Goal: Task Accomplishment & Management: Use online tool/utility

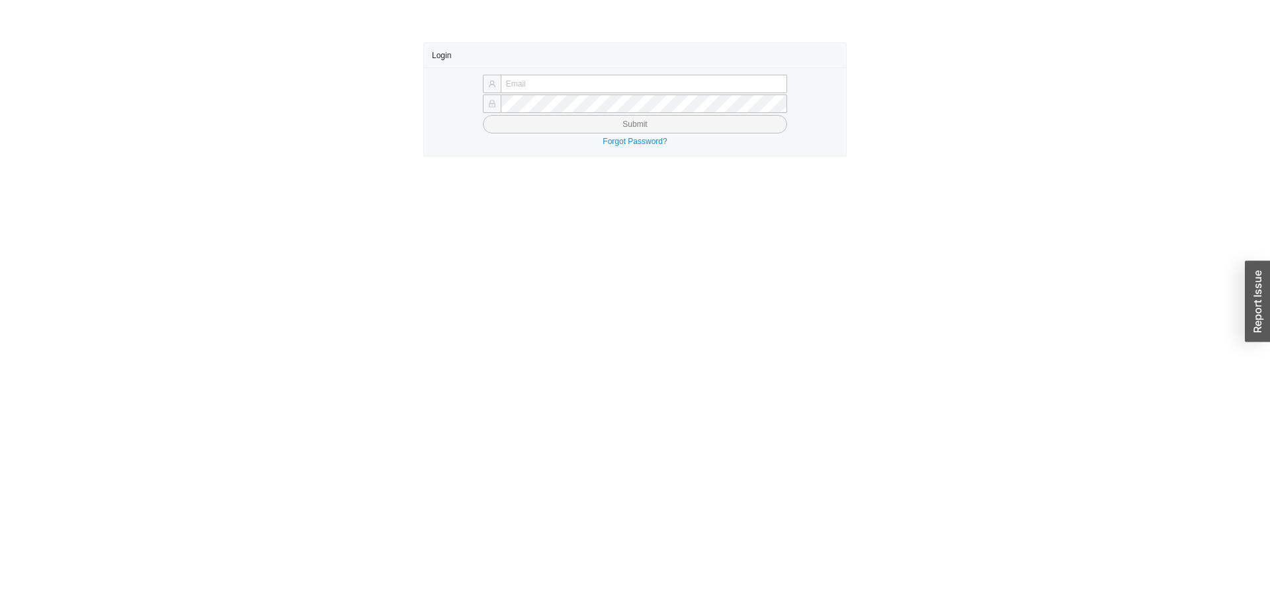
type input "yossi@asbathnj.com"
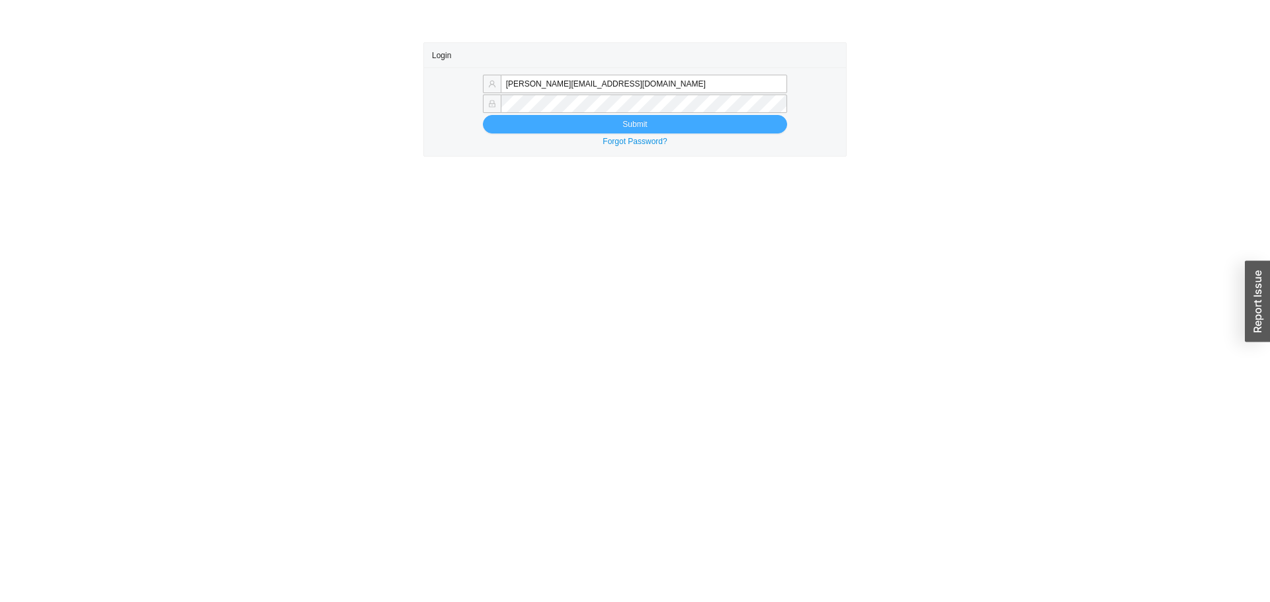
click at [556, 123] on button "Submit" at bounding box center [635, 124] width 304 height 19
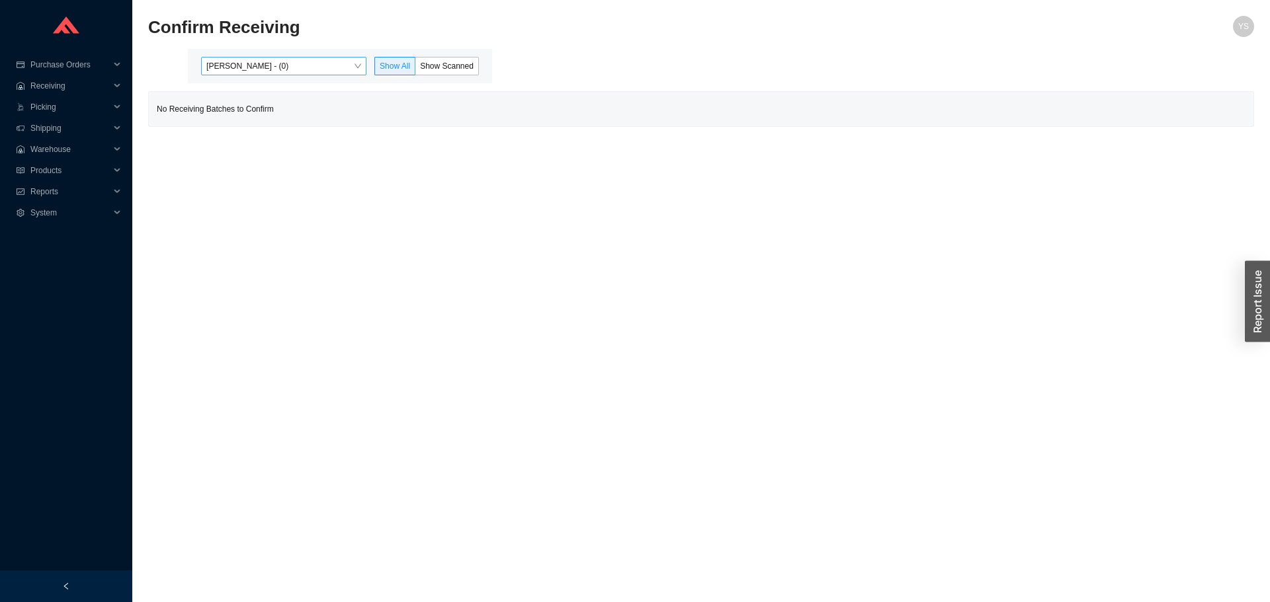
click at [282, 65] on span "[PERSON_NAME] - (0)" at bounding box center [283, 66] width 155 height 17
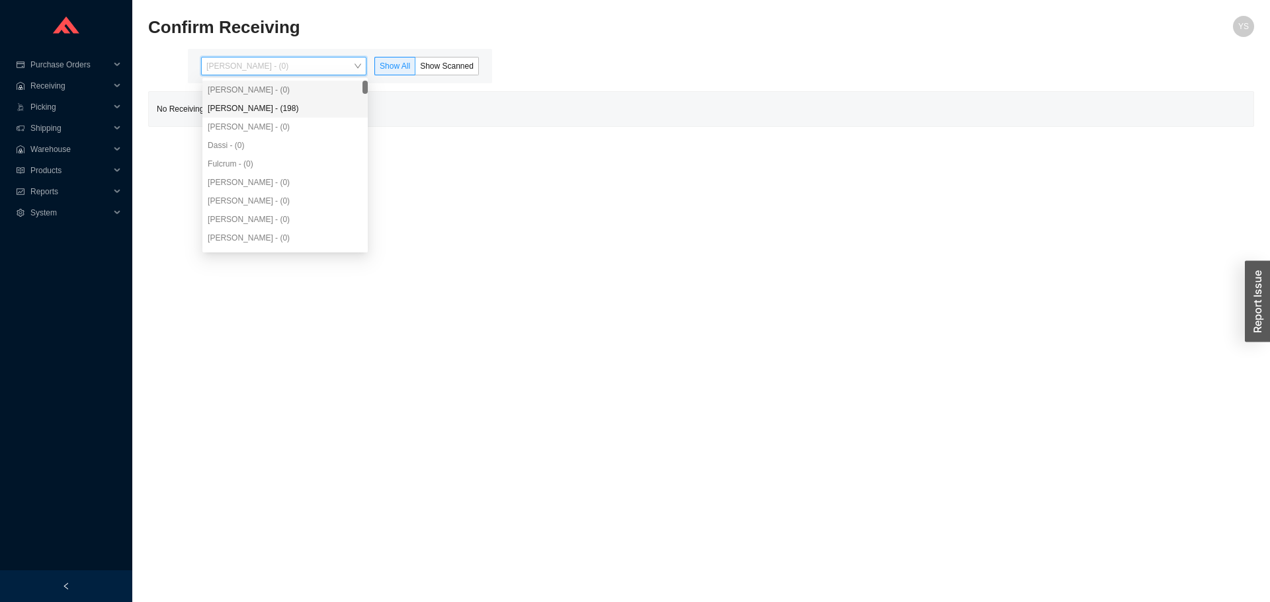
click at [278, 102] on div "Angel Negron - (198)" at bounding box center [284, 108] width 165 height 19
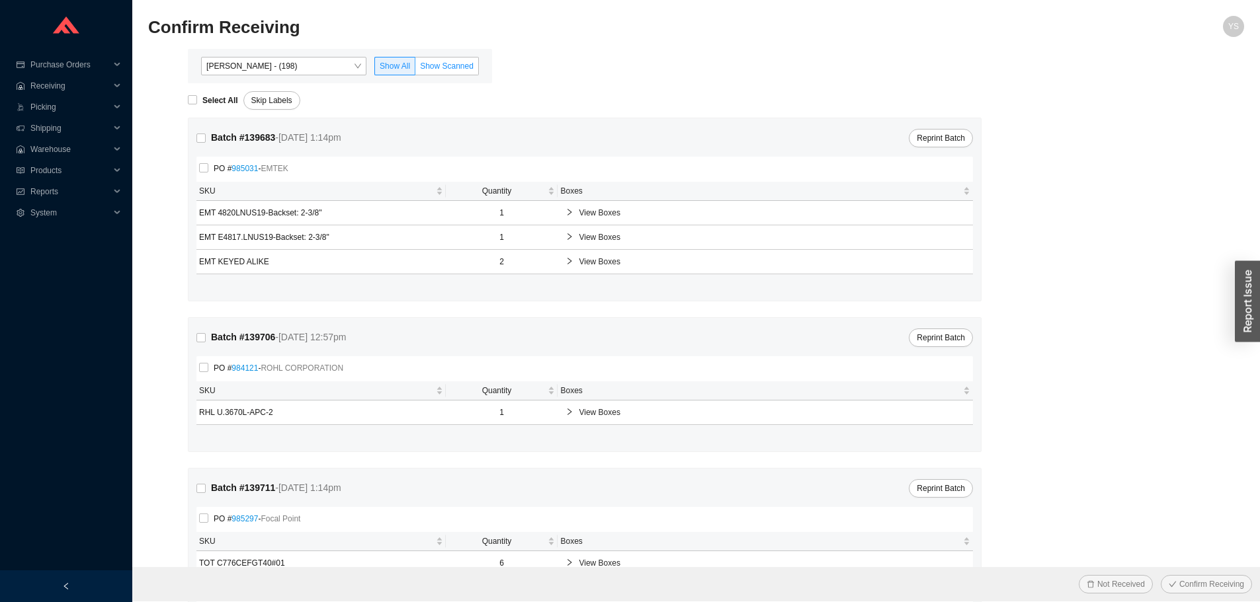
click at [462, 59] on label "Show Scanned" at bounding box center [446, 66] width 63 height 19
click at [415, 69] on input "Show Scanned" at bounding box center [415, 69] width 0 height 0
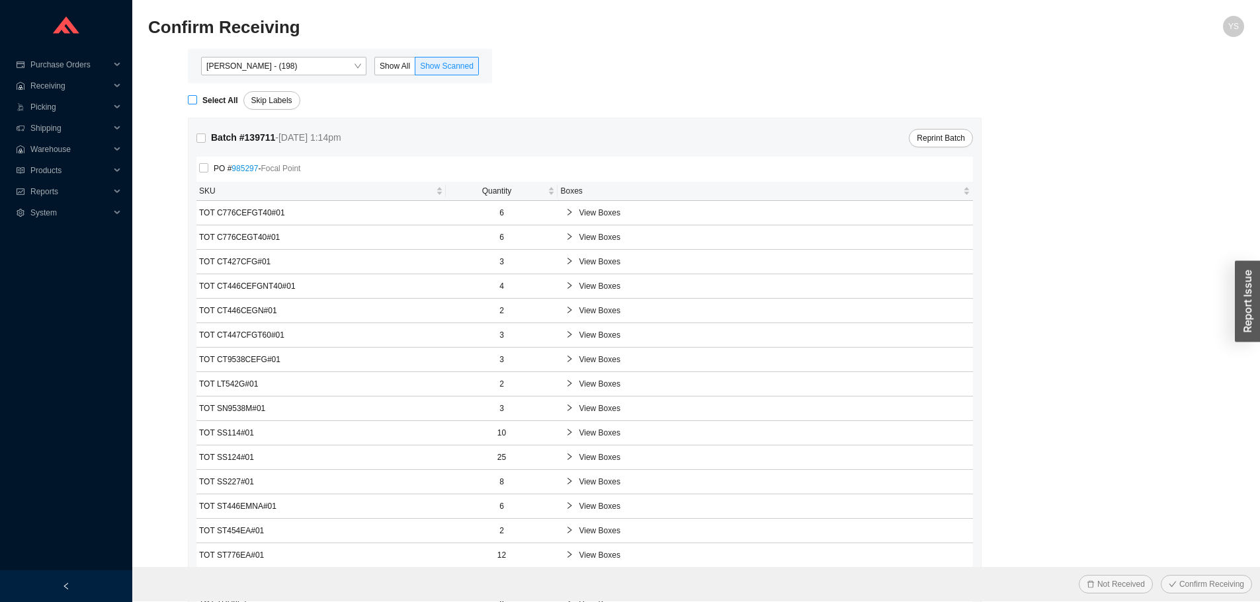
click at [212, 99] on strong "Select All" at bounding box center [220, 100] width 36 height 9
click at [197, 99] on input "Select All" at bounding box center [192, 99] width 9 height 9
checkbox input "true"
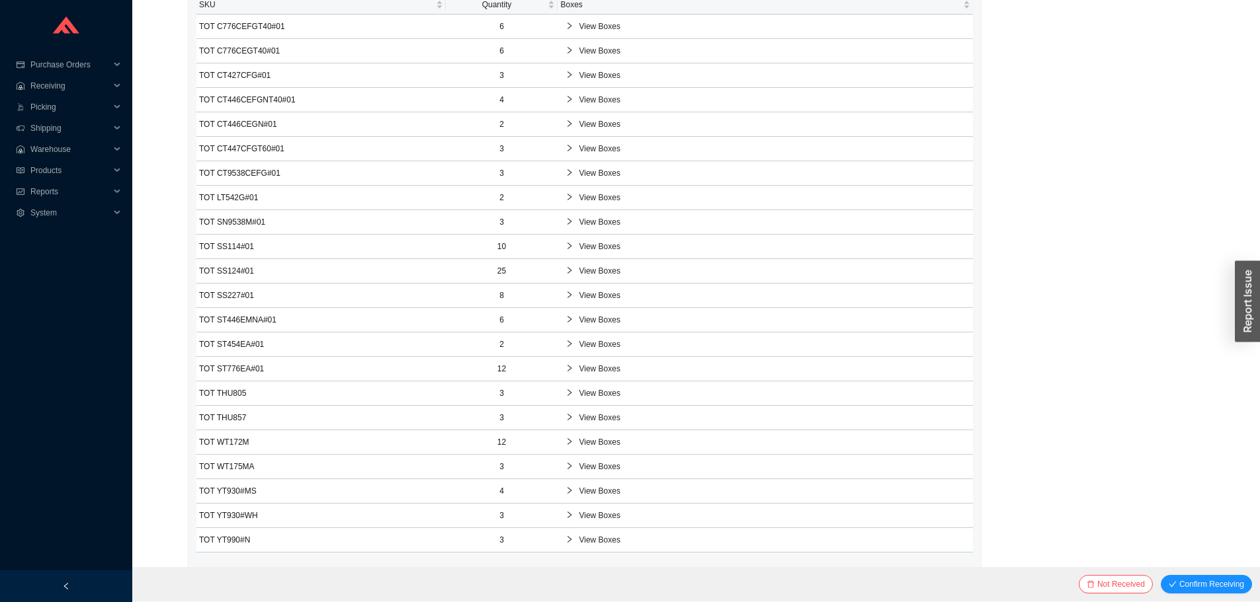
scroll to position [214, 0]
click at [1198, 577] on button "Confirm Receiving" at bounding box center [1206, 584] width 91 height 19
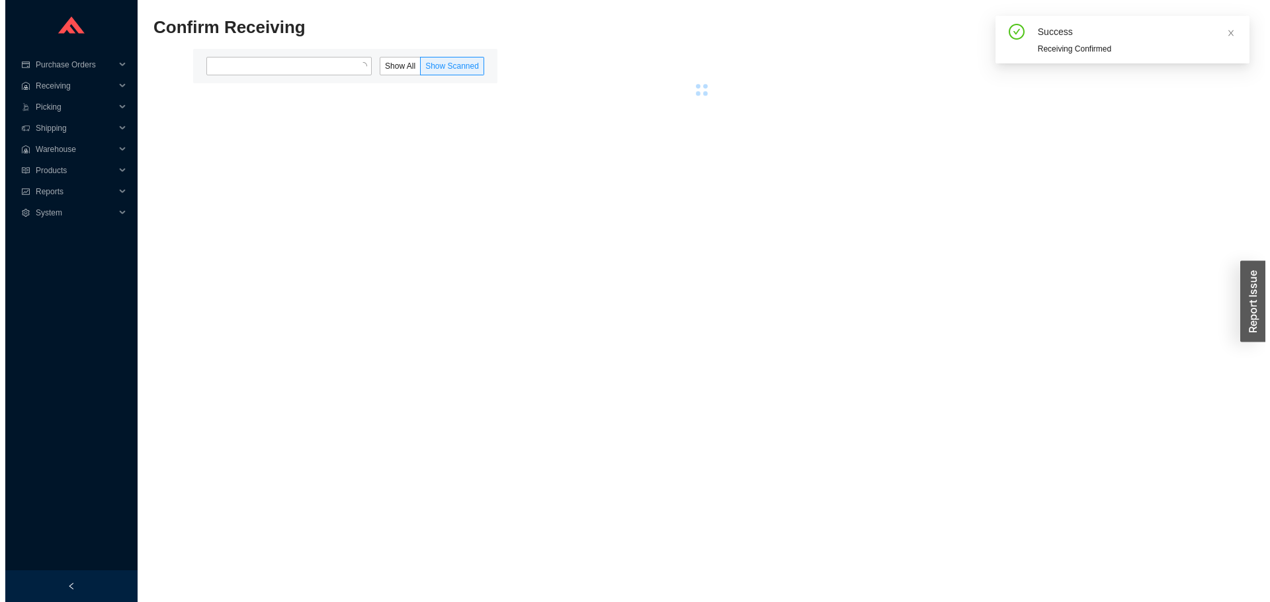
scroll to position [0, 0]
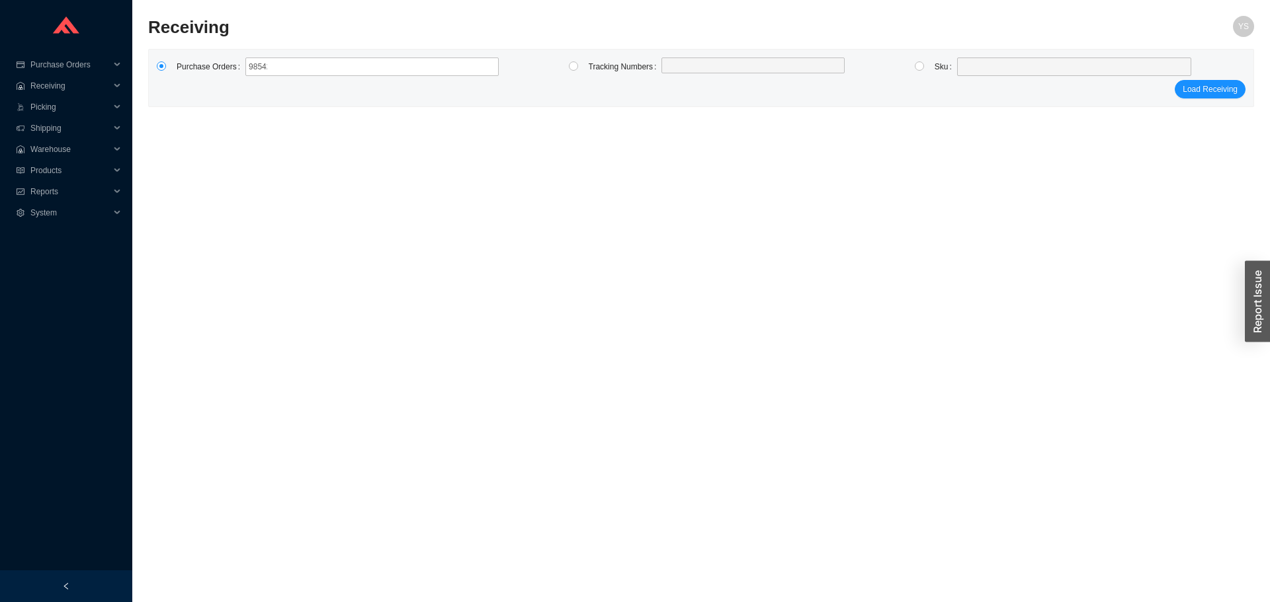
type input "985420"
click button "Load Receiving" at bounding box center [1209, 89] width 71 height 19
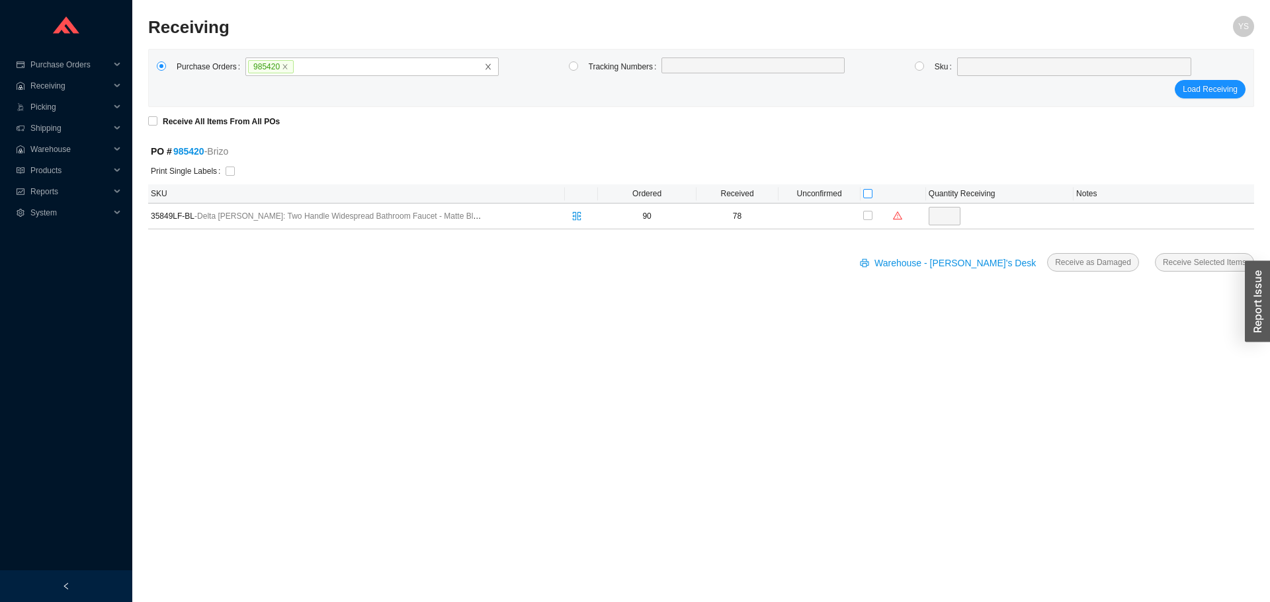
click at [863, 191] on input "checkbox" at bounding box center [867, 193] width 9 height 9
checkbox input "true"
type input "12"
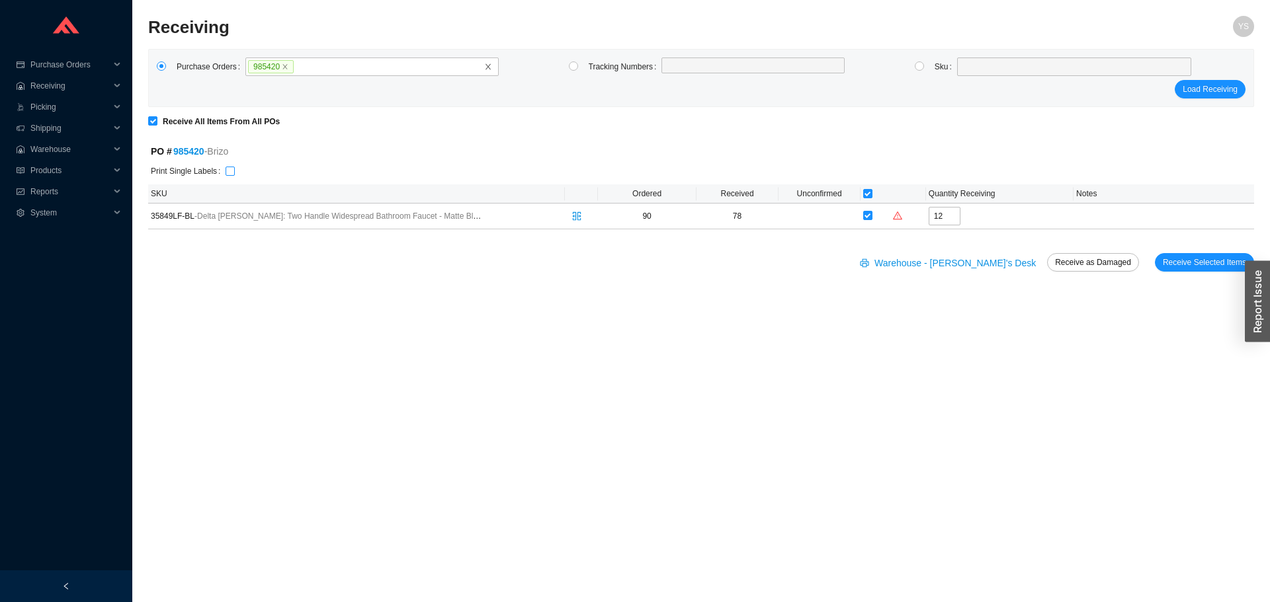
click at [225, 167] on input "checkbox" at bounding box center [229, 171] width 9 height 9
checkbox input "true"
click at [1189, 265] on span "Receive Selected Items" at bounding box center [1204, 262] width 83 height 13
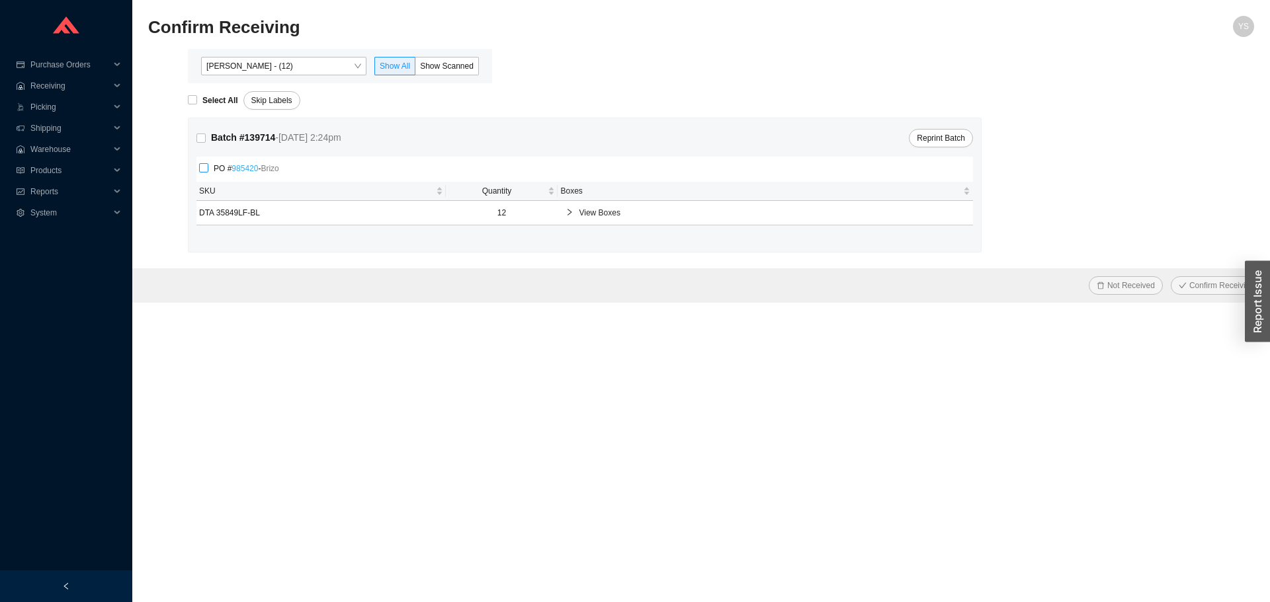
click at [239, 169] on link "985420" at bounding box center [244, 168] width 26 height 9
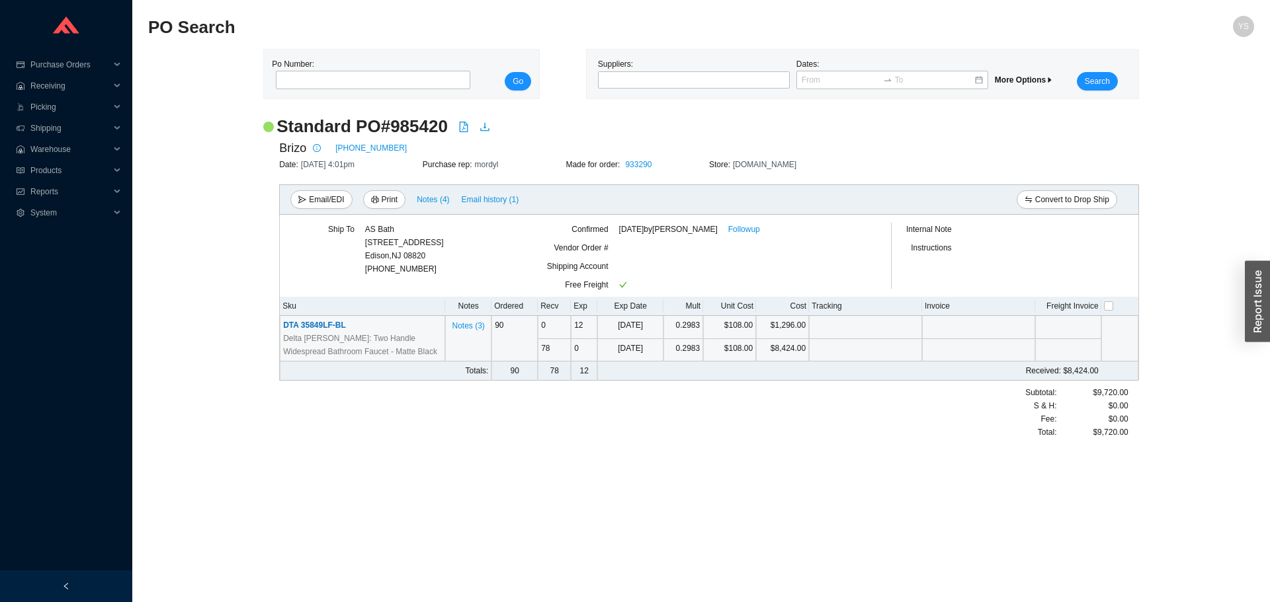
click at [325, 328] on span "DTA 35849LF-BL" at bounding box center [314, 325] width 63 height 9
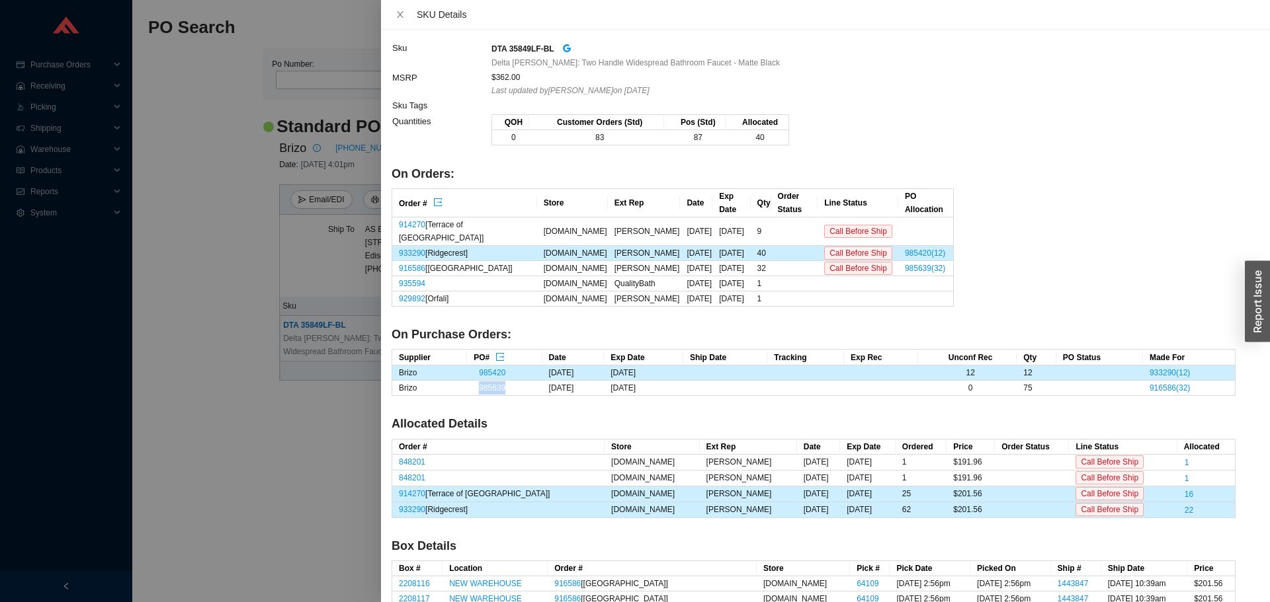
drag, startPoint x: 514, startPoint y: 362, endPoint x: 477, endPoint y: 370, distance: 38.5
click at [477, 381] on td "985639" at bounding box center [504, 388] width 75 height 15
copy link "985639"
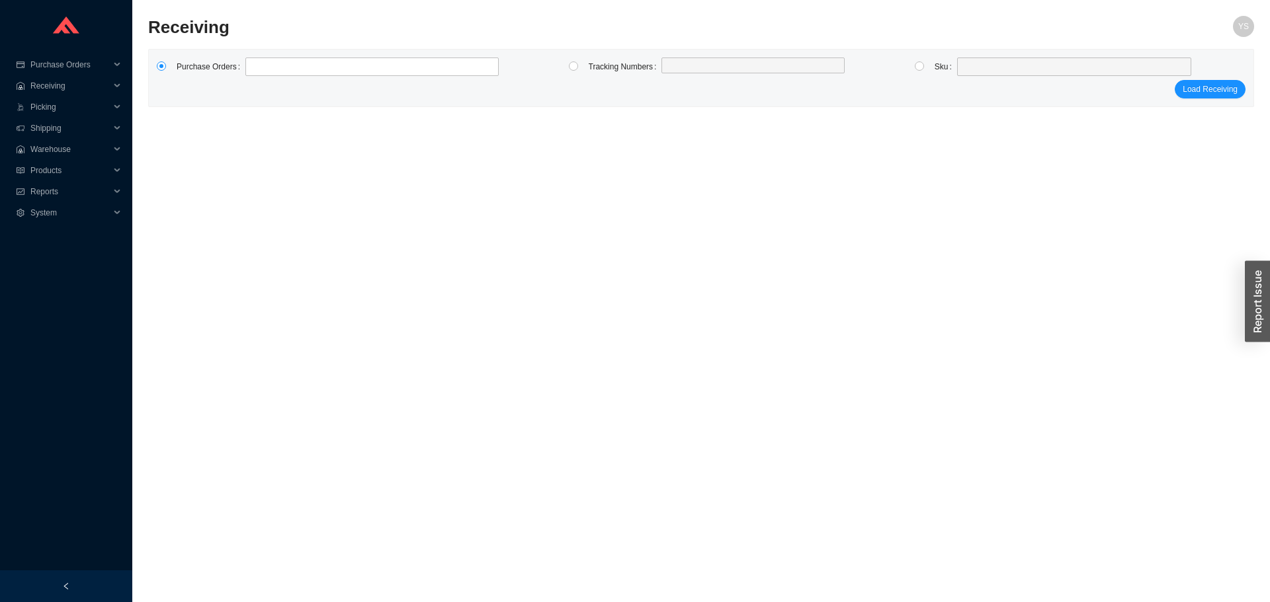
type input "985639"
click button "Load Receiving" at bounding box center [1209, 89] width 71 height 19
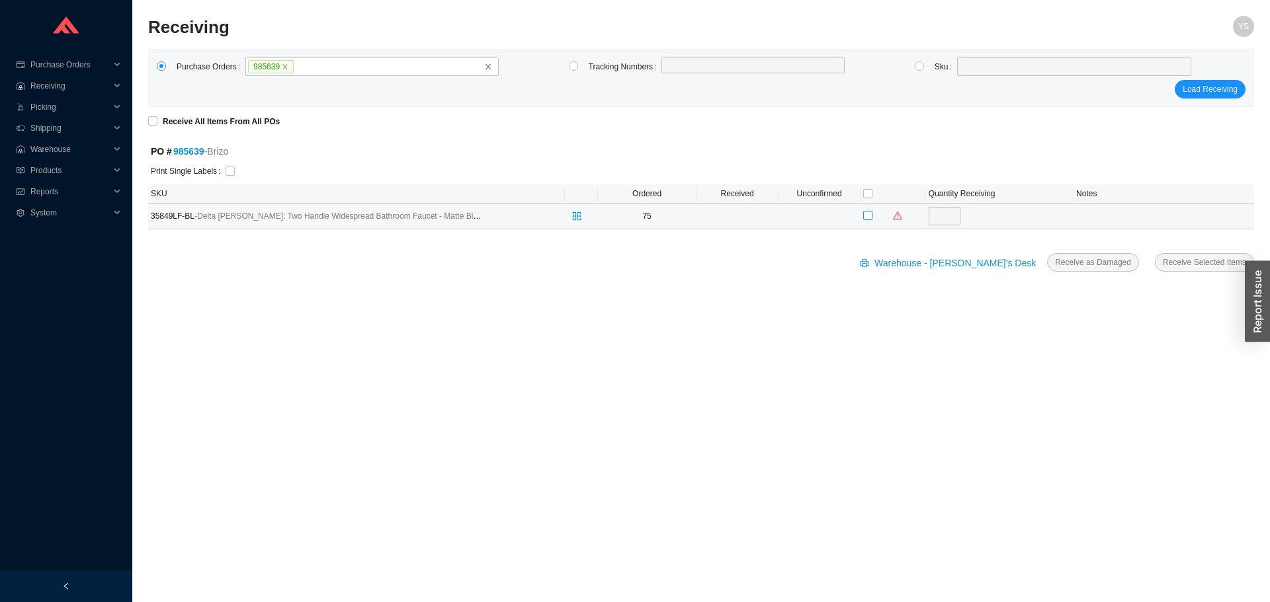
click at [863, 220] on input "checkbox" at bounding box center [867, 215] width 9 height 9
checkbox input "true"
click at [933, 215] on input "75" at bounding box center [944, 216] width 32 height 19
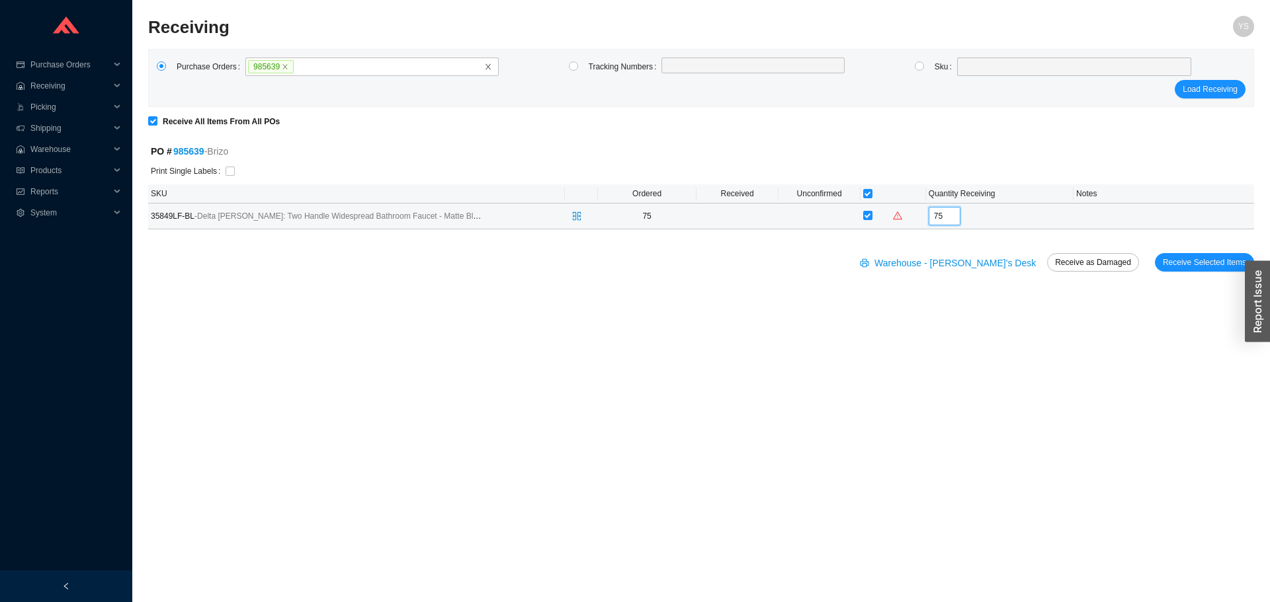
click at [933, 216] on input "75" at bounding box center [944, 216] width 32 height 19
type input "69"
click at [905, 303] on main "Receiving YS Purchase Orders 985639 Tracking Numbers Sku Load Receiving Receive…" at bounding box center [701, 309] width 1106 height 587
click at [231, 169] on input "checkbox" at bounding box center [229, 171] width 9 height 9
checkbox input "true"
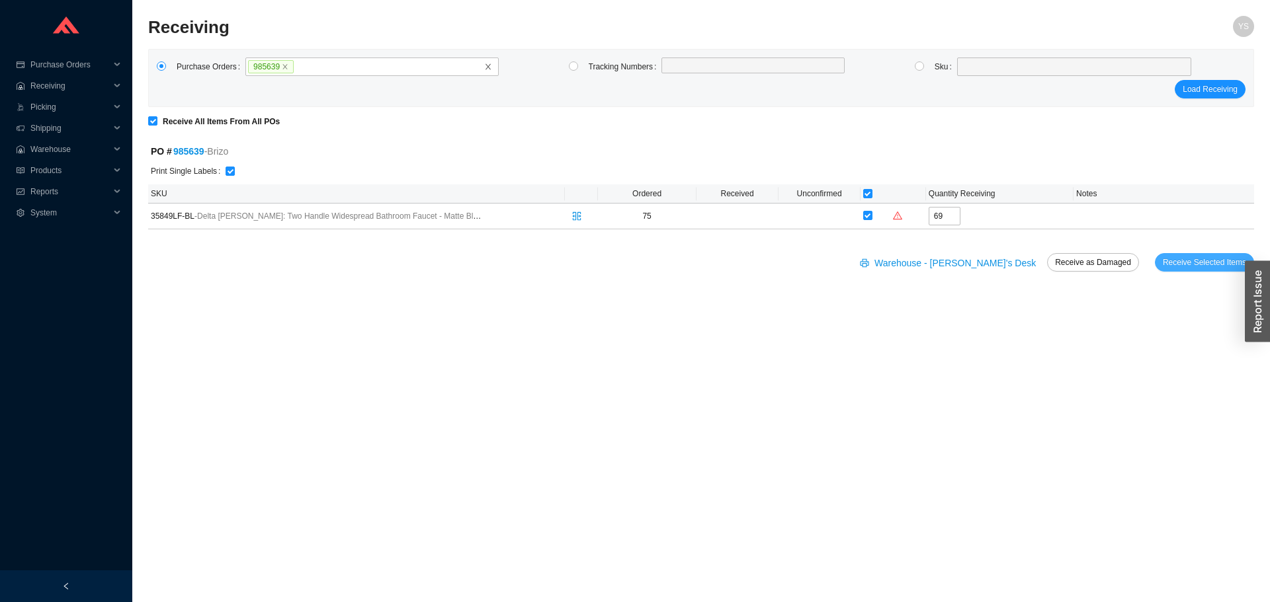
click at [1202, 265] on span "Receive Selected Items" at bounding box center [1204, 262] width 83 height 13
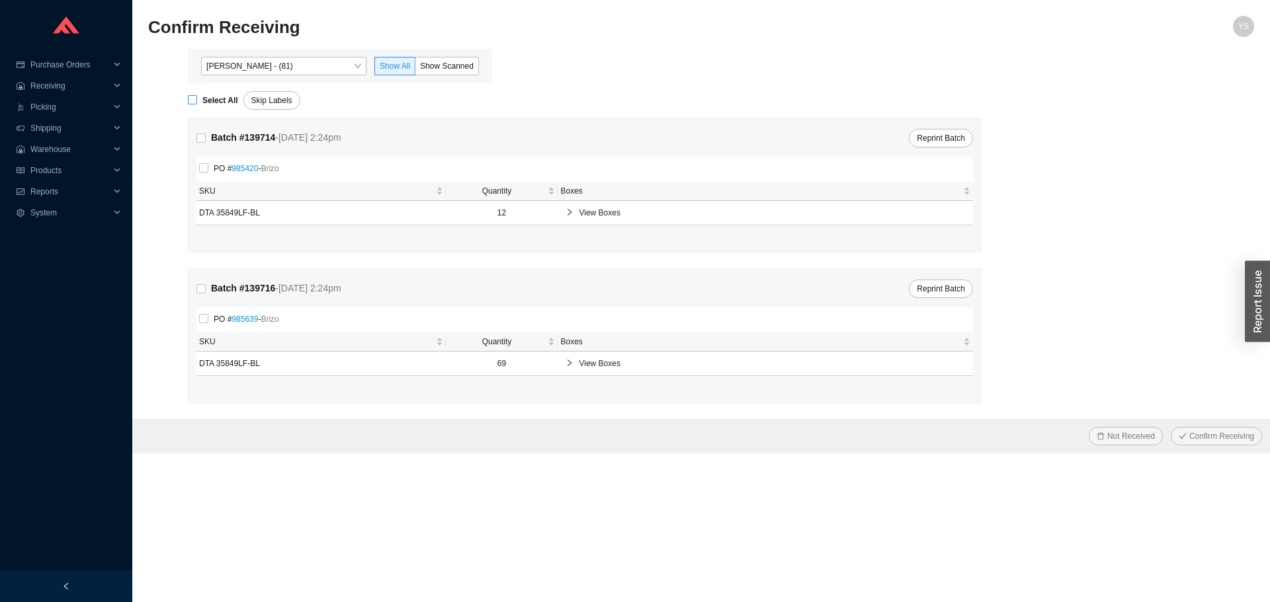
click at [194, 96] on input "Select All" at bounding box center [192, 99] width 9 height 9
checkbox input "true"
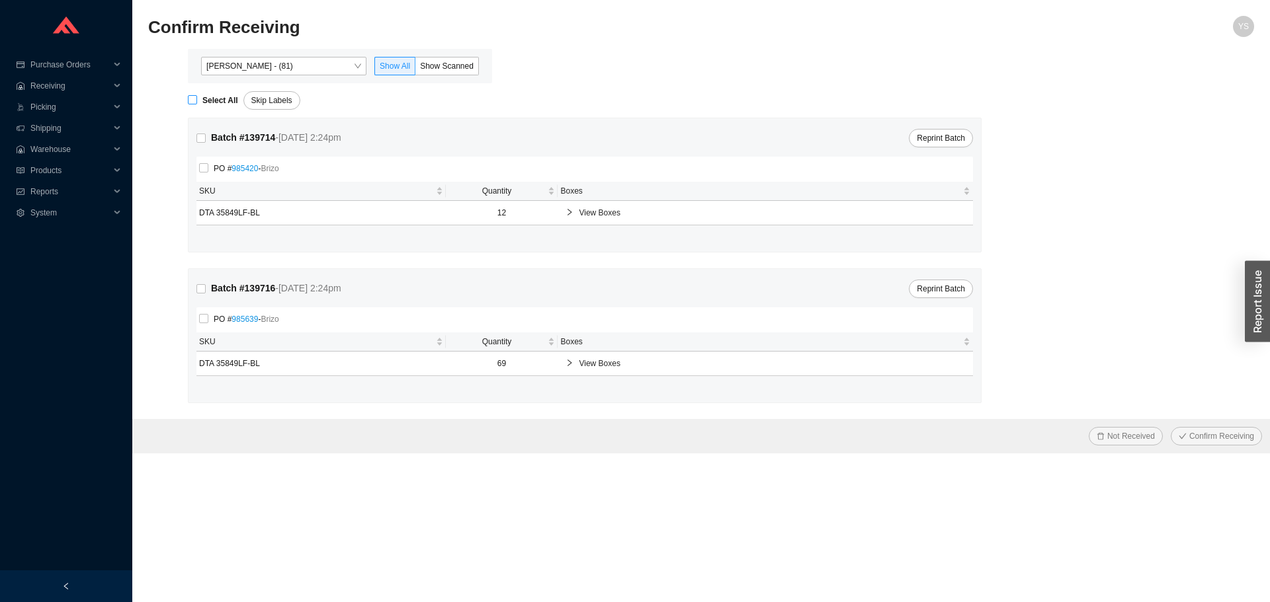
checkbox input "true"
click at [1209, 439] on span "Confirm Receiving" at bounding box center [1221, 436] width 65 height 13
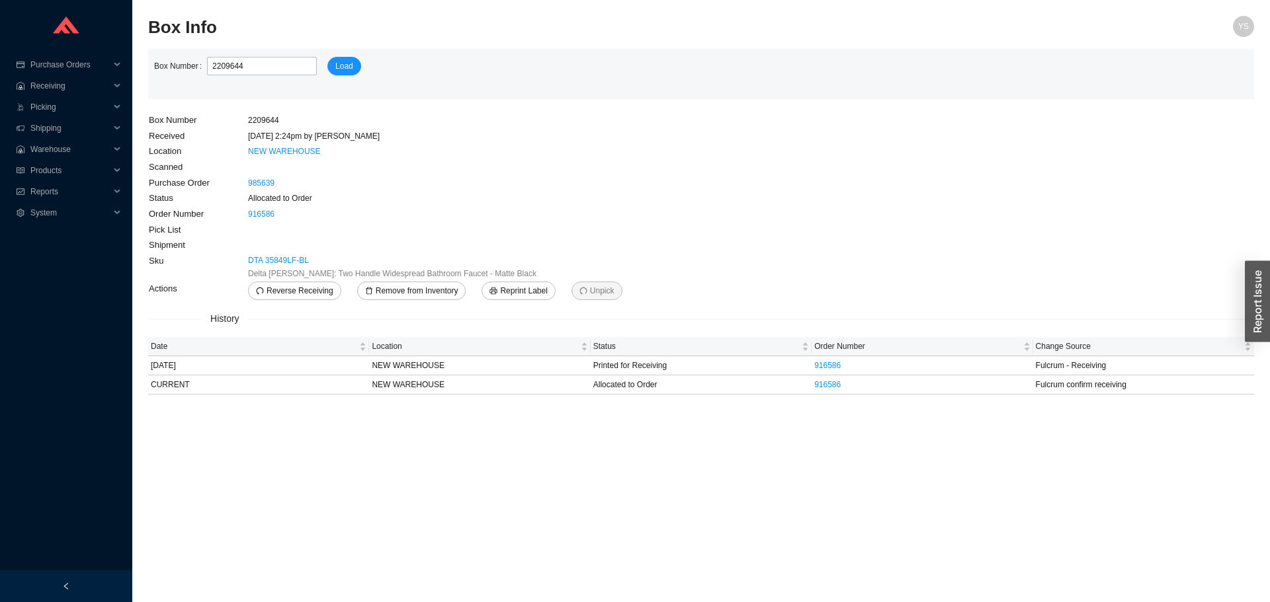
click at [266, 270] on span "Delta [PERSON_NAME]: Two Handle Widespread Bathroom Faucet - Matte Black" at bounding box center [392, 273] width 288 height 13
click at [266, 262] on link "DTA 35849LF-BL" at bounding box center [278, 260] width 61 height 13
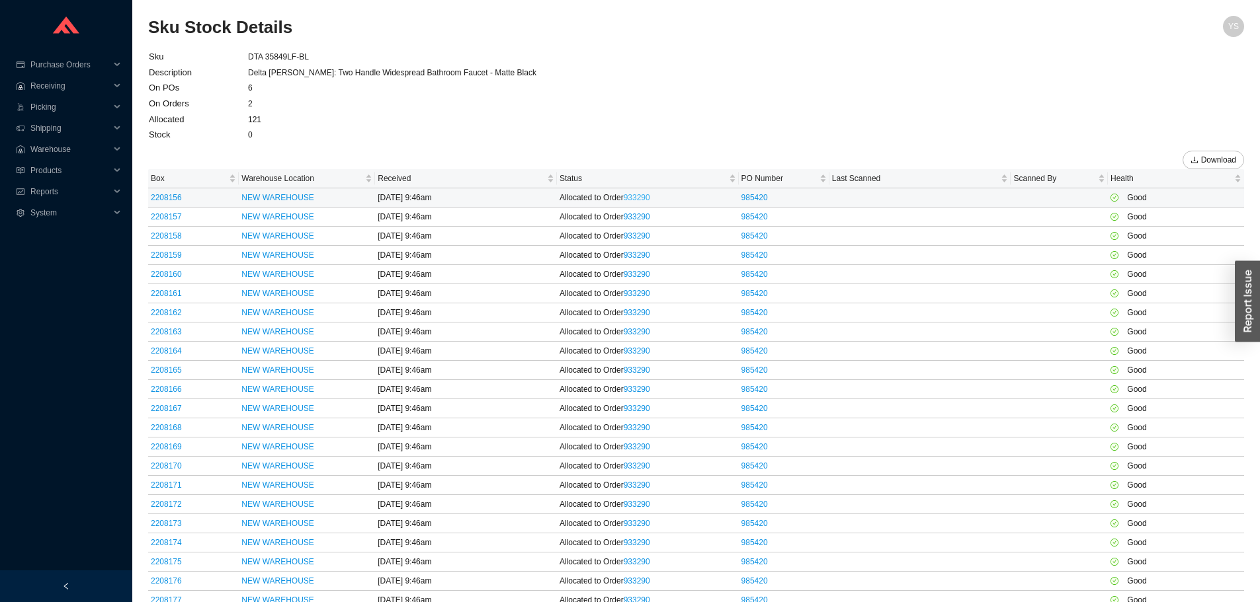
click at [640, 196] on link "933290" at bounding box center [637, 197] width 26 height 9
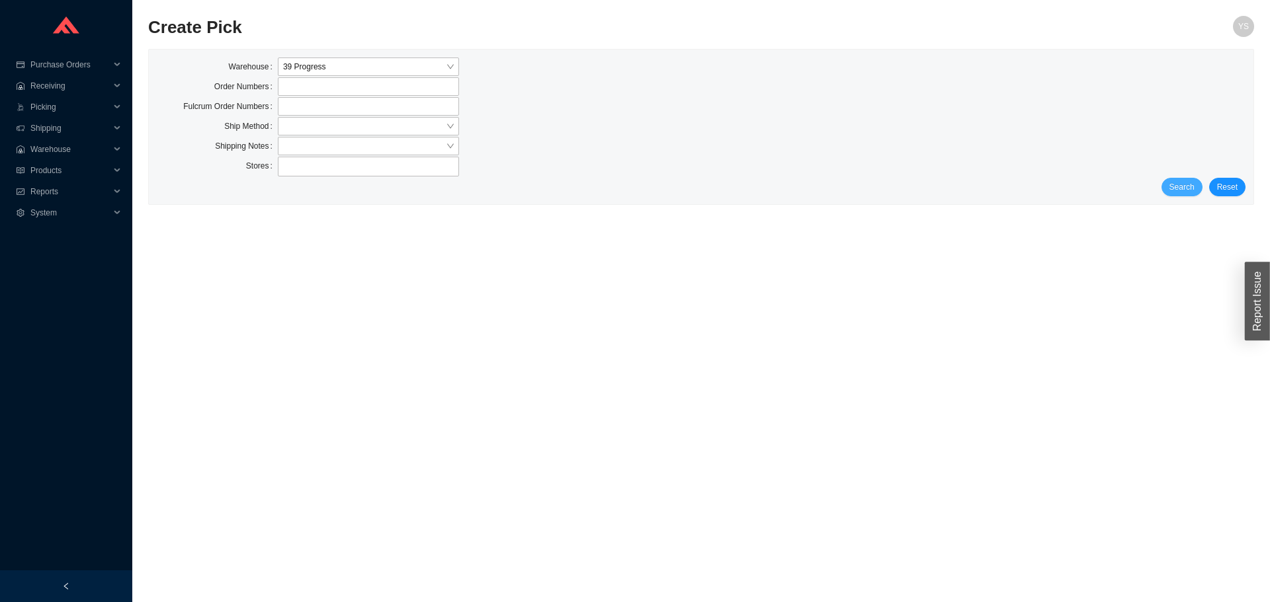
click at [1186, 184] on span "Search" at bounding box center [1181, 187] width 25 height 13
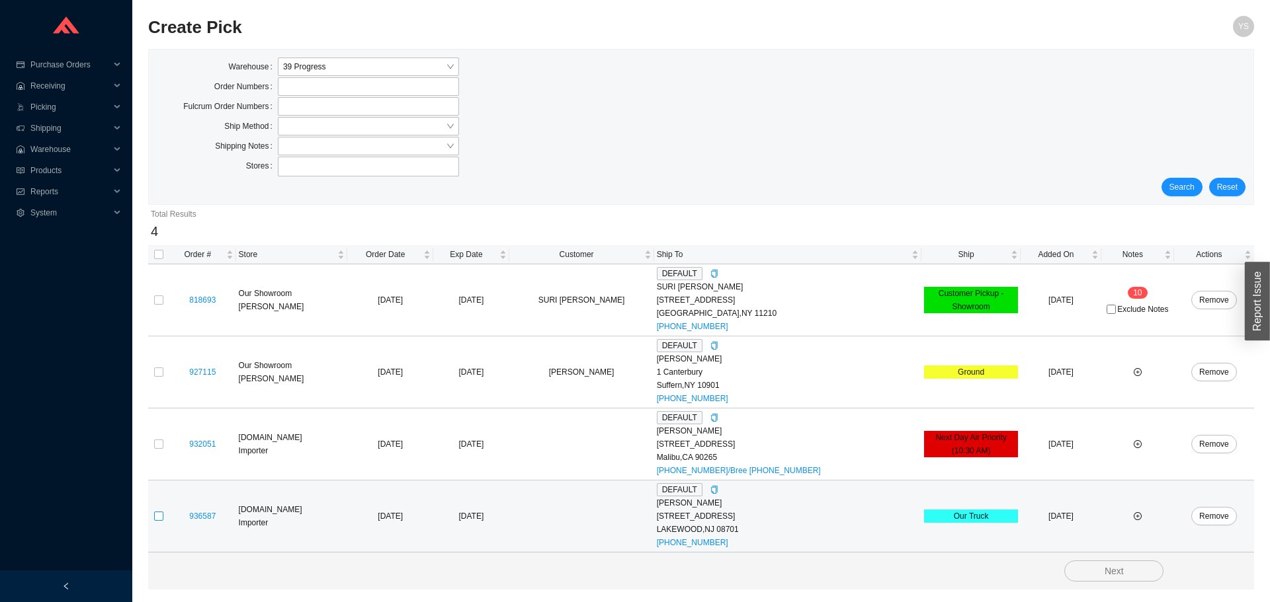
click at [162, 518] on input "checkbox" at bounding box center [158, 516] width 9 height 9
checkbox input "true"
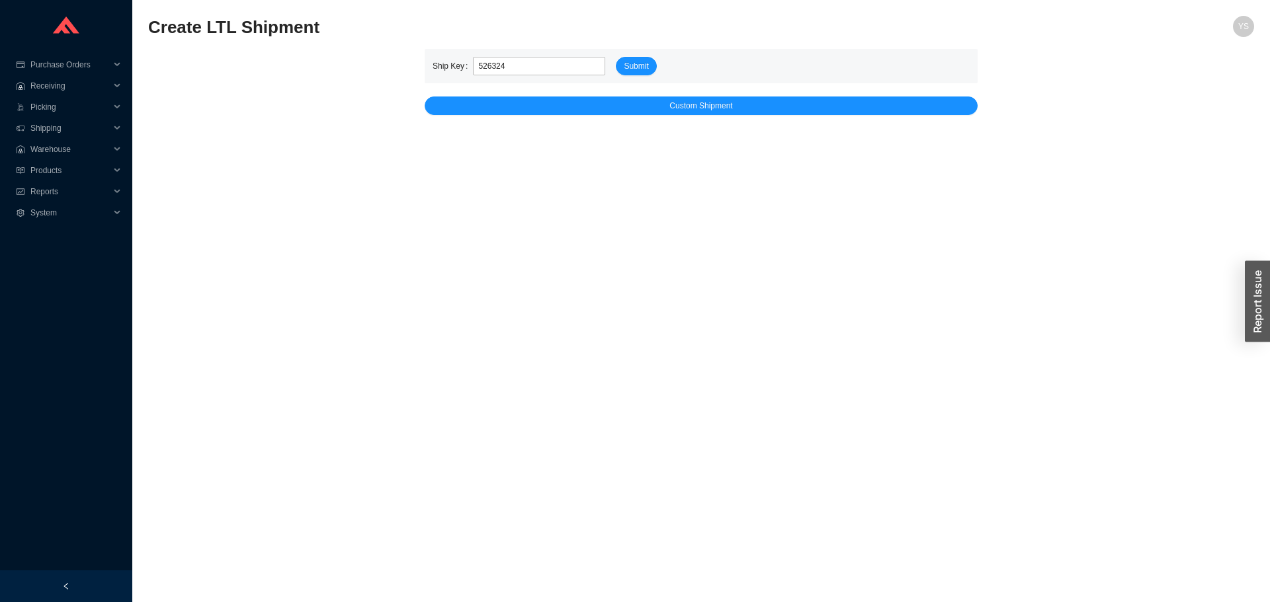
type input "526324"
click at [657, 65] on form "Ship Key 526324 Submit" at bounding box center [700, 66] width 537 height 19
click at [645, 67] on span "Submit" at bounding box center [636, 66] width 24 height 13
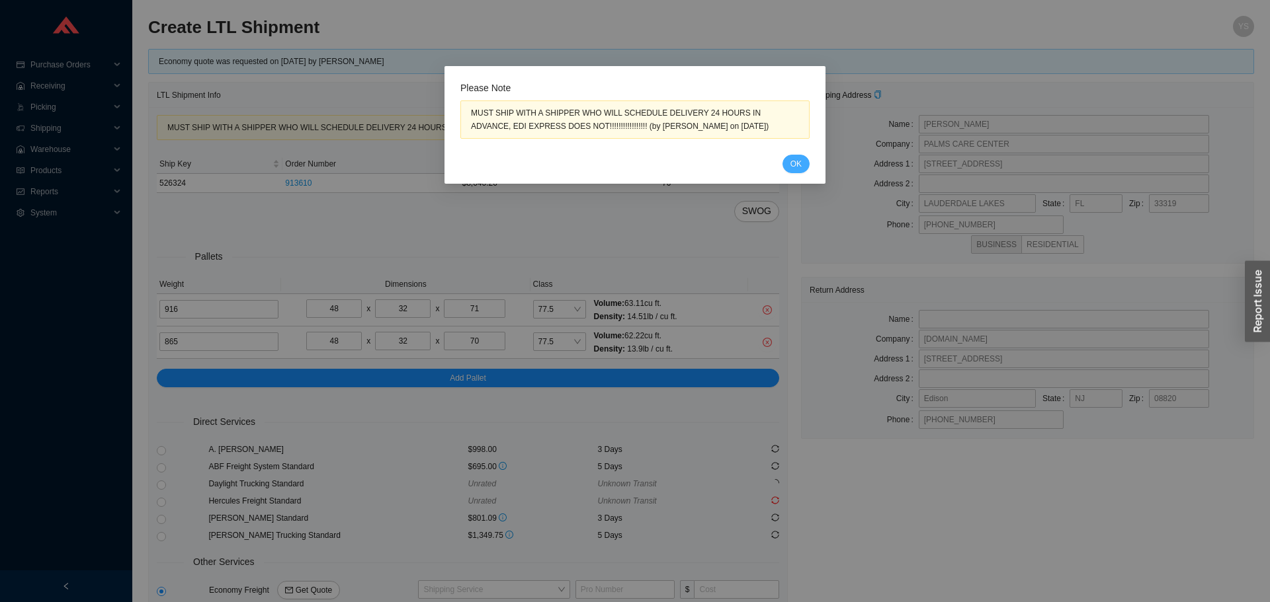
click at [799, 156] on button "OK" at bounding box center [795, 164] width 27 height 19
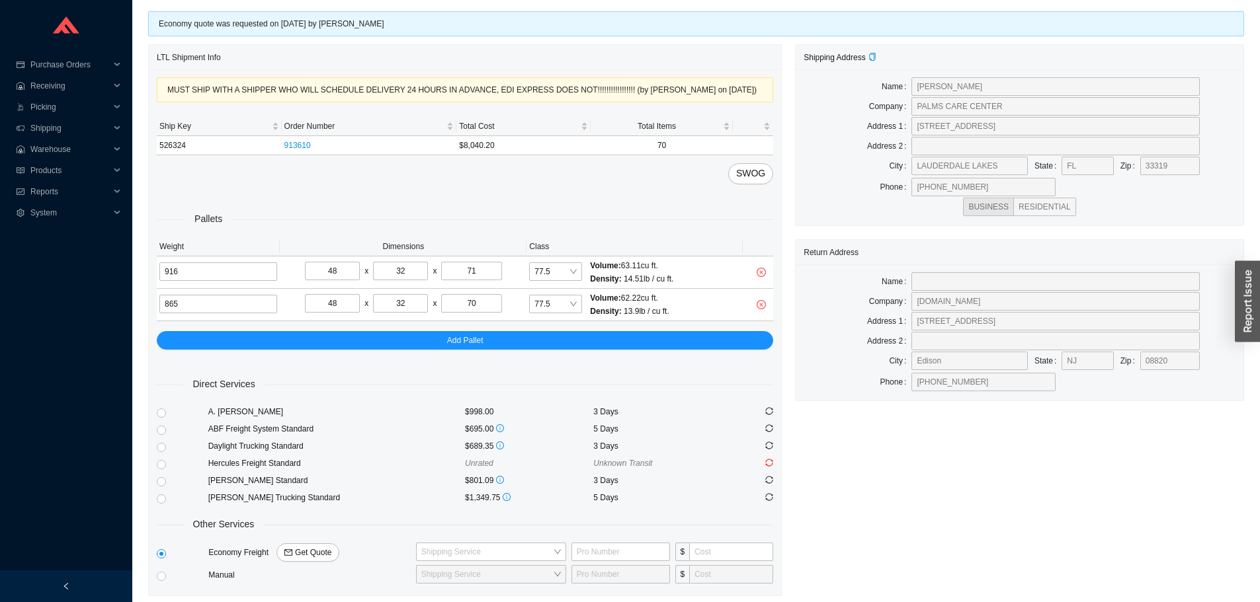
scroll to position [16, 0]
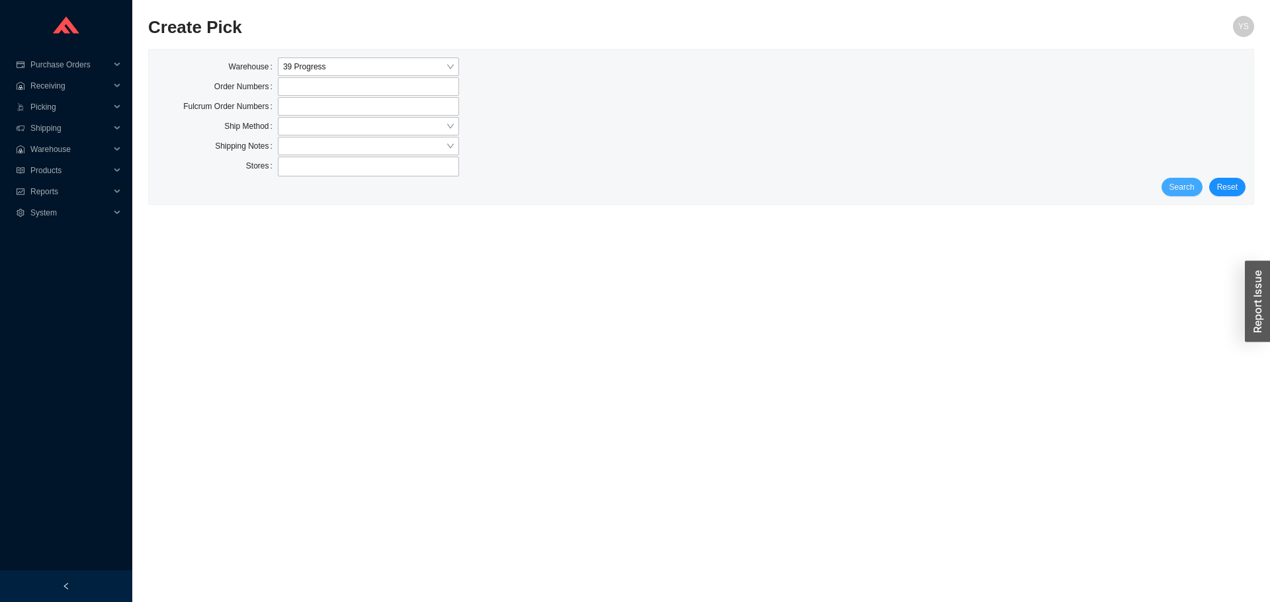
click at [1197, 184] on button "Search" at bounding box center [1181, 187] width 41 height 19
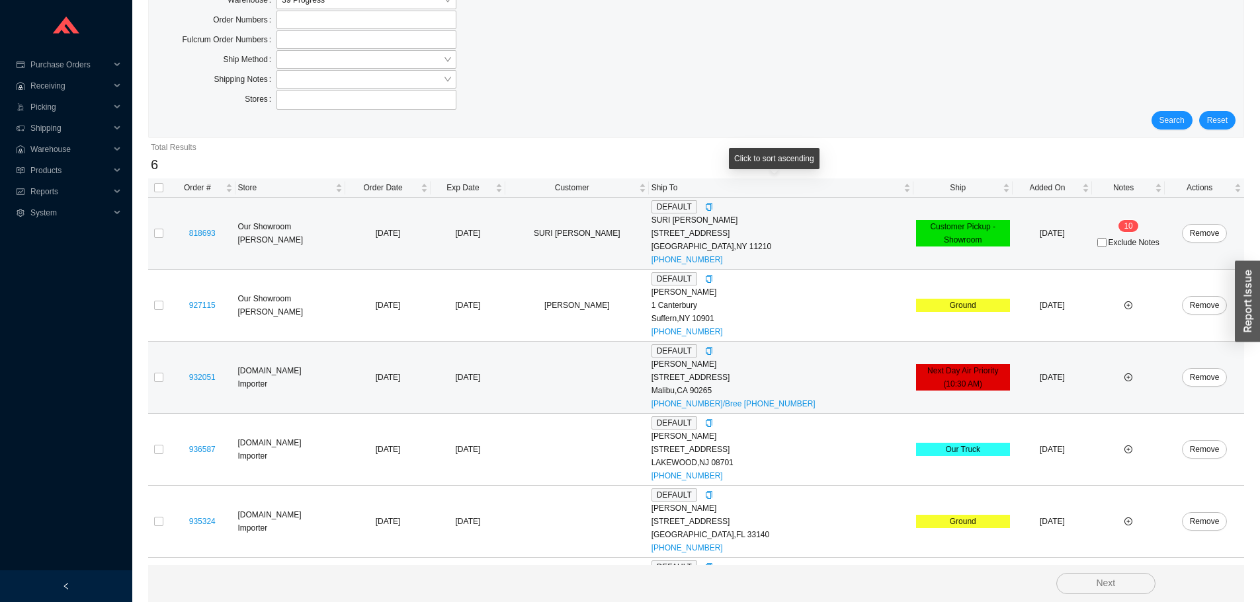
scroll to position [132, 0]
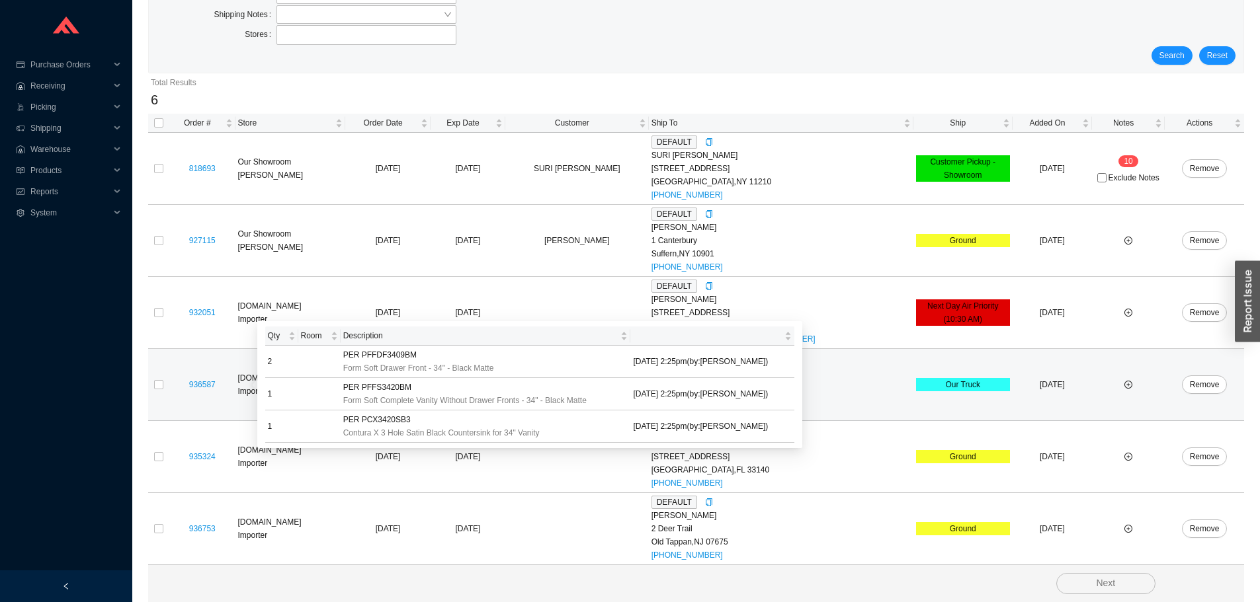
click at [149, 389] on td at bounding box center [158, 385] width 21 height 72
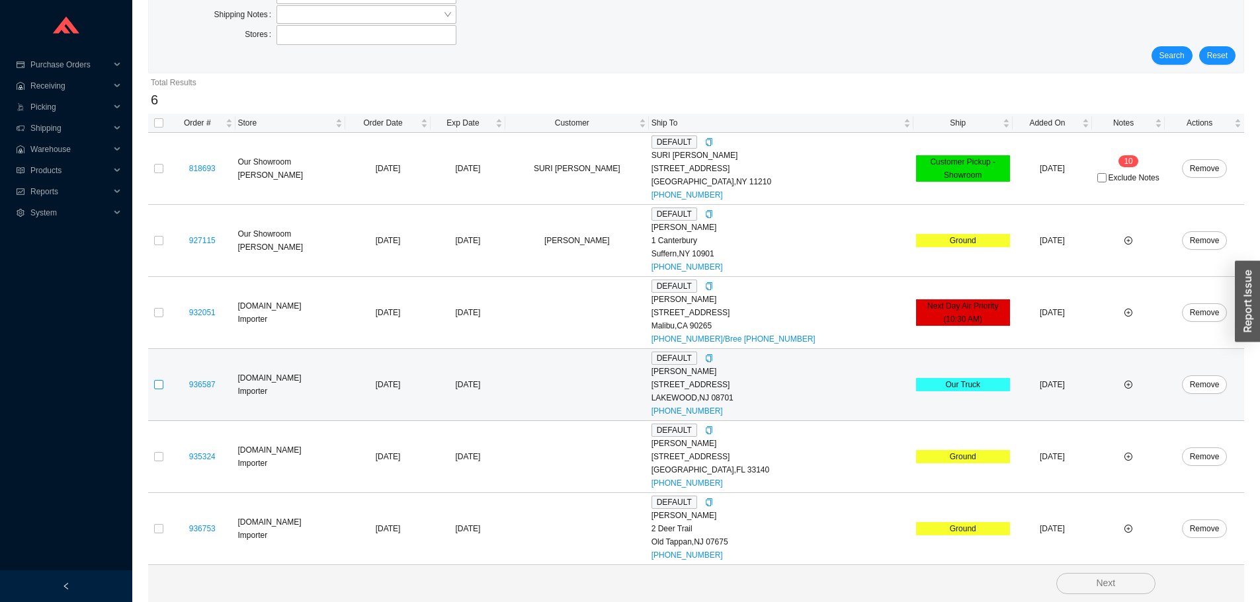
click at [155, 384] on input "checkbox" at bounding box center [158, 384] width 9 height 9
checkbox input "true"
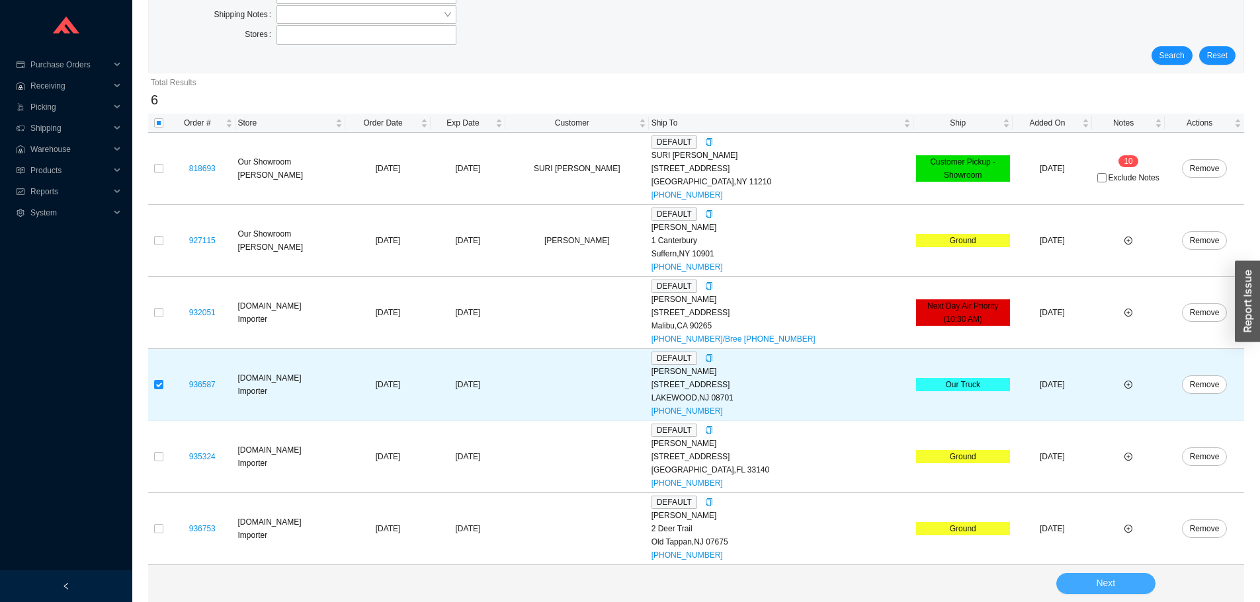
click at [1087, 586] on button "Next" at bounding box center [1105, 583] width 99 height 21
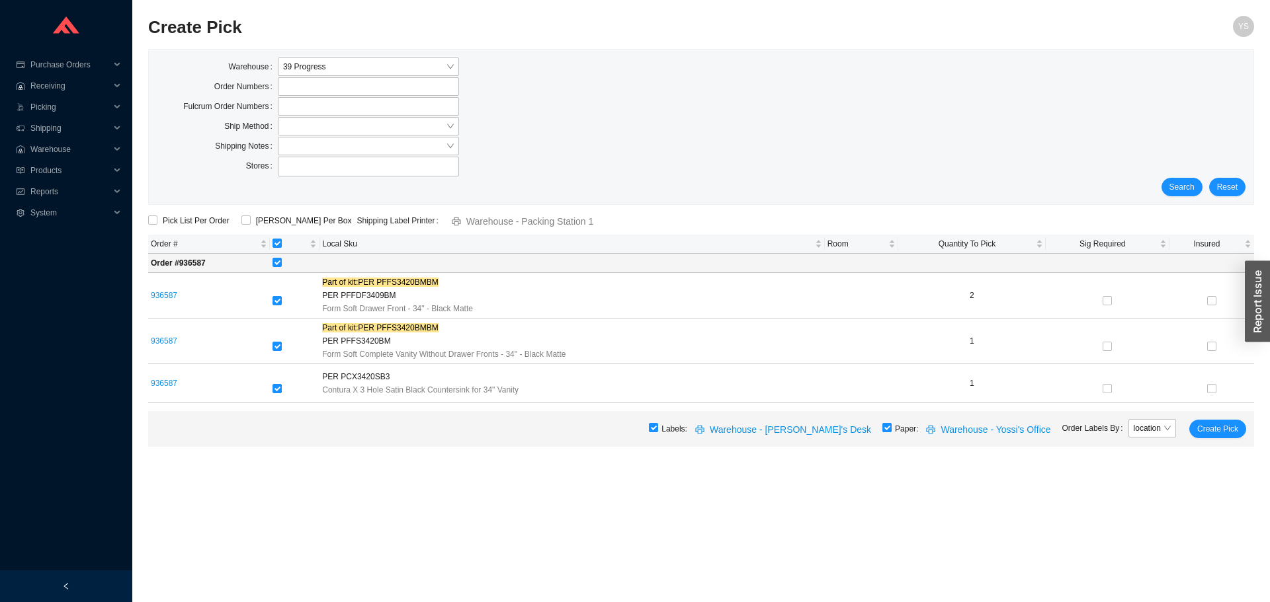
click at [891, 432] on input "checkbox" at bounding box center [886, 427] width 9 height 9
checkbox input "false"
click at [1194, 428] on button "Create Pick" at bounding box center [1217, 429] width 57 height 19
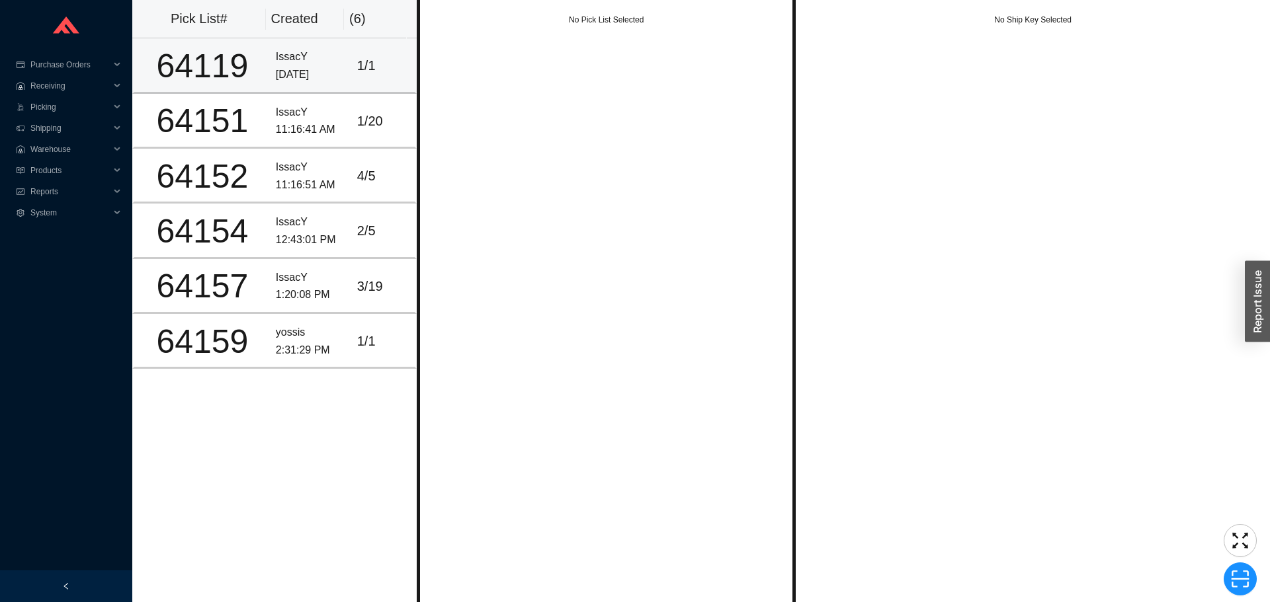
click at [276, 56] on div "IssacY" at bounding box center [311, 57] width 71 height 18
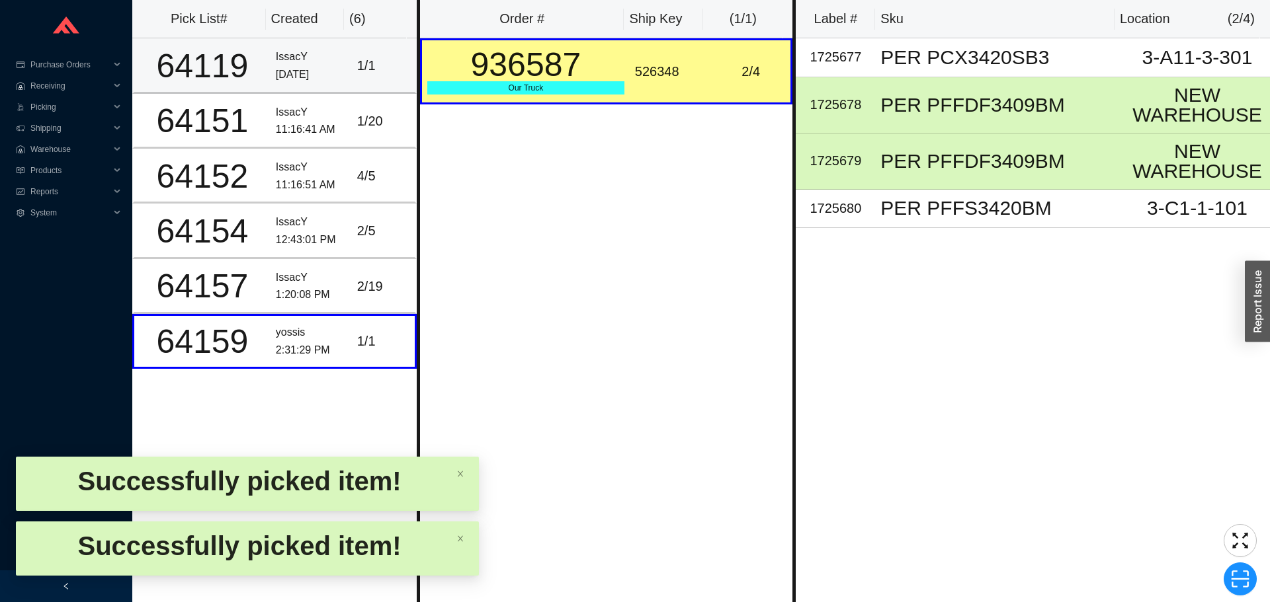
click at [321, 50] on div "IssacY" at bounding box center [311, 57] width 71 height 18
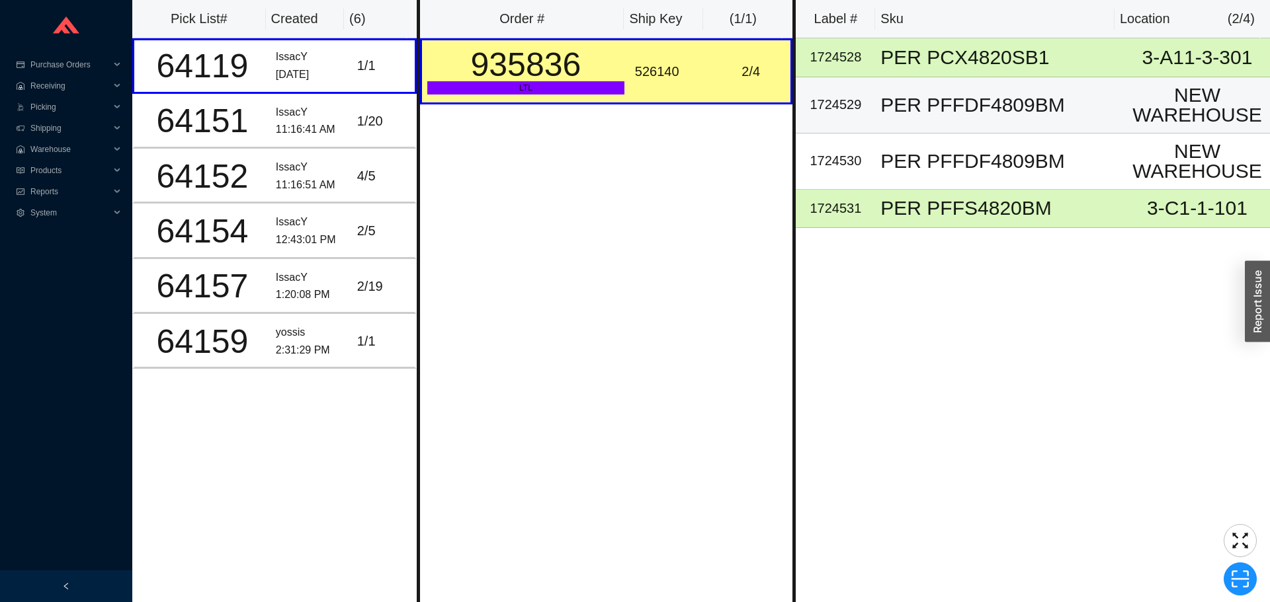
click at [838, 106] on div "1724529" at bounding box center [835, 105] width 69 height 22
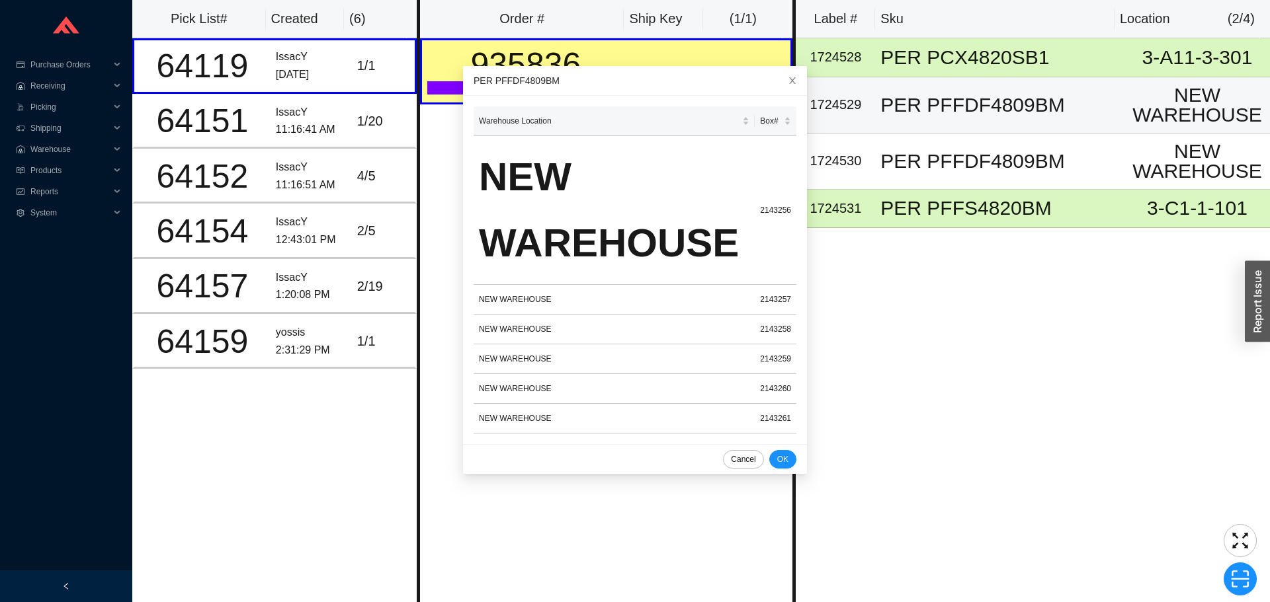
click at [838, 106] on div "1724529" at bounding box center [835, 105] width 69 height 22
copy div "1724529"
click at [1235, 587] on icon "scan" at bounding box center [1240, 579] width 18 height 17
type input "bn1724529"
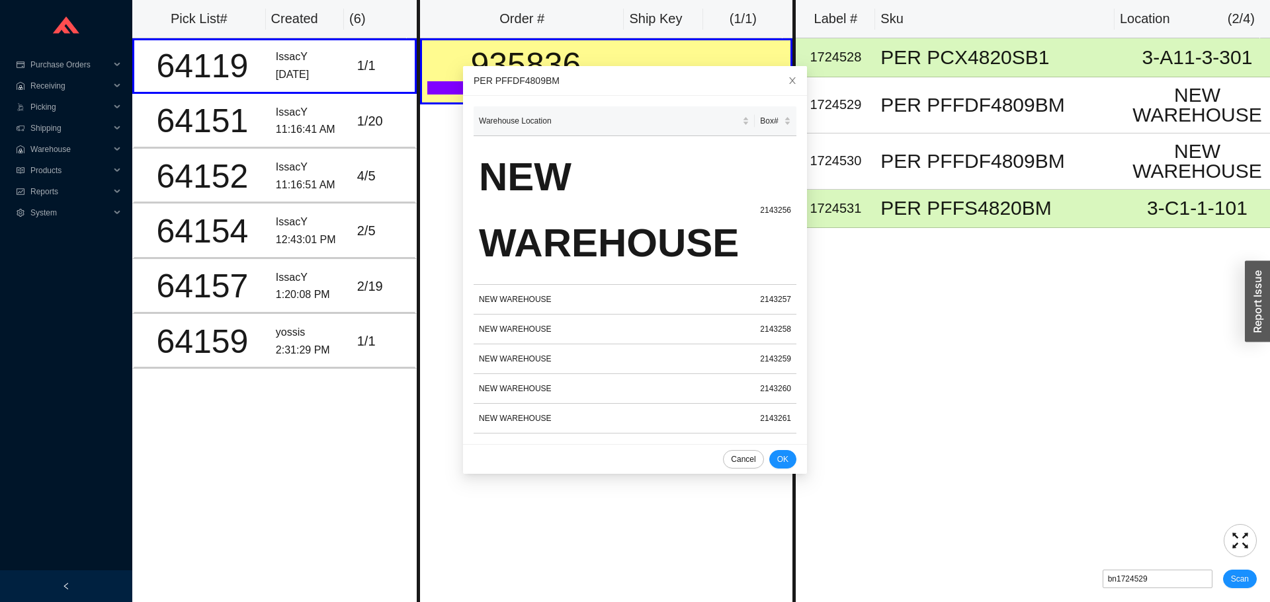
click button "Scan" at bounding box center [1240, 579] width 34 height 19
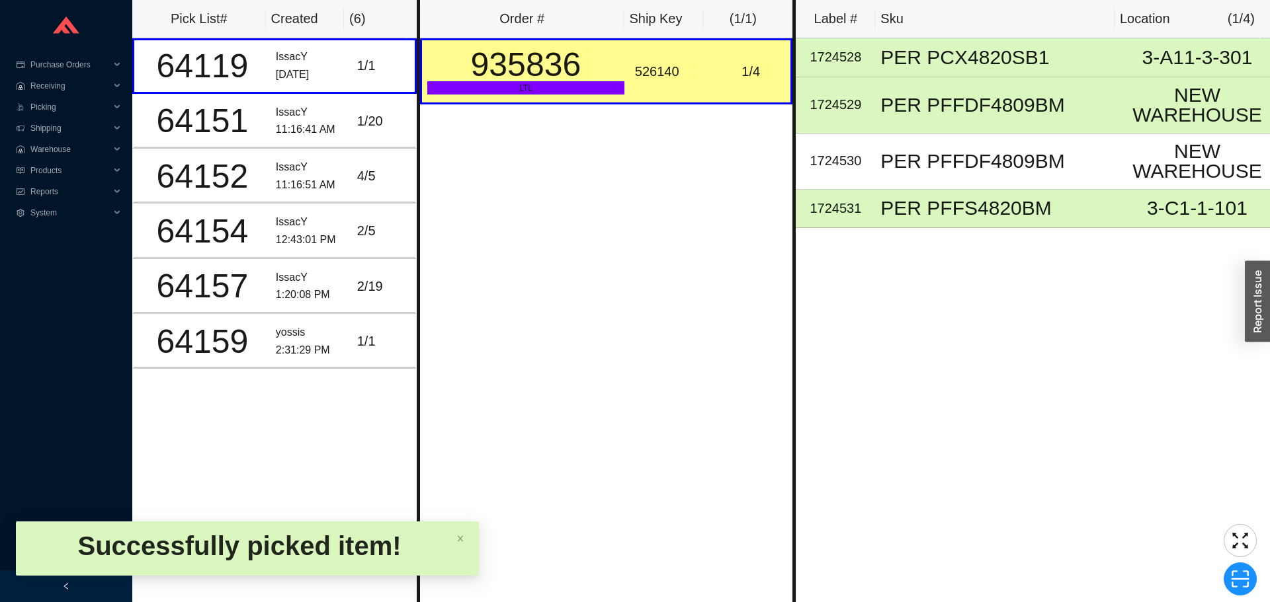
click at [1251, 565] on div at bounding box center [1239, 579] width 33 height 33
click at [1246, 578] on icon "scan" at bounding box center [1240, 579] width 20 height 20
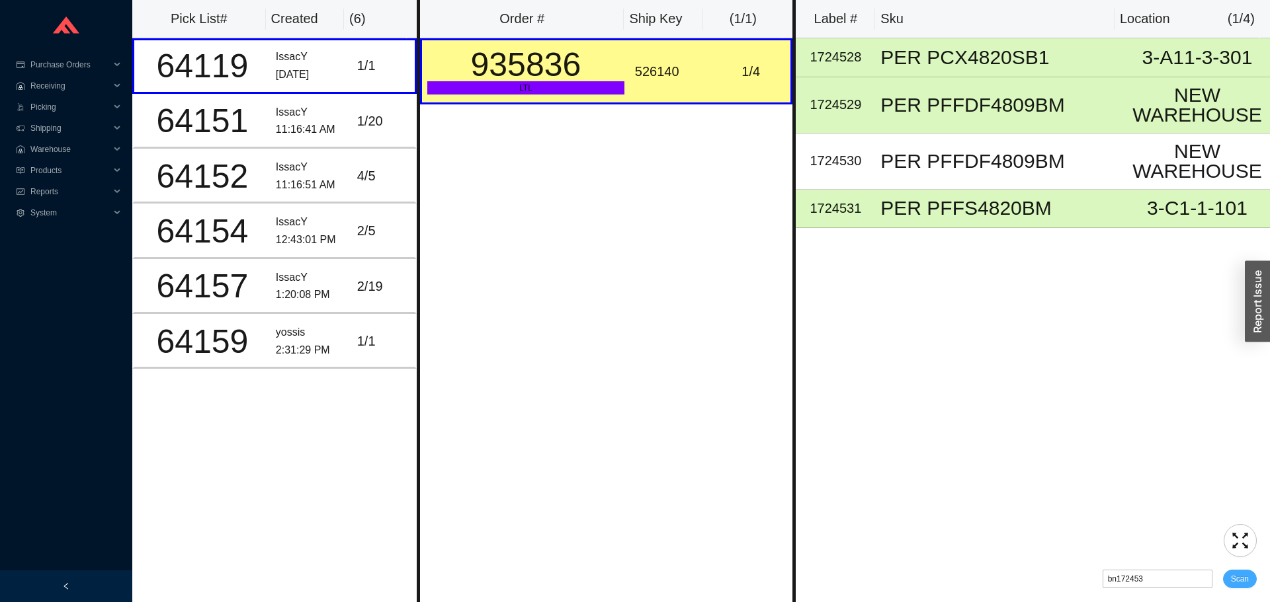
type input "bn1724530"
click button "Scan" at bounding box center [1240, 579] width 34 height 19
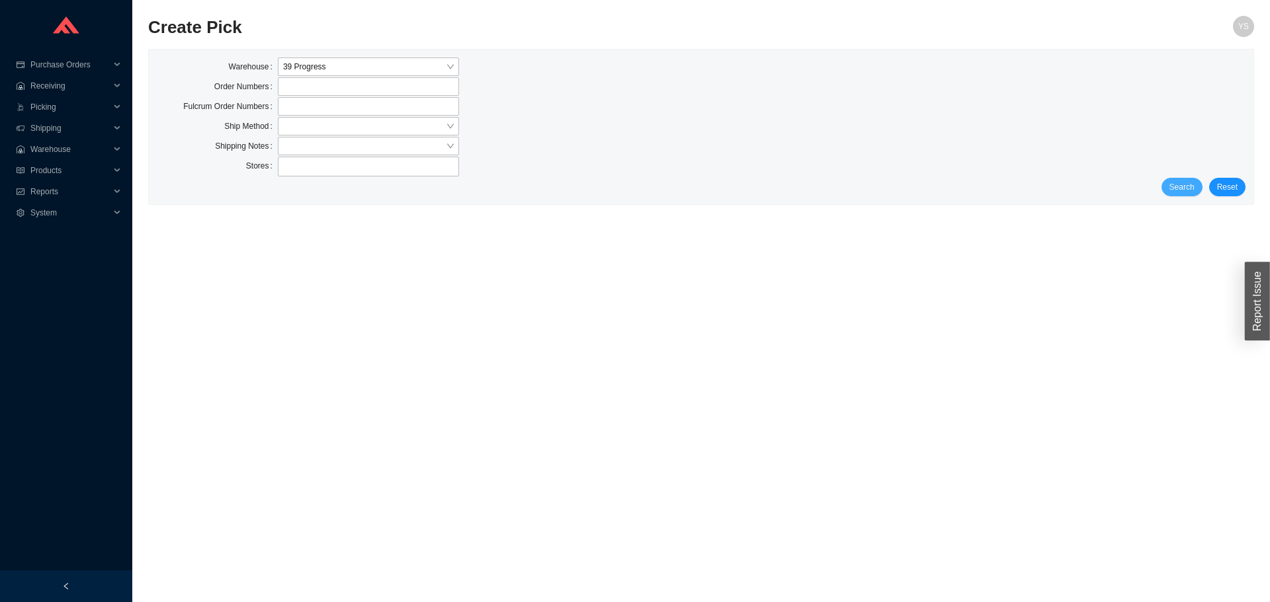
click at [1183, 190] on span "Search" at bounding box center [1181, 187] width 25 height 13
click at [1163, 179] on div "Search Reset" at bounding box center [701, 187] width 1088 height 19
click at [1174, 184] on button "Search" at bounding box center [1181, 187] width 41 height 19
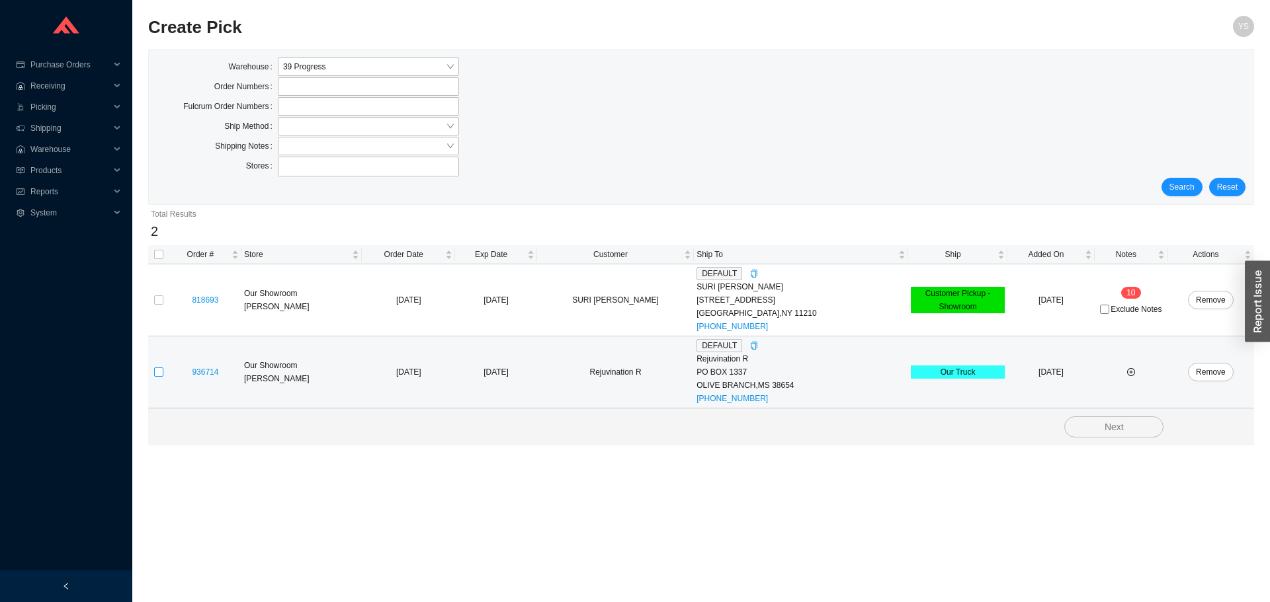
click at [158, 371] on input "checkbox" at bounding box center [158, 372] width 9 height 9
checkbox input "true"
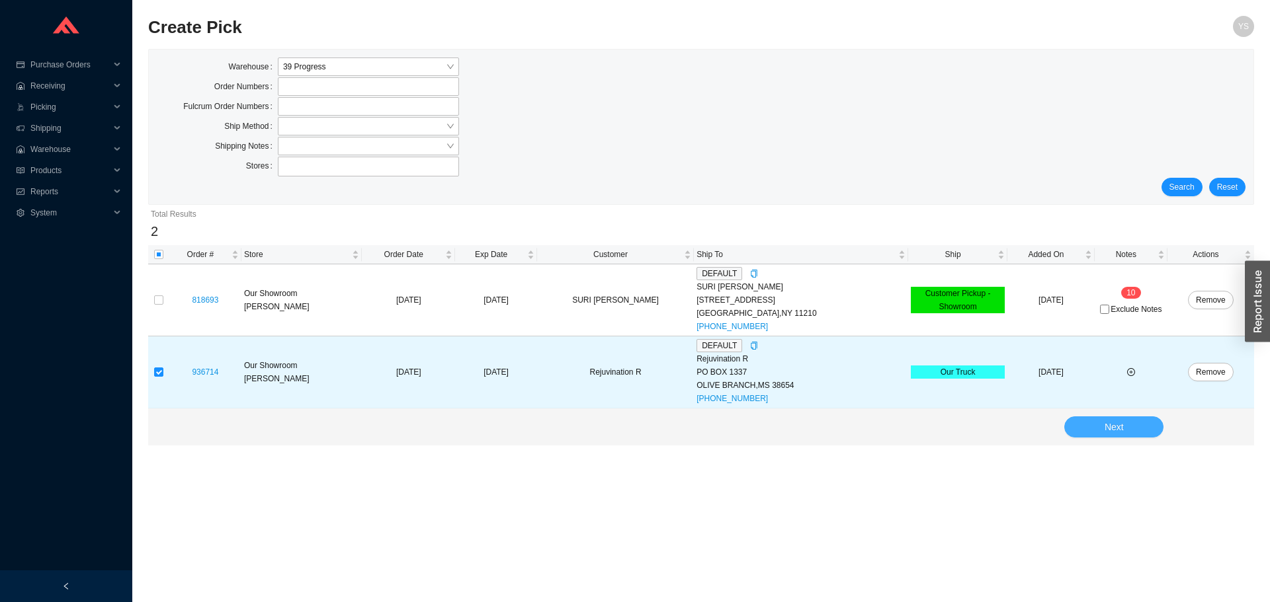
click at [1137, 427] on button "Next" at bounding box center [1113, 427] width 99 height 21
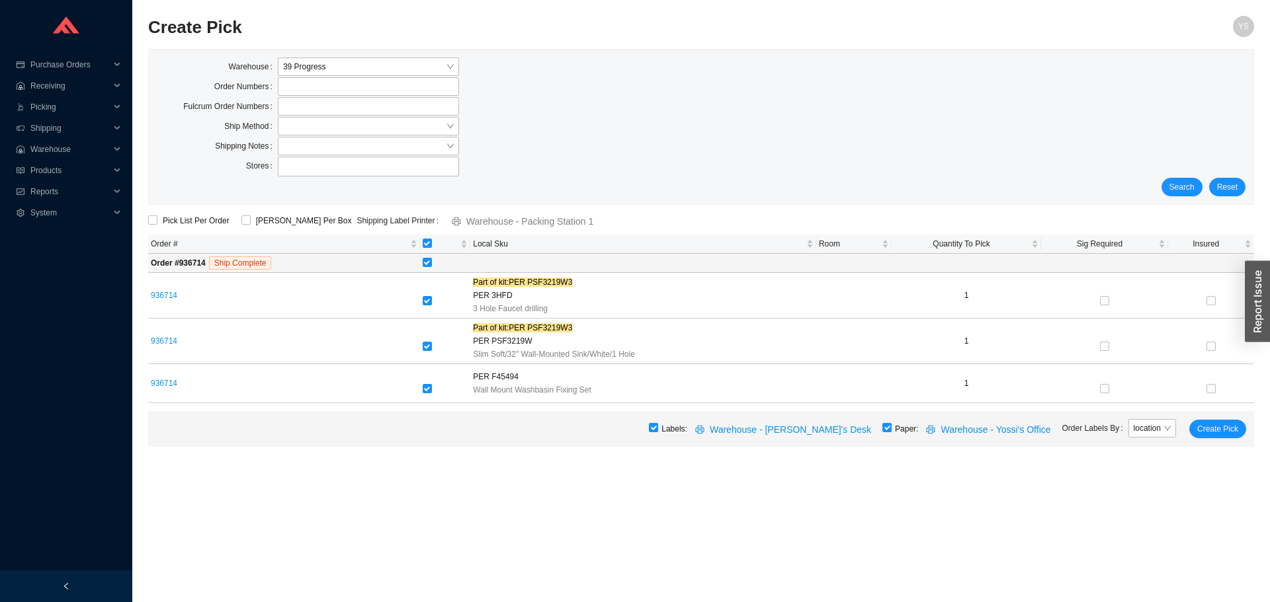
click at [904, 431] on div "Labels: Warehouse - Yossi's Desk Paper: Warehouse - Yossi's Office Order Labels…" at bounding box center [701, 429] width 1106 height 36
click at [891, 430] on input "checkbox" at bounding box center [886, 427] width 9 height 9
checkbox input "false"
click at [1219, 432] on span "Create Pick" at bounding box center [1217, 429] width 41 height 13
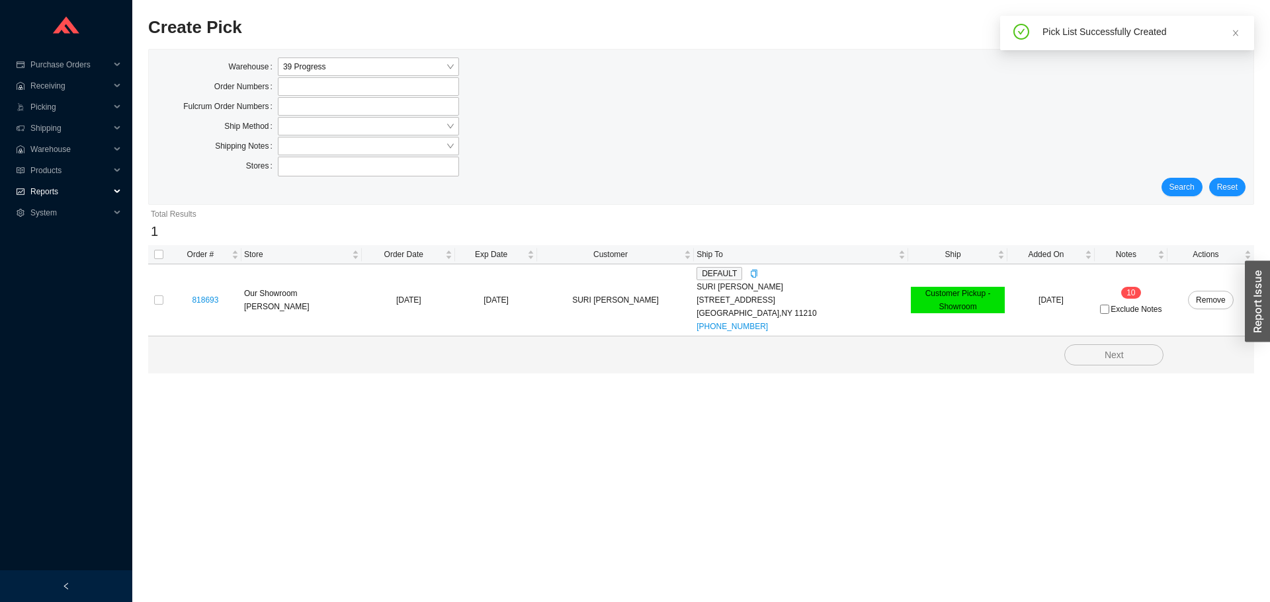
click at [95, 191] on span "Reports" at bounding box center [69, 191] width 79 height 21
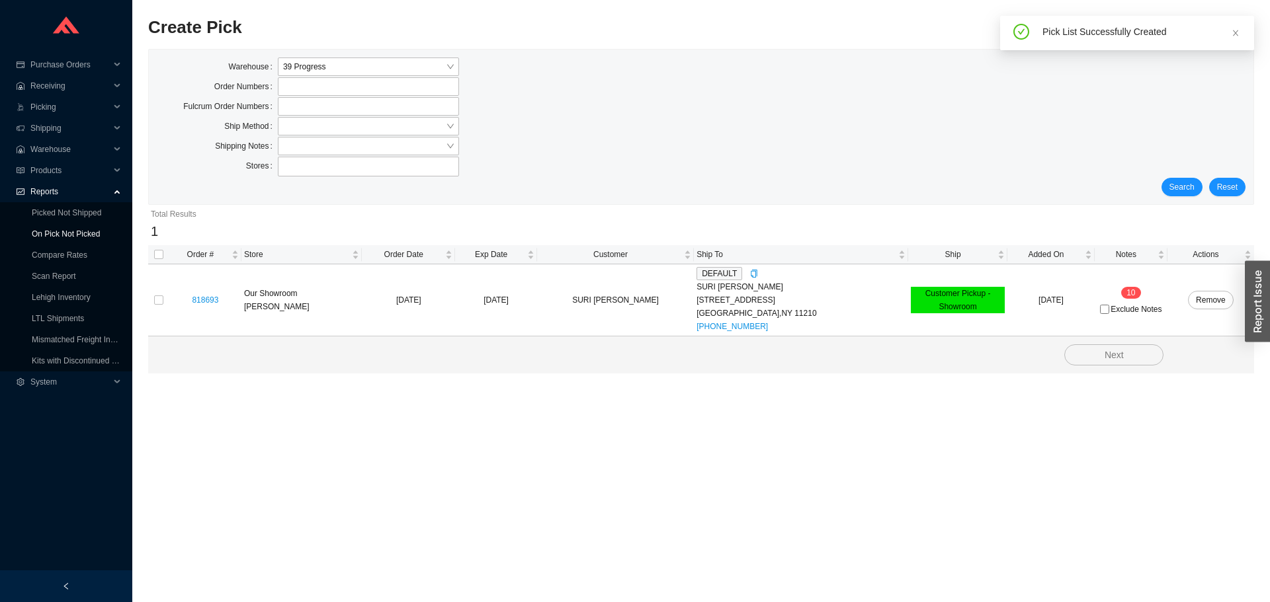
click at [77, 231] on link "On Pick Not Picked" at bounding box center [66, 233] width 68 height 9
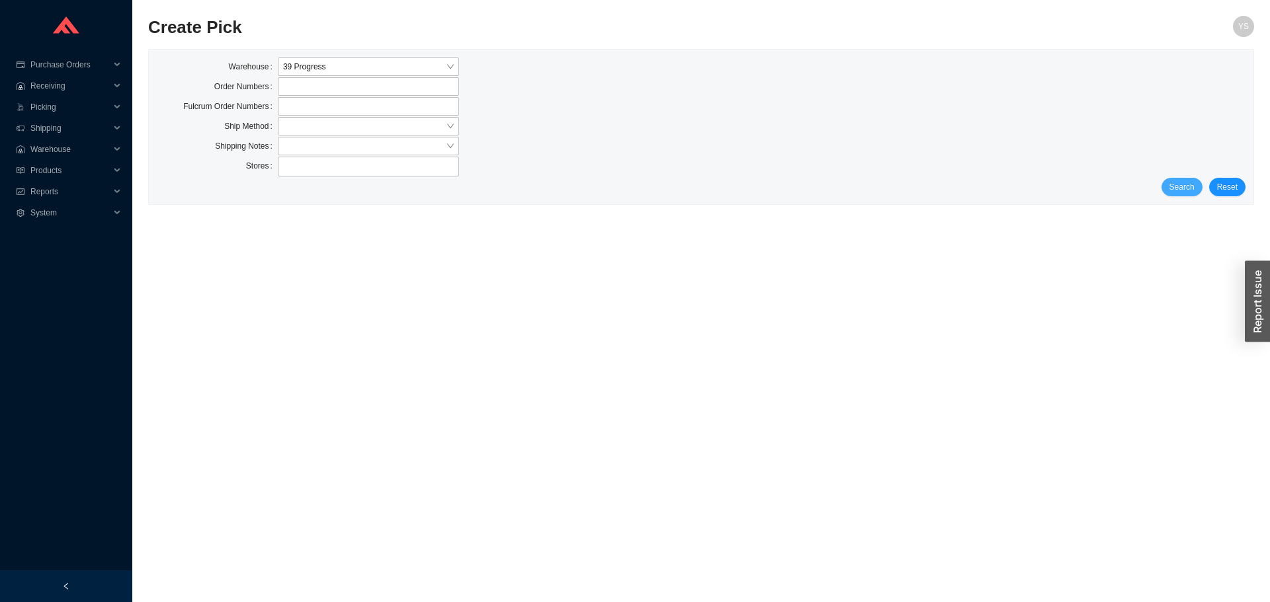
click at [1180, 185] on span "Search" at bounding box center [1181, 187] width 25 height 13
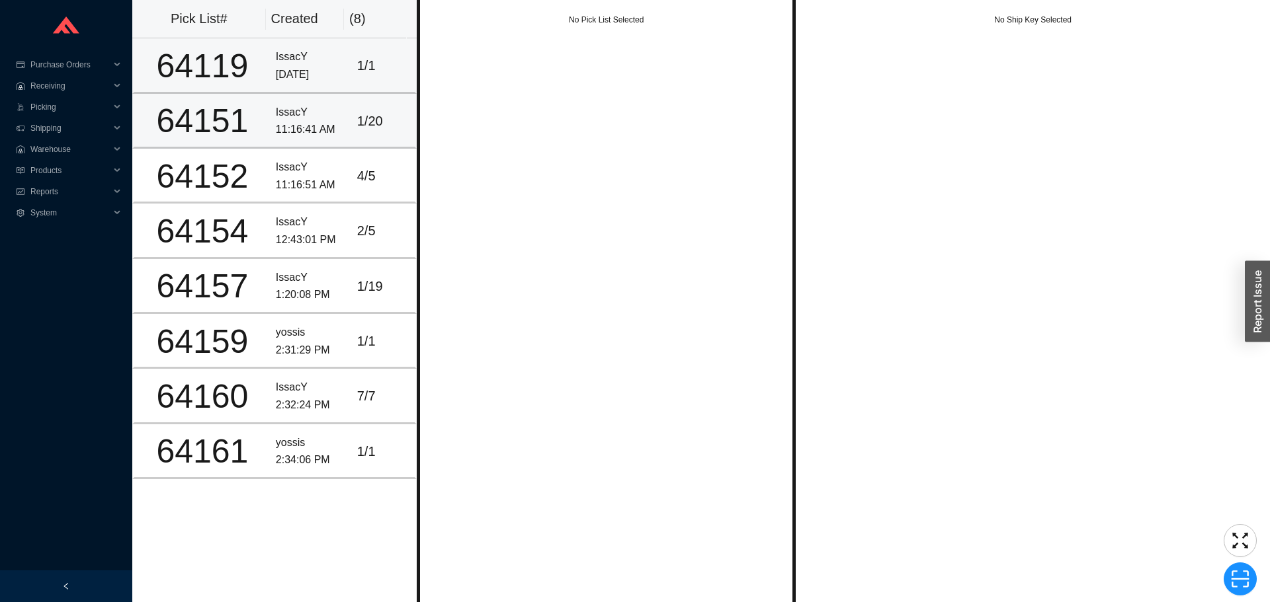
click at [270, 72] on td "IssacY 8/27/2025" at bounding box center [310, 65] width 81 height 55
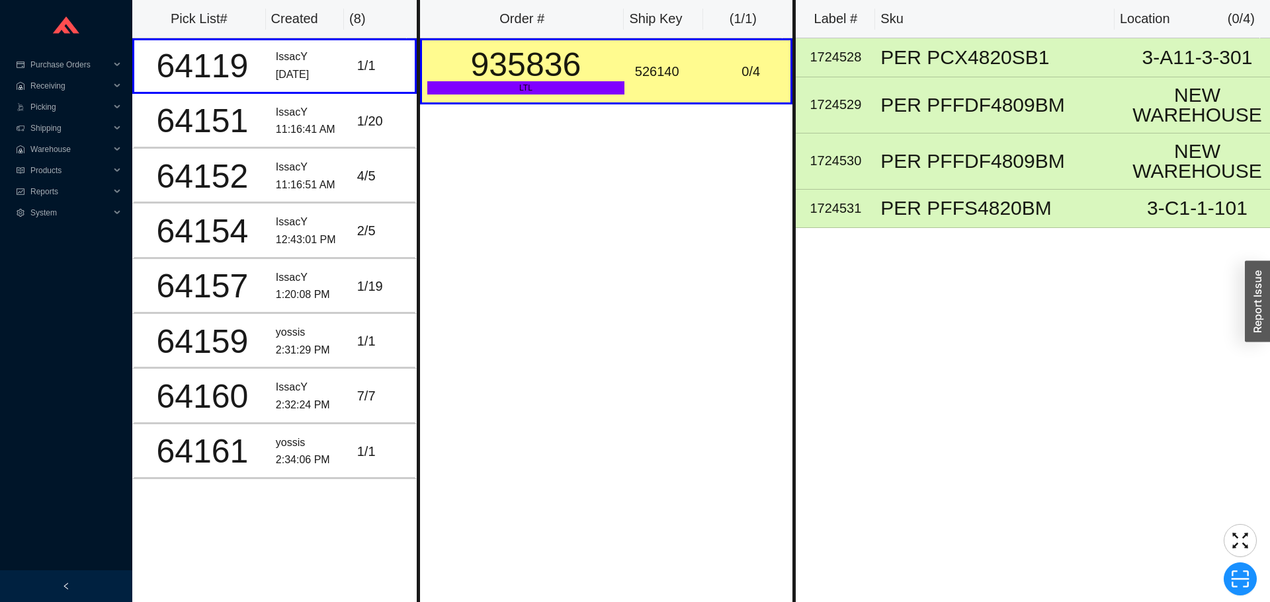
click at [253, 480] on div "Pick List# Created ( 8 ) 64119 IssacY 8/27/2025 1 / 1 64151 IssacY 11:16:41 AM …" at bounding box center [274, 301] width 284 height 602
click at [653, 73] on div "526140" at bounding box center [670, 72] width 71 height 22
copy div "526140"
click at [1235, 577] on icon "scan" at bounding box center [1240, 579] width 20 height 20
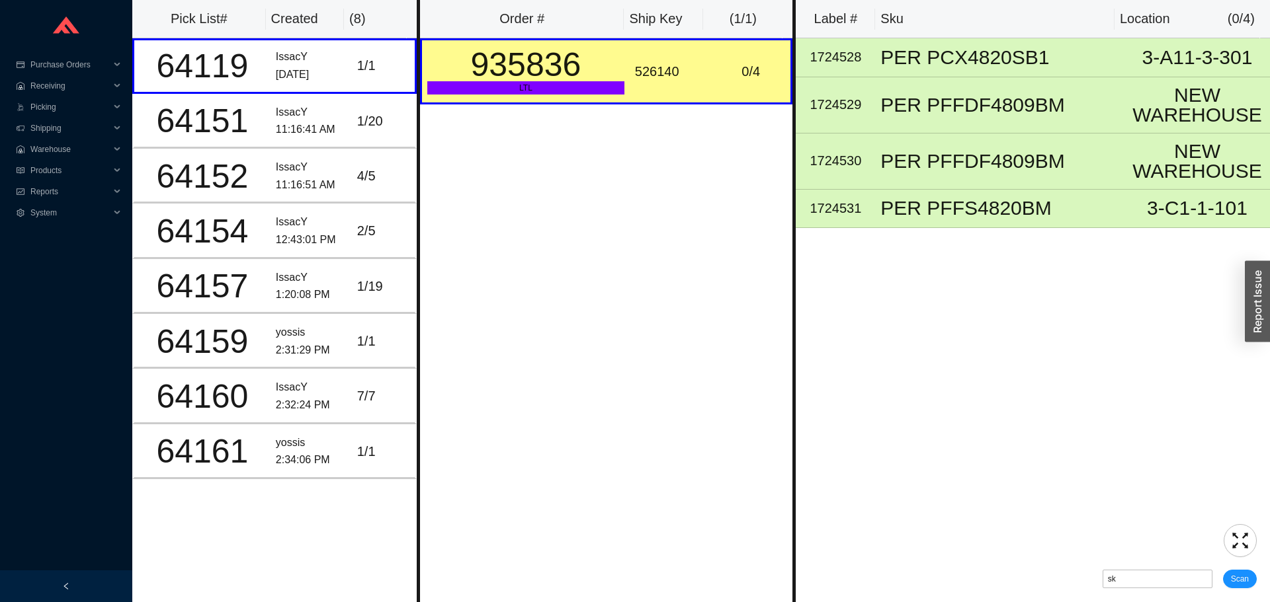
type input "sk526140"
click button "Scan" at bounding box center [1240, 579] width 34 height 19
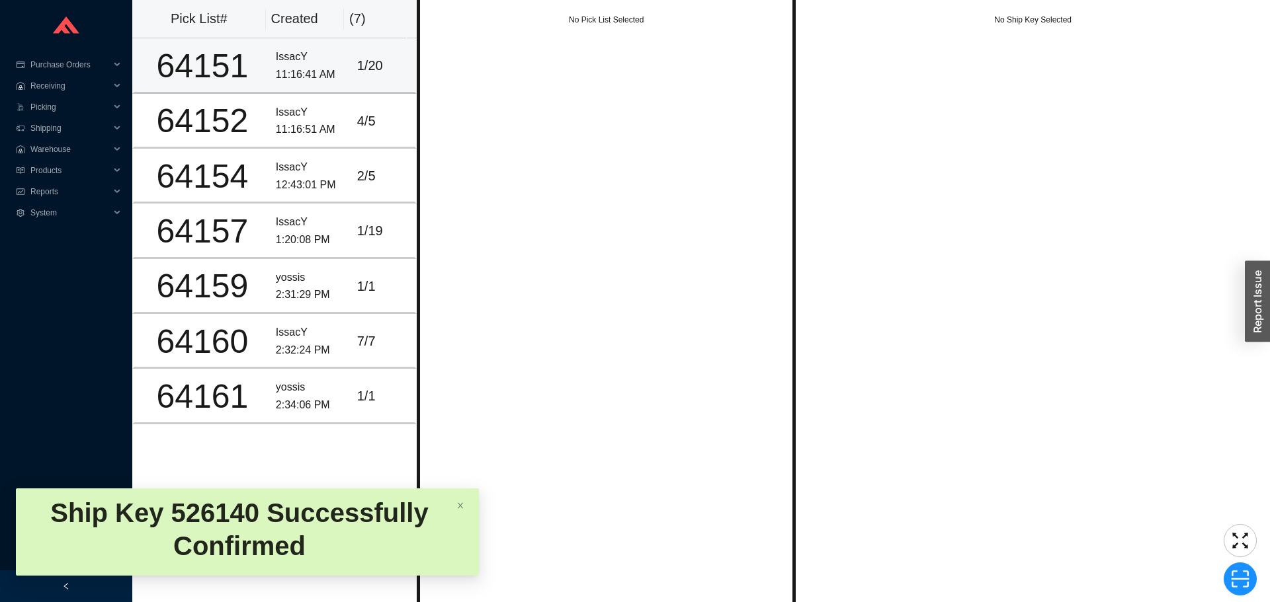
click at [357, 60] on div "1 / 20" at bounding box center [383, 66] width 52 height 22
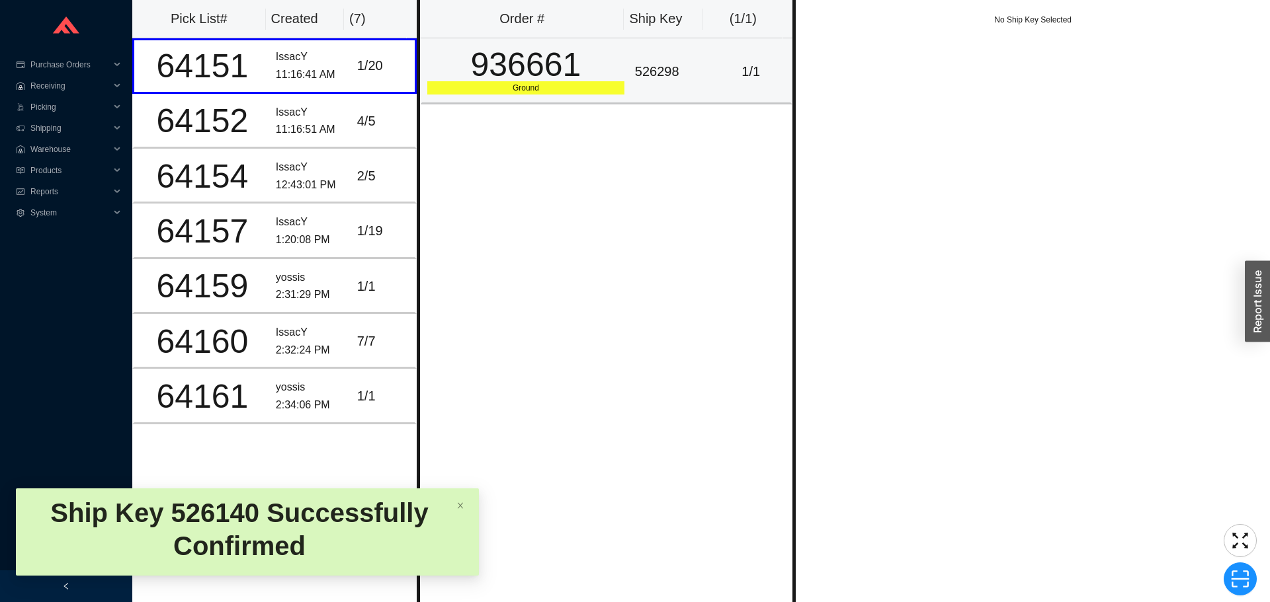
click at [505, 48] on div "936661" at bounding box center [525, 64] width 197 height 33
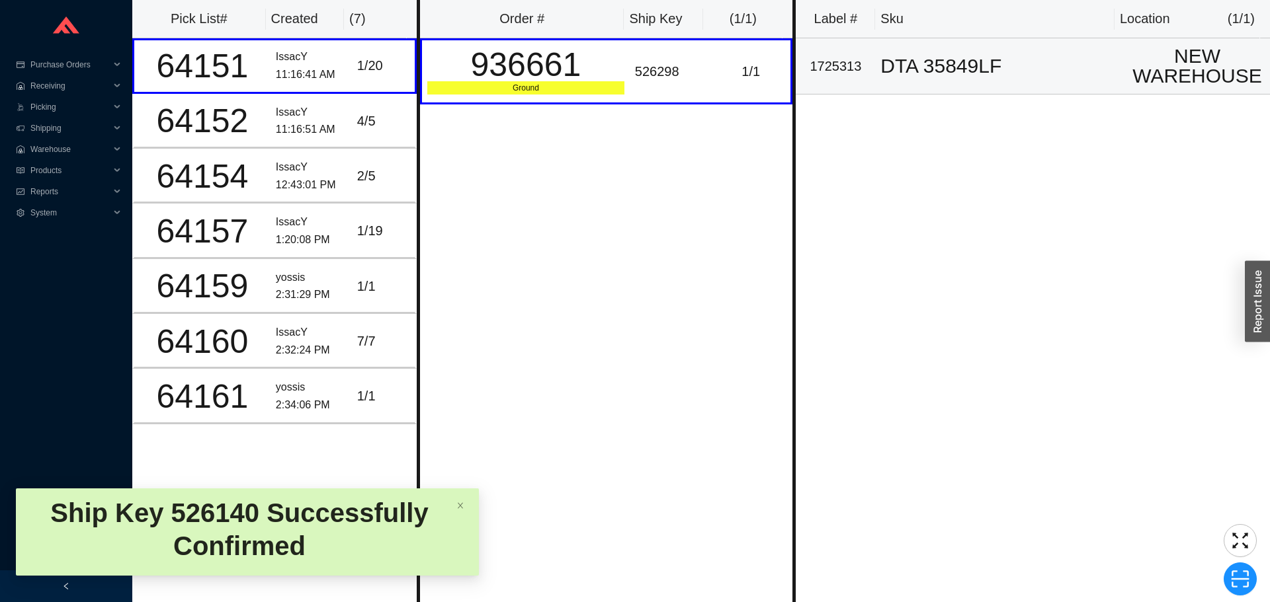
click at [889, 84] on td "DTA 35849LF" at bounding box center [999, 66] width 249 height 56
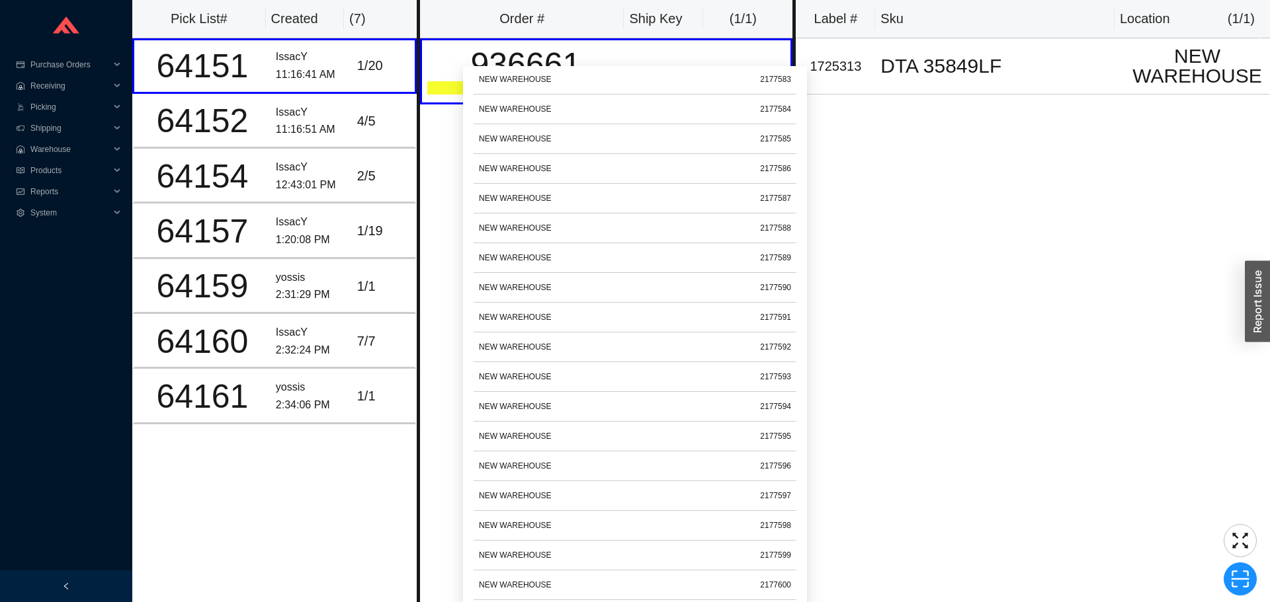
scroll to position [661, 0]
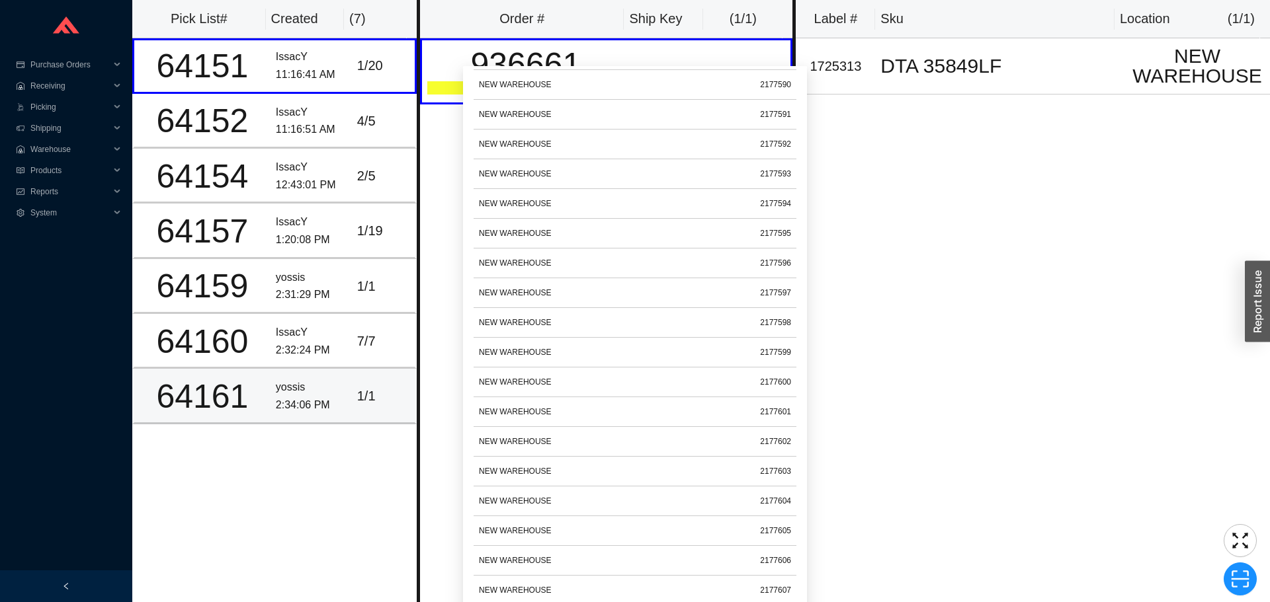
click at [236, 395] on div "64161" at bounding box center [203, 396] width 126 height 33
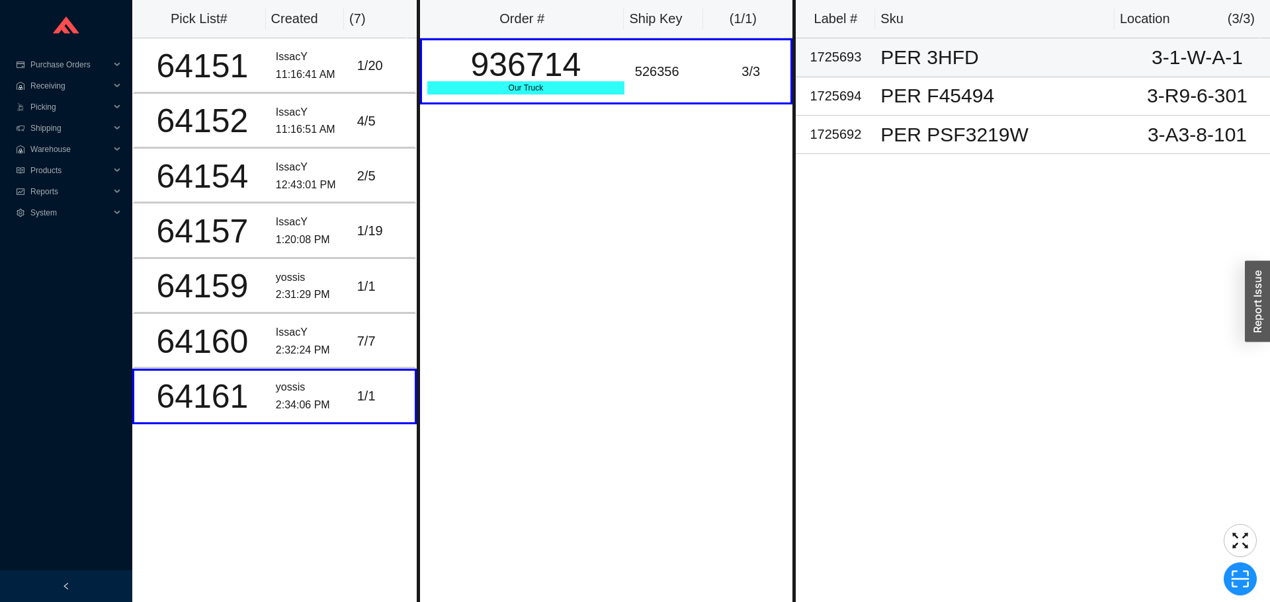
click at [835, 61] on div "1725693" at bounding box center [835, 57] width 69 height 22
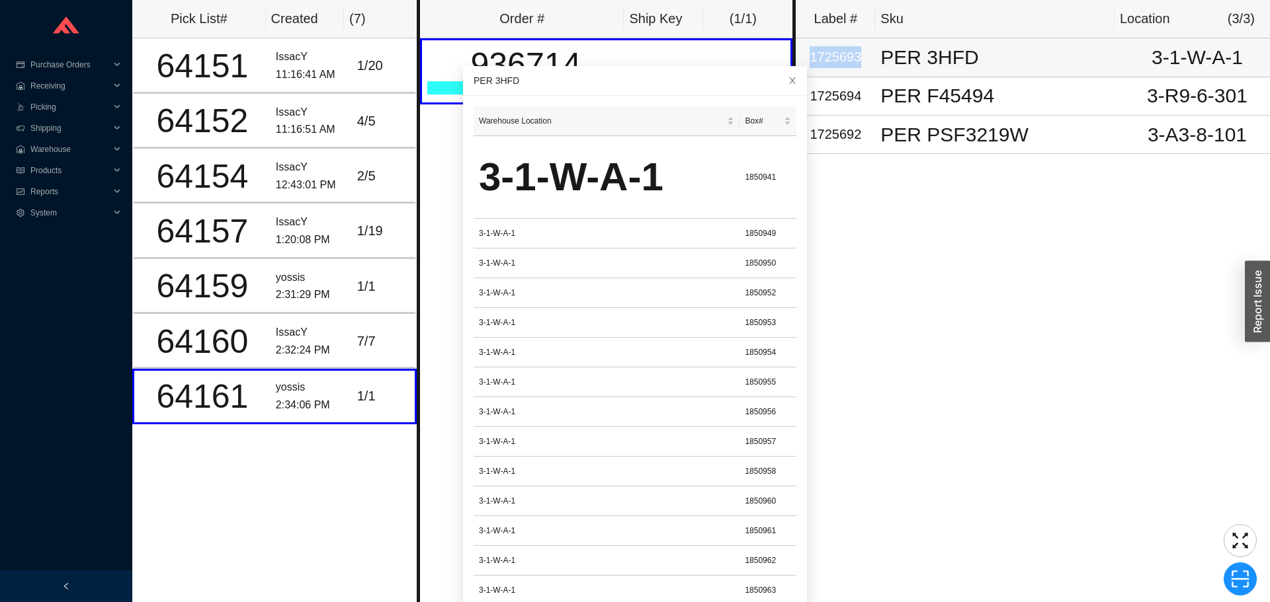
copy div "1725693"
click at [1231, 580] on icon "scan" at bounding box center [1240, 579] width 20 height 20
type input "bn1725693"
click button "Scan" at bounding box center [1240, 579] width 34 height 19
click at [1245, 576] on icon "scan" at bounding box center [1240, 579] width 20 height 20
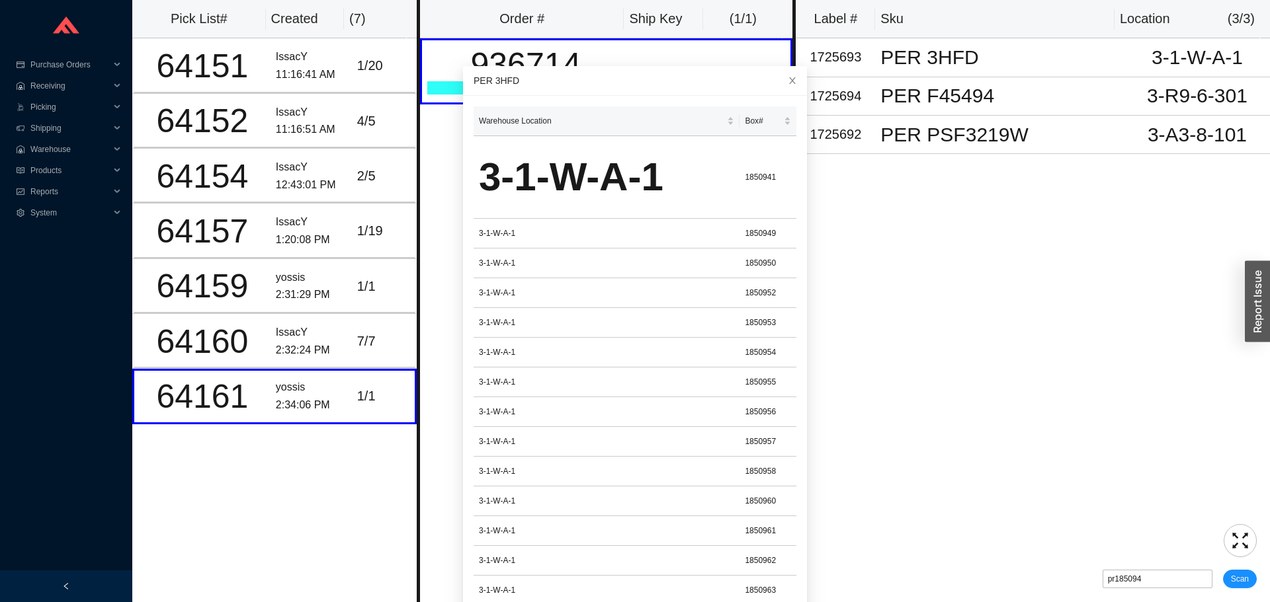
type input "pr1850941"
click button "Scan" at bounding box center [1240, 579] width 34 height 19
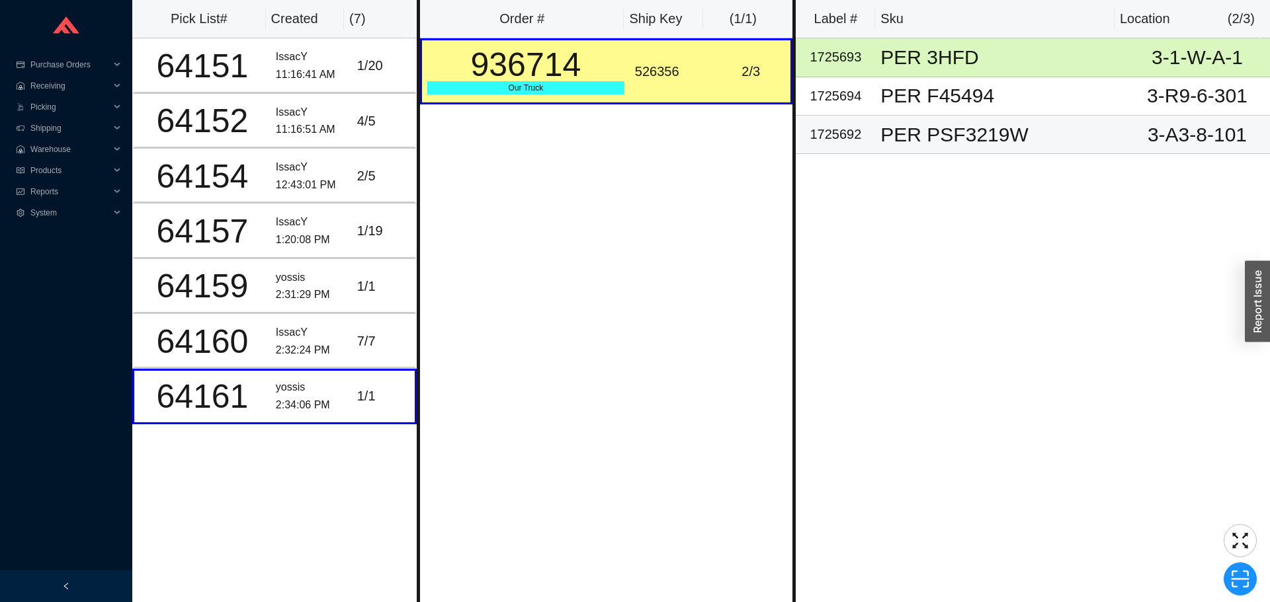
click at [901, 136] on div "PER PSF3219W" at bounding box center [999, 135] width 239 height 20
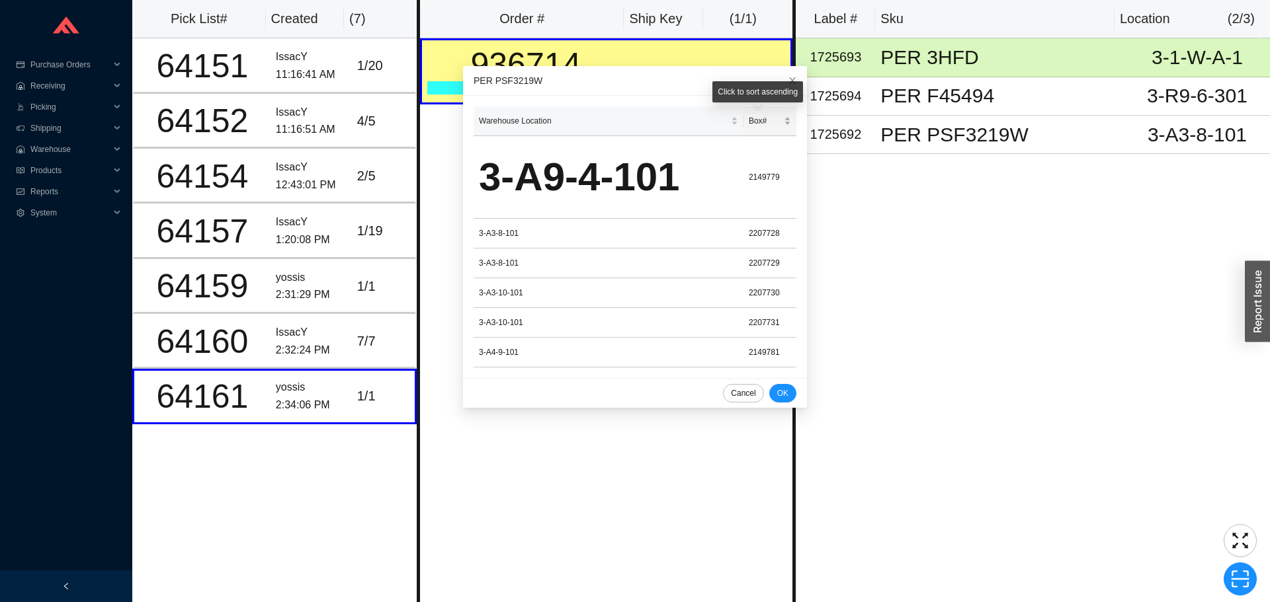
click at [754, 128] on div "Box#" at bounding box center [770, 120] width 42 height 13
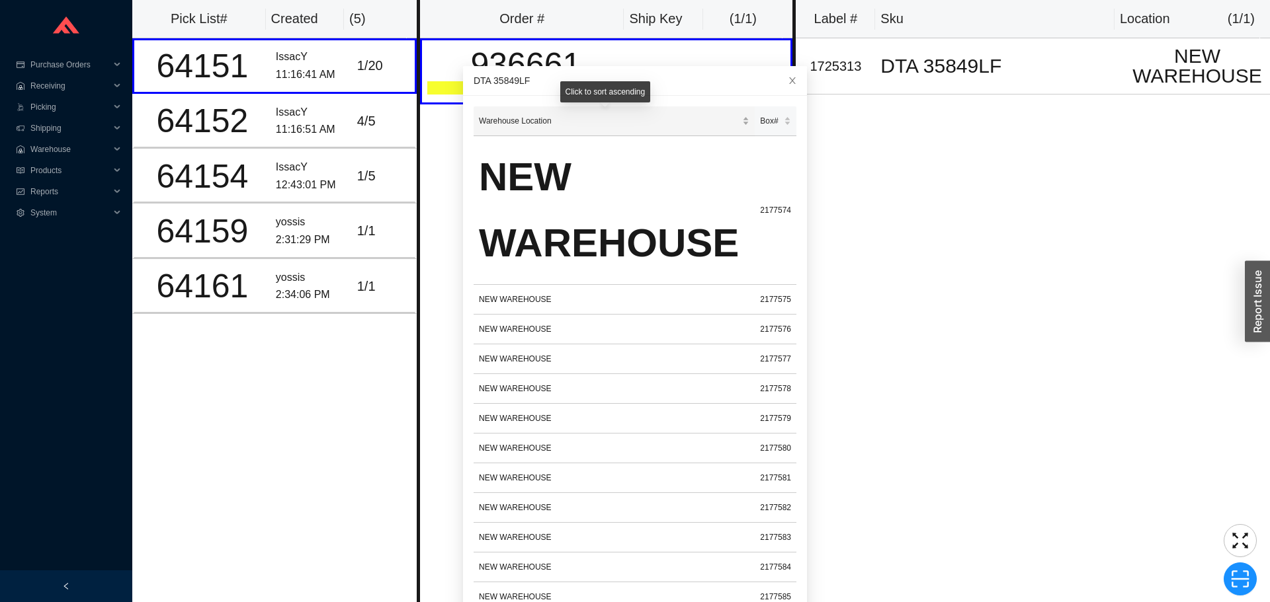
click at [534, 122] on span "Warehouse Location" at bounding box center [609, 120] width 261 height 13
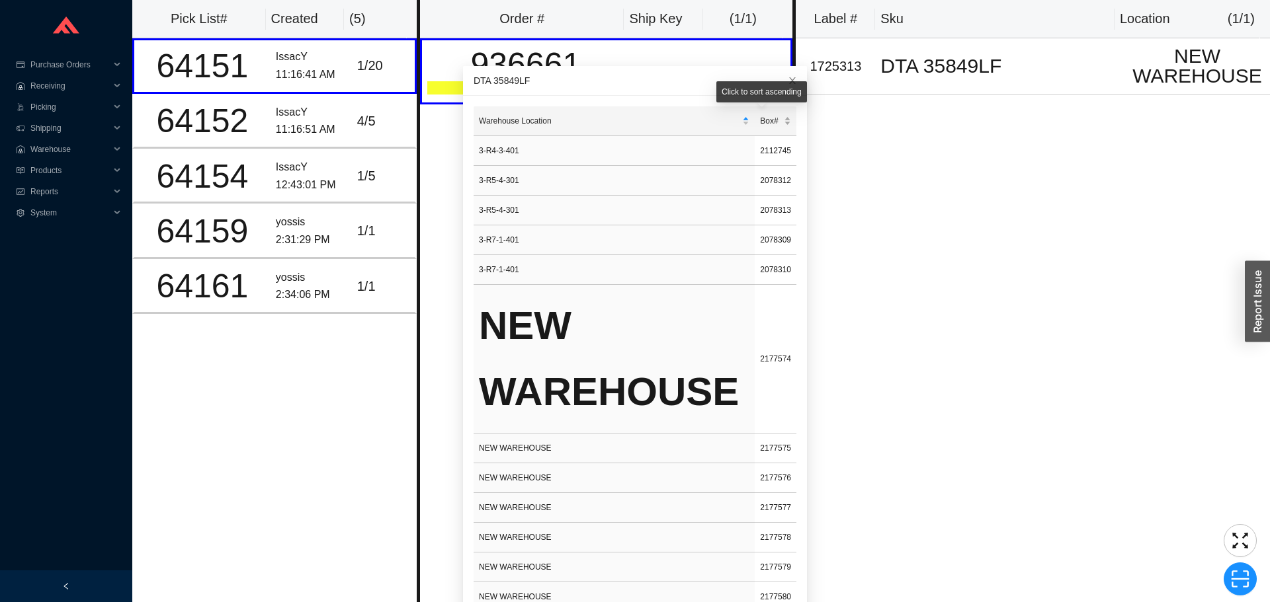
click at [763, 118] on span "Box#" at bounding box center [770, 120] width 21 height 13
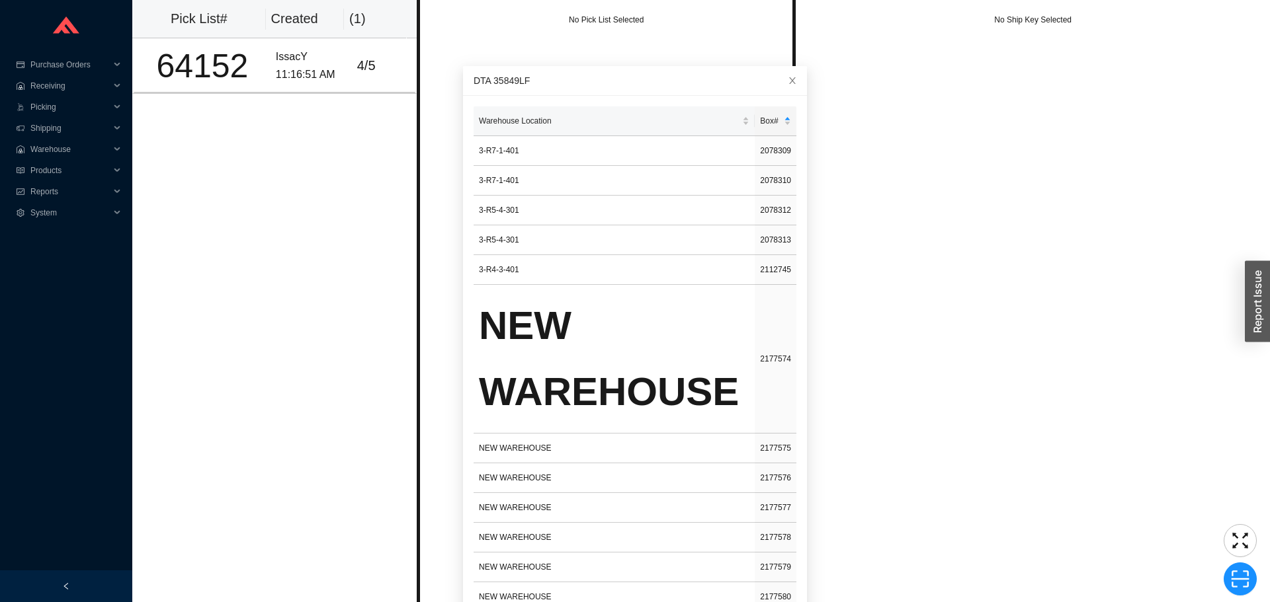
click at [253, 182] on div "Pick List# Created ( 1 ) 64152 IssacY 11:16:51 AM [DATE]" at bounding box center [274, 301] width 284 height 602
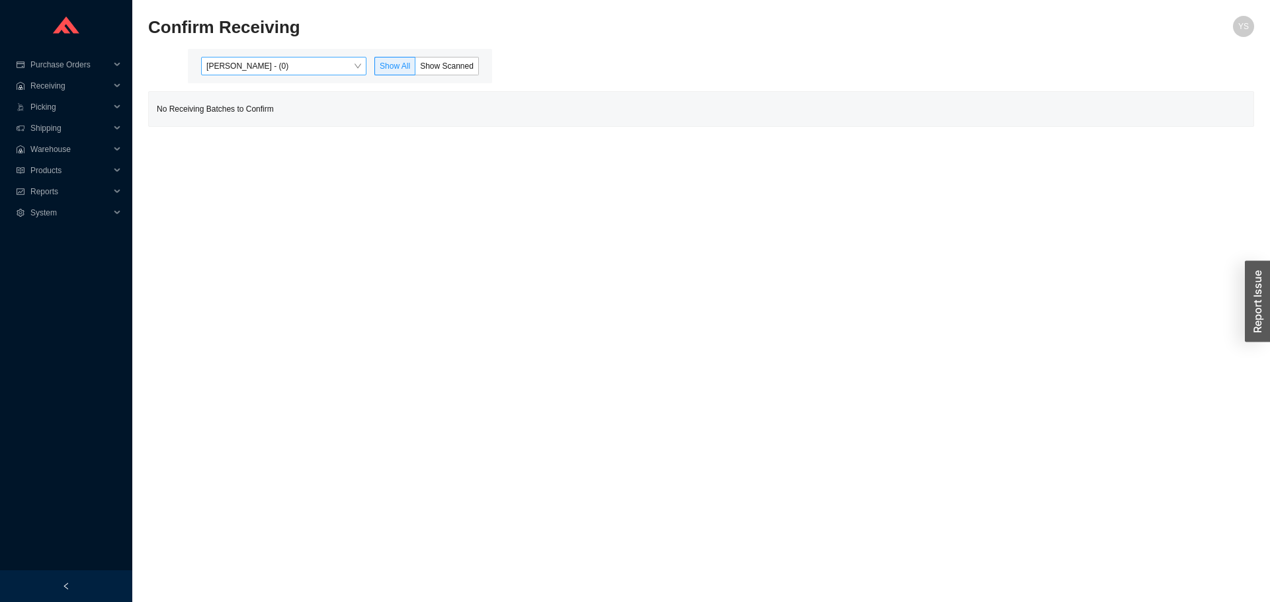
click at [277, 66] on span "[PERSON_NAME] - (0)" at bounding box center [283, 66] width 155 height 17
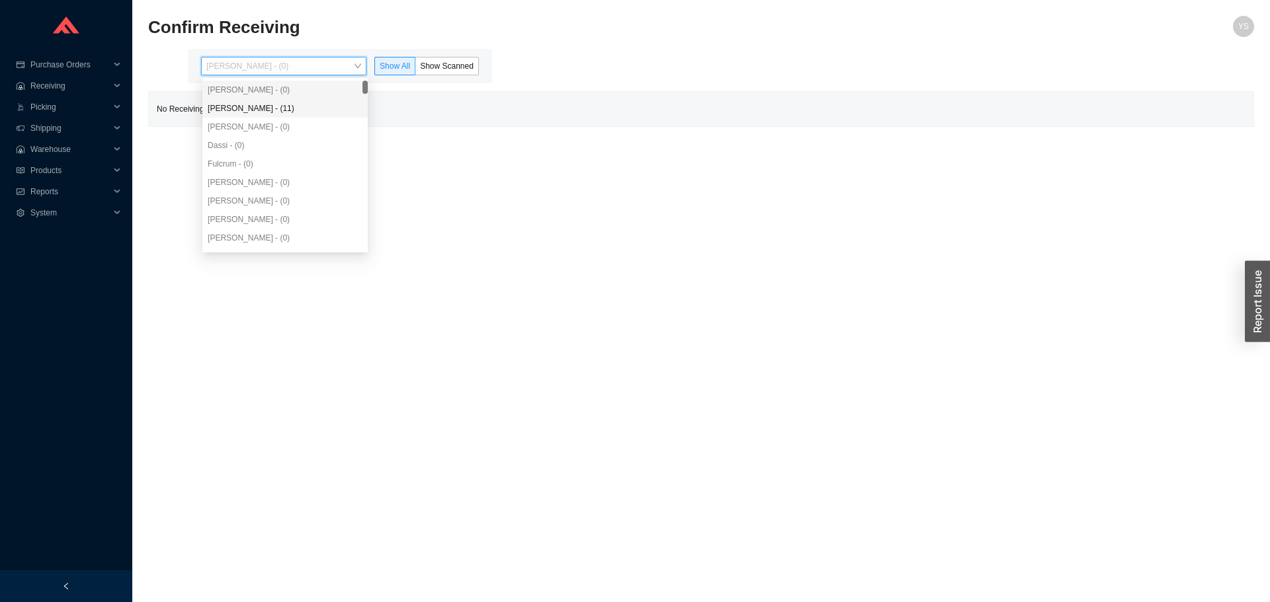
click at [273, 110] on div "Angel Negron - (11)" at bounding box center [285, 108] width 155 height 12
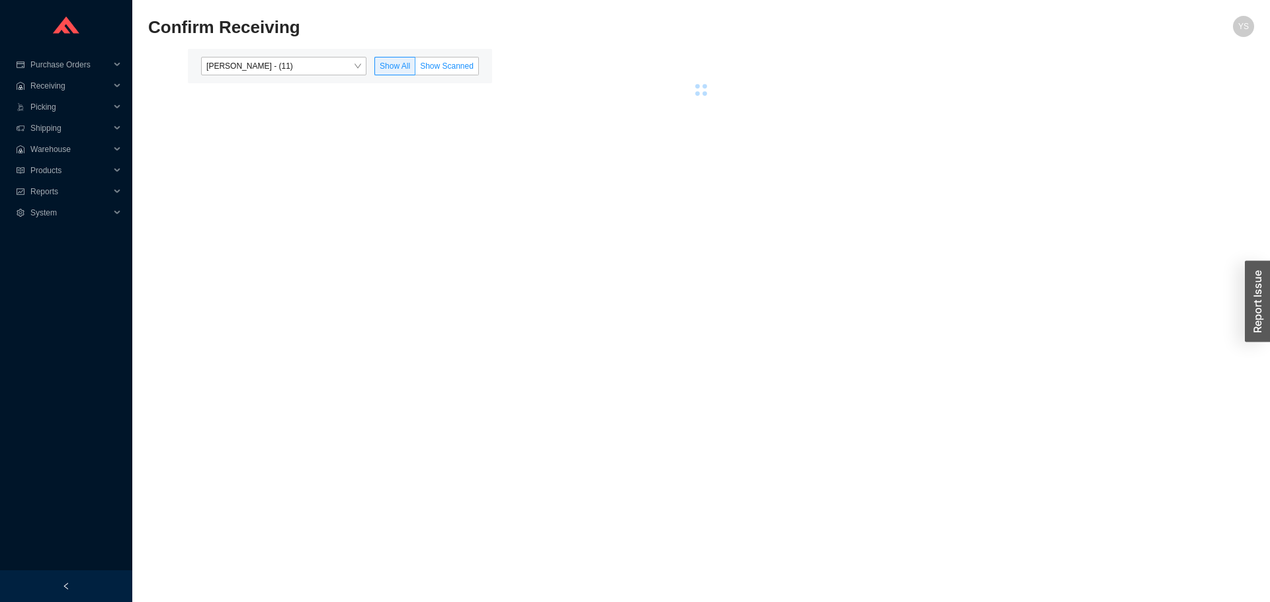
click at [453, 64] on span "Show Scanned" at bounding box center [447, 65] width 54 height 9
click at [415, 69] on input "Show Scanned" at bounding box center [415, 69] width 0 height 0
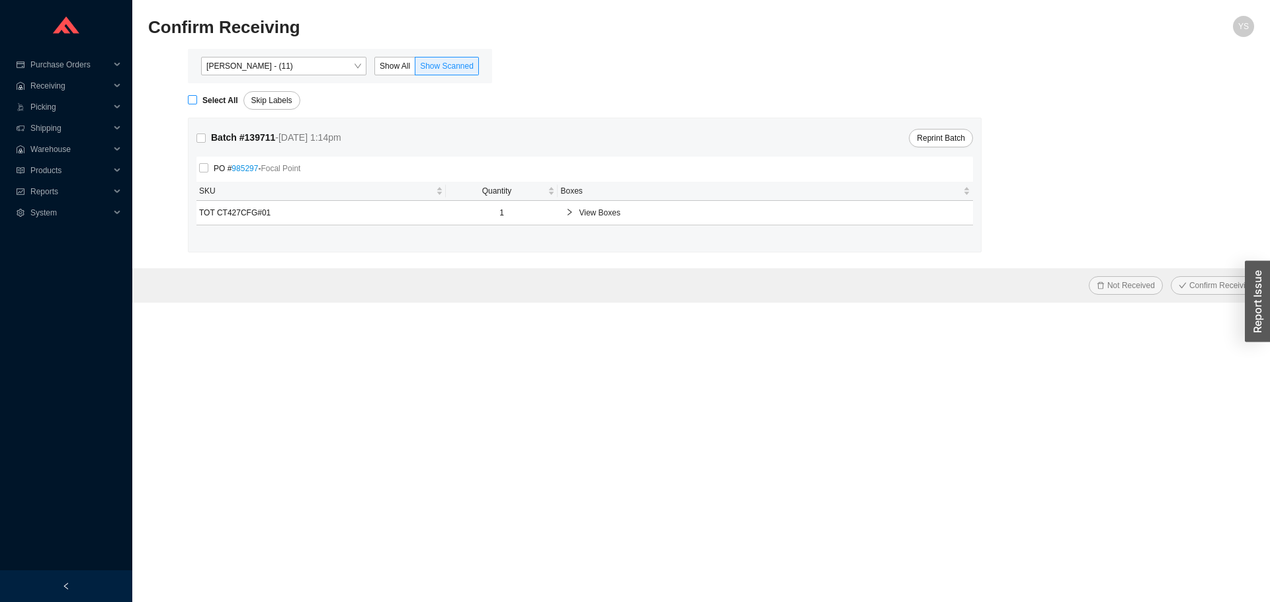
click at [222, 98] on strong "Select All" at bounding box center [220, 100] width 36 height 9
click at [197, 98] on input "Select All" at bounding box center [192, 99] width 9 height 9
checkbox input "true"
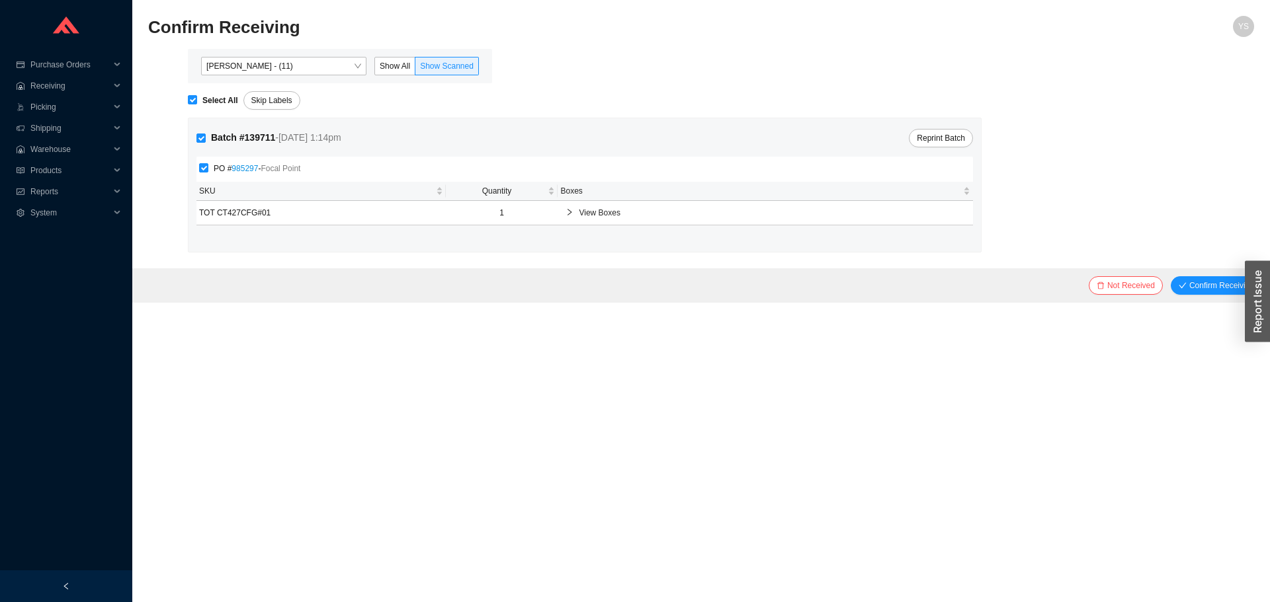
click at [1214, 297] on div "Not Received Confirm Receiving" at bounding box center [700, 285] width 1137 height 34
click at [1206, 291] on span "Confirm Receiving" at bounding box center [1221, 285] width 65 height 13
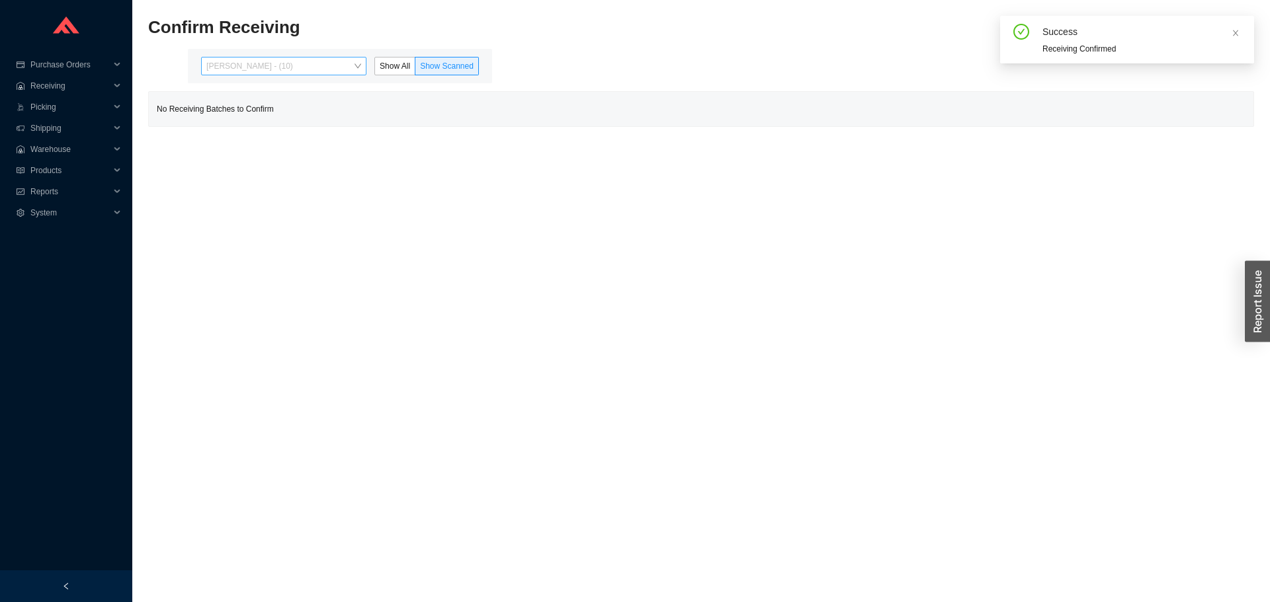
click at [235, 71] on span "[PERSON_NAME] - (10)" at bounding box center [283, 66] width 155 height 17
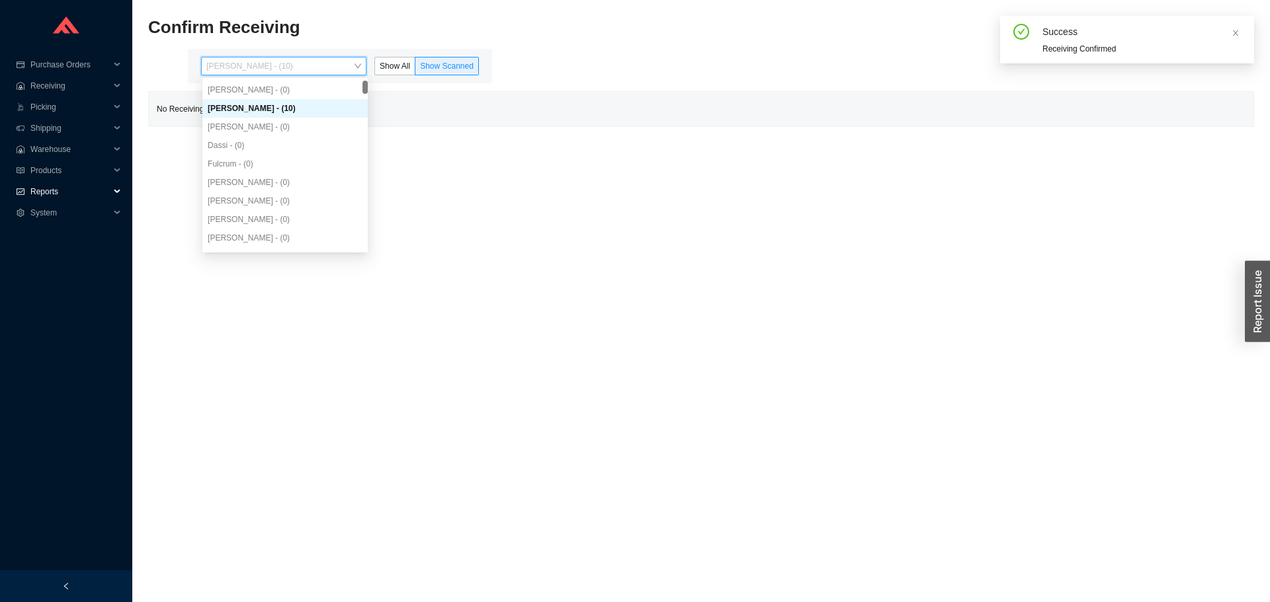
click at [38, 191] on span "Reports" at bounding box center [69, 191] width 79 height 21
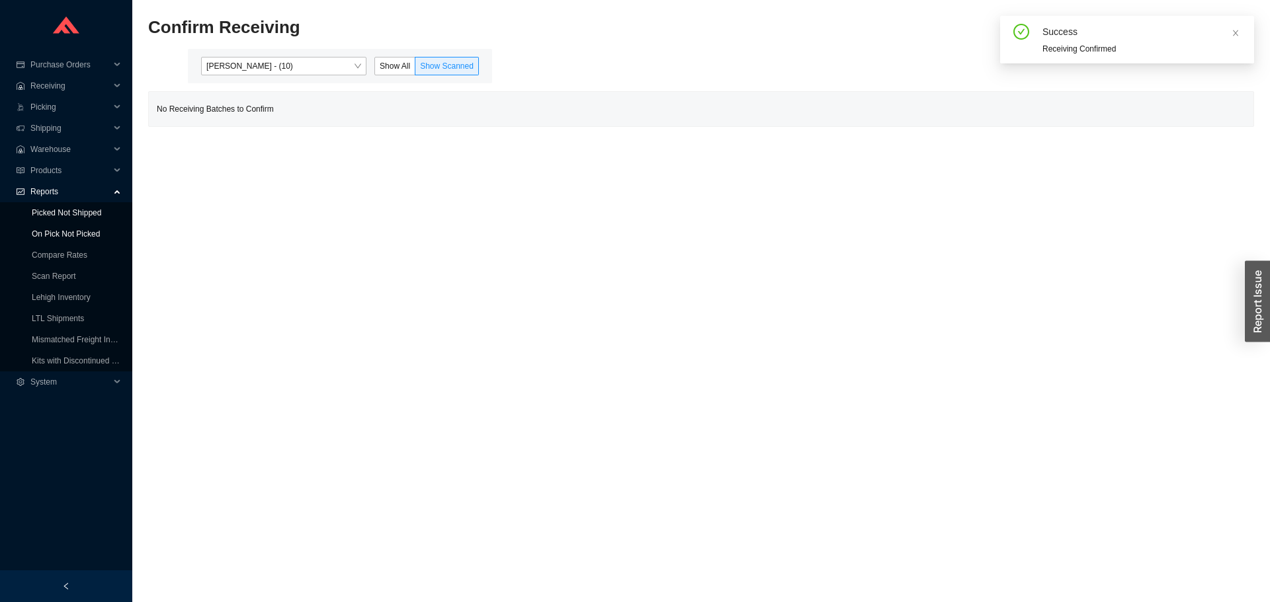
click at [39, 229] on link "On Pick Not Picked" at bounding box center [66, 233] width 68 height 9
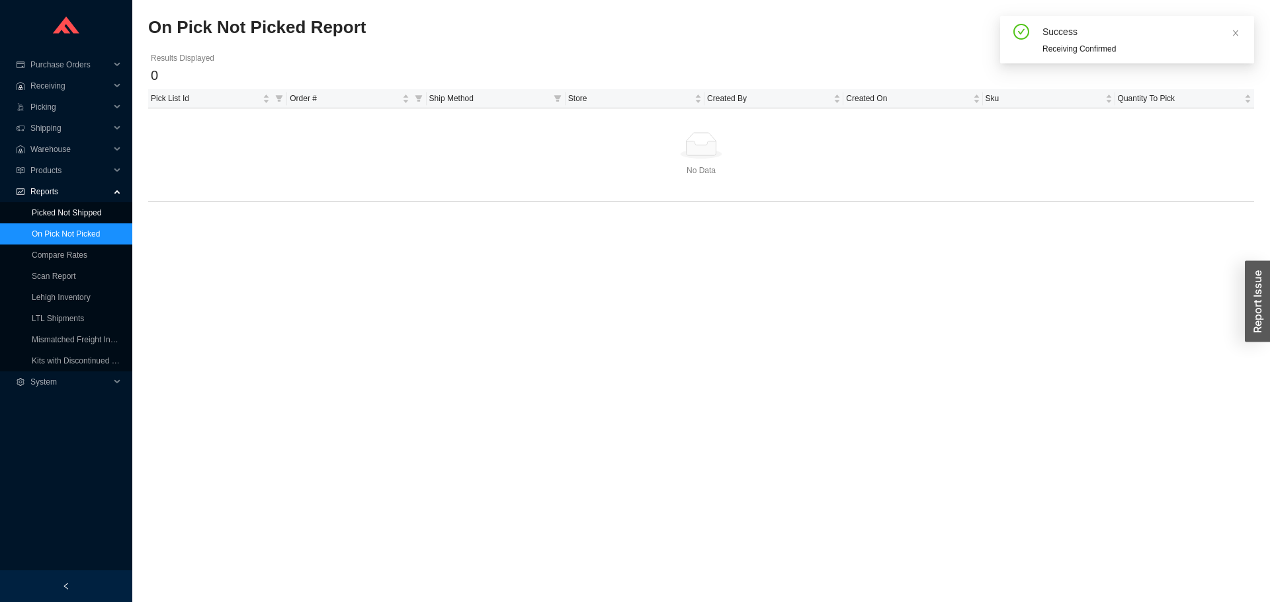
click at [67, 214] on link "Picked Not Shipped" at bounding box center [66, 212] width 69 height 9
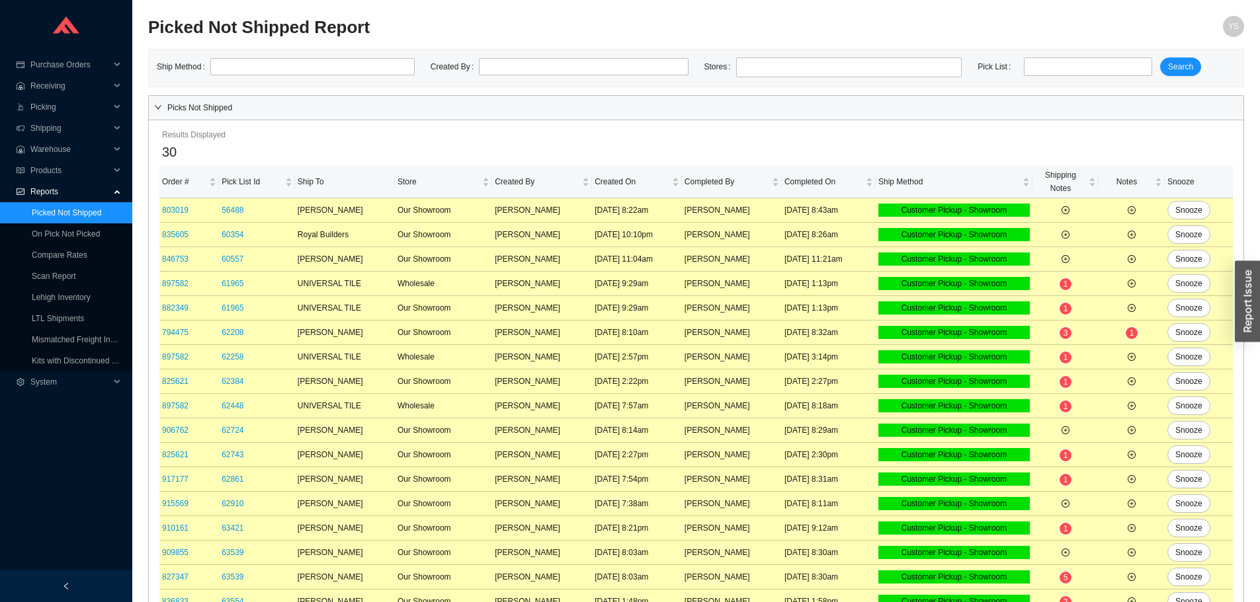
scroll to position [360, 0]
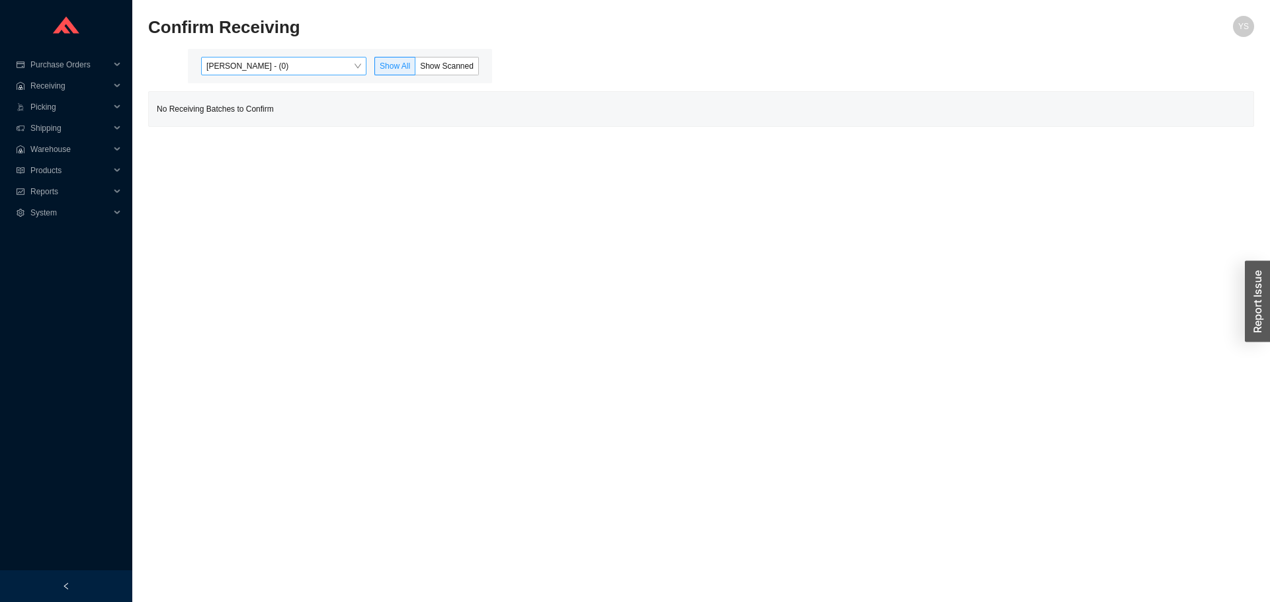
click at [243, 71] on span "[PERSON_NAME] - (0)" at bounding box center [283, 66] width 155 height 17
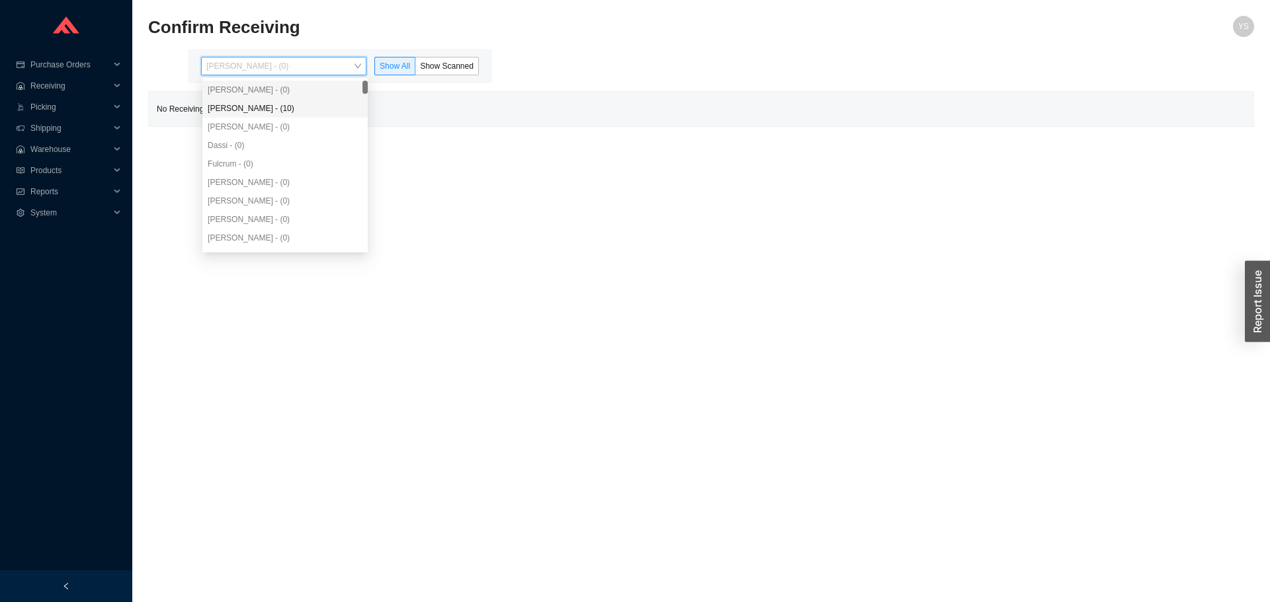
click at [251, 108] on div "[PERSON_NAME] - (10)" at bounding box center [285, 108] width 155 height 12
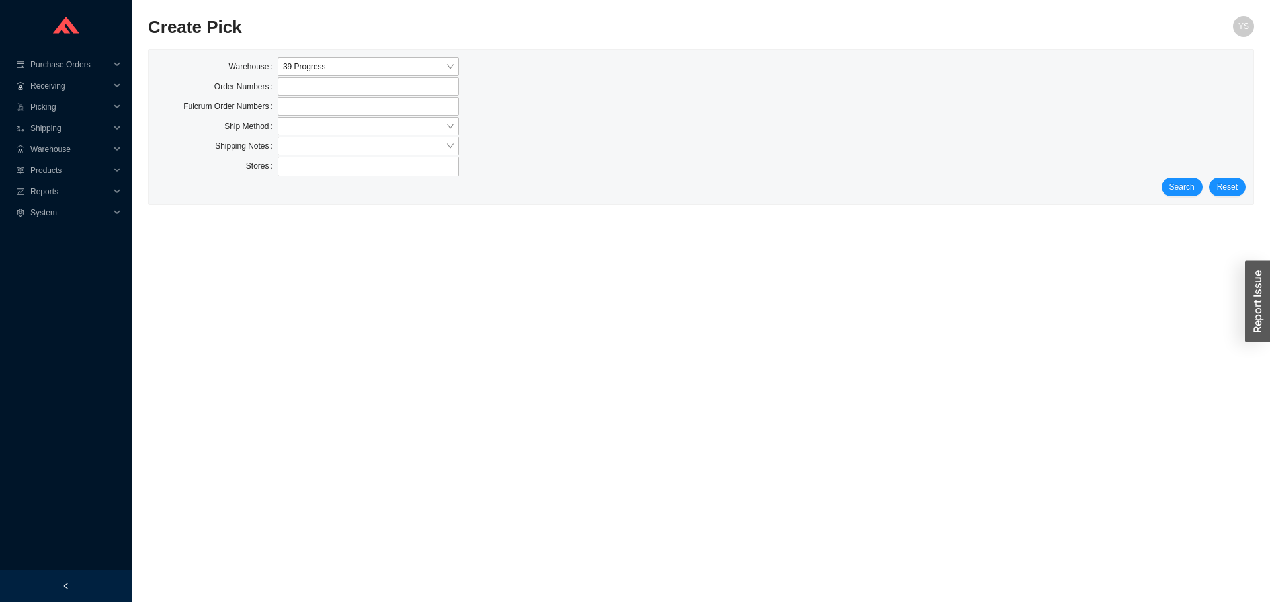
click at [1180, 198] on div "Warehouse 39 Progress Order Numbers Fulcrum Order Numbers Ship Method Shipping …" at bounding box center [701, 127] width 1104 height 155
click at [1179, 194] on button "Search" at bounding box center [1181, 187] width 41 height 19
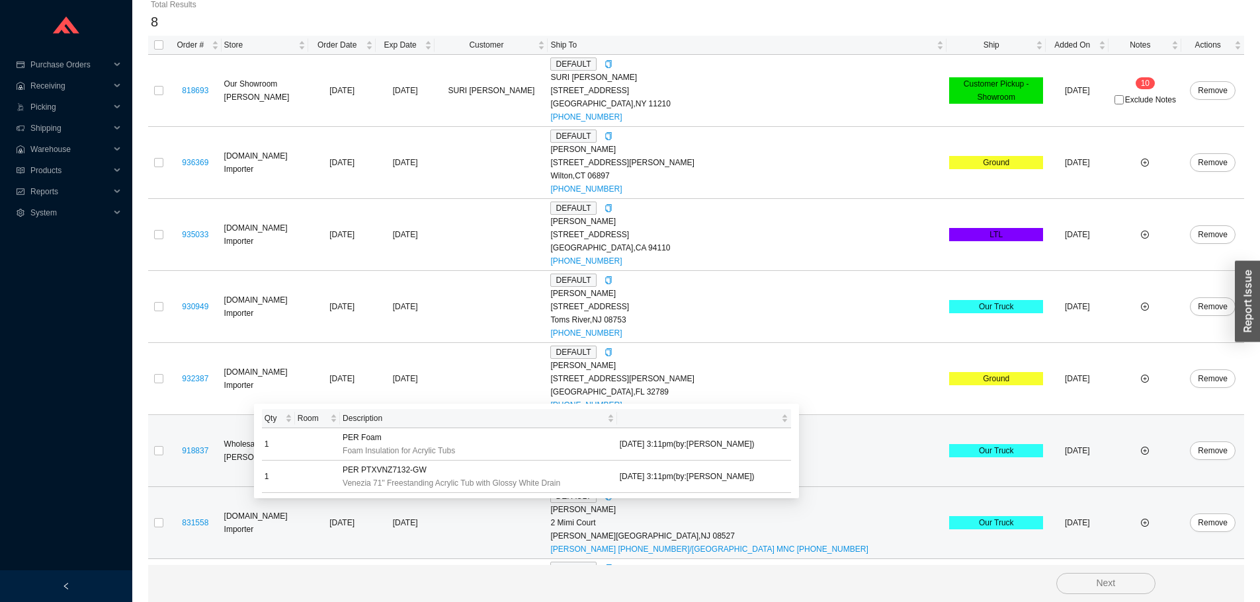
scroll to position [276, 0]
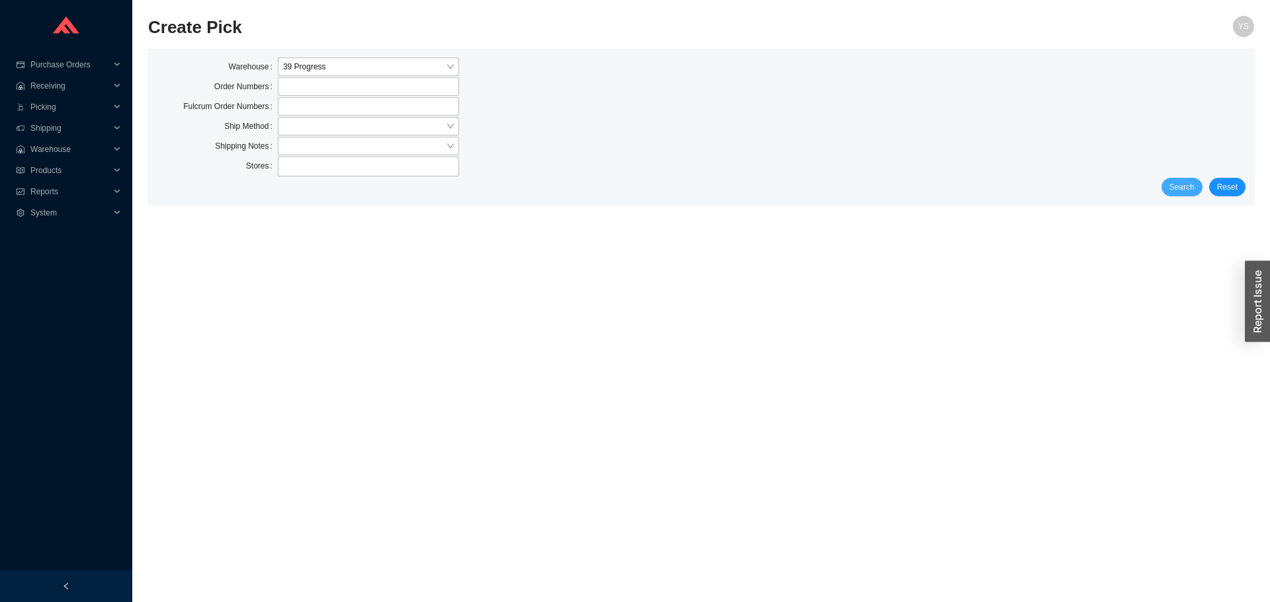
click at [1181, 187] on span "Search" at bounding box center [1181, 187] width 25 height 13
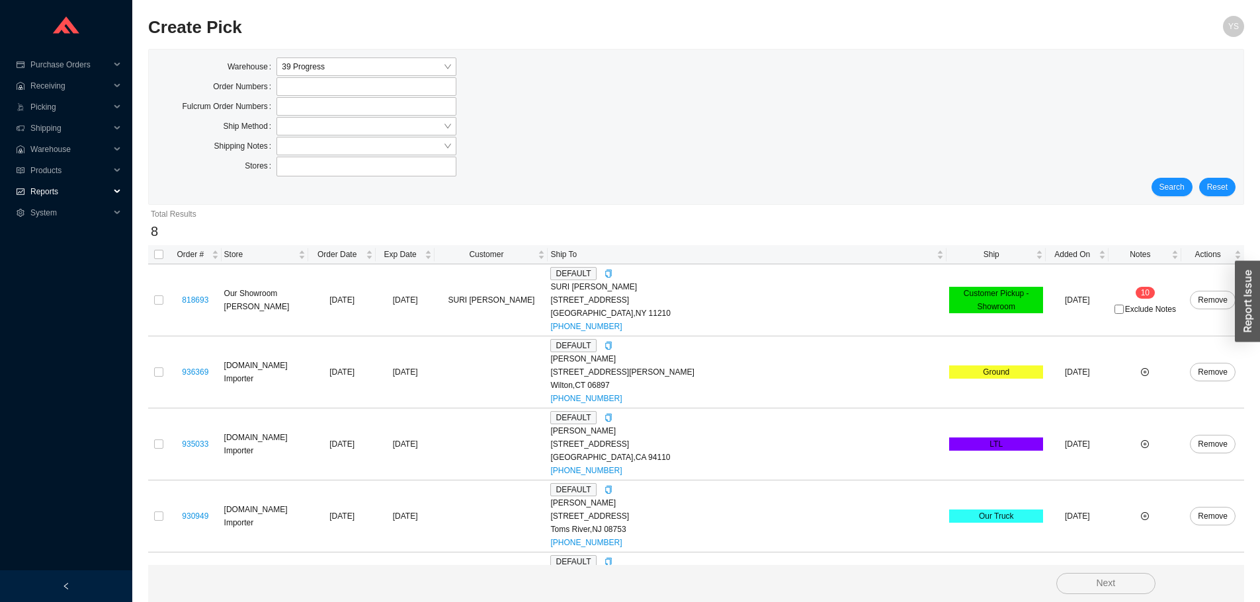
drag, startPoint x: 60, startPoint y: 188, endPoint x: 64, endPoint y: 198, distance: 10.7
click at [60, 189] on span "Reports" at bounding box center [69, 191] width 79 height 21
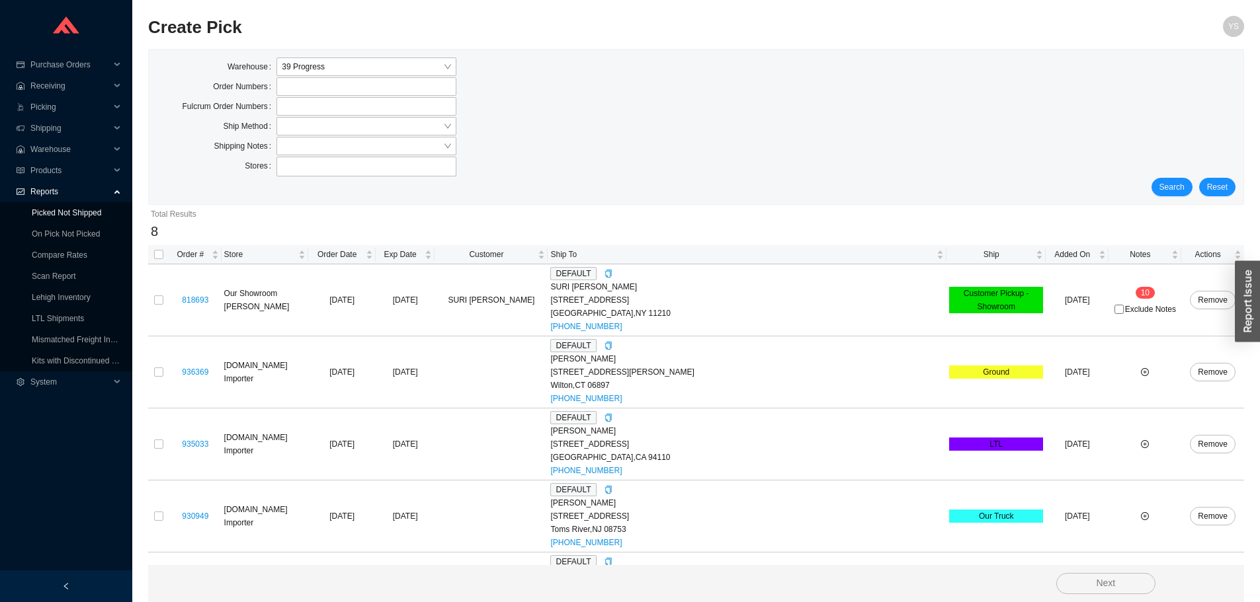
click at [69, 218] on link "Picked Not Shipped" at bounding box center [66, 212] width 69 height 9
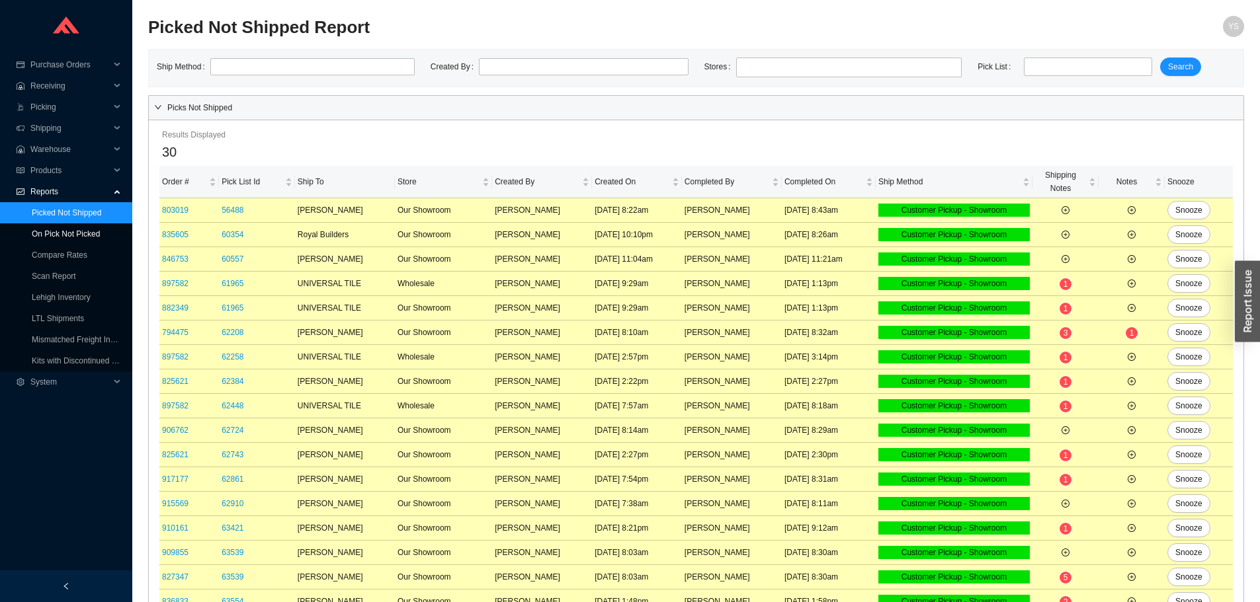
click at [73, 233] on link "On Pick Not Picked" at bounding box center [66, 233] width 68 height 9
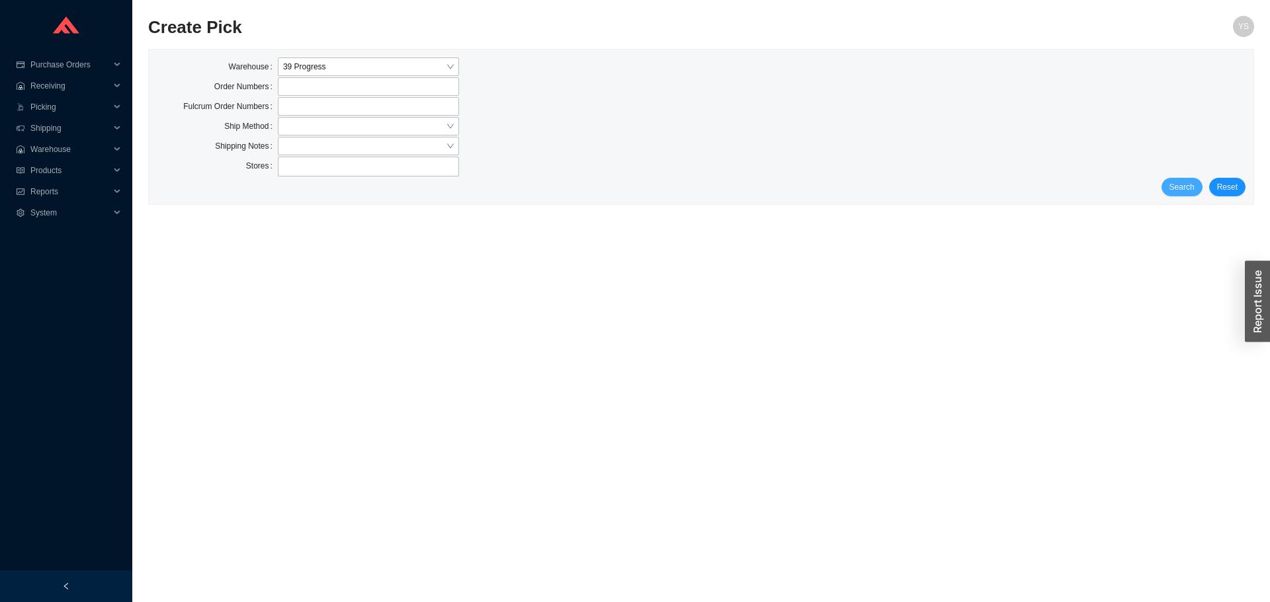
click at [1167, 188] on button "Search" at bounding box center [1181, 187] width 41 height 19
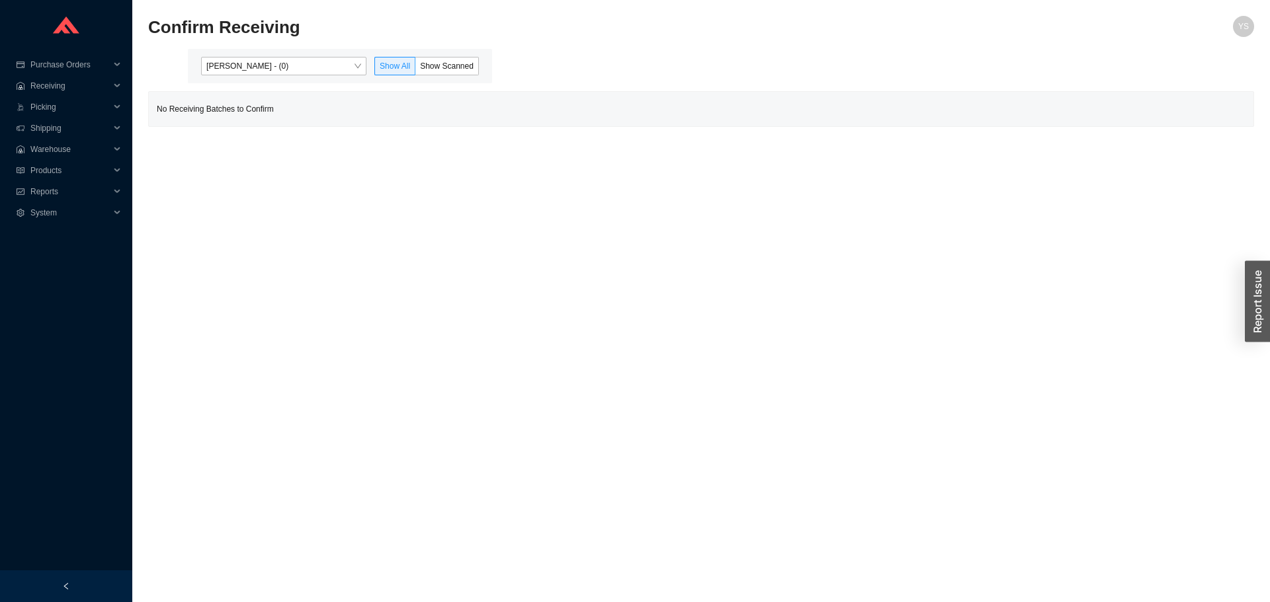
click at [246, 75] on span "[PERSON_NAME] - (0)" at bounding box center [283, 66] width 155 height 17
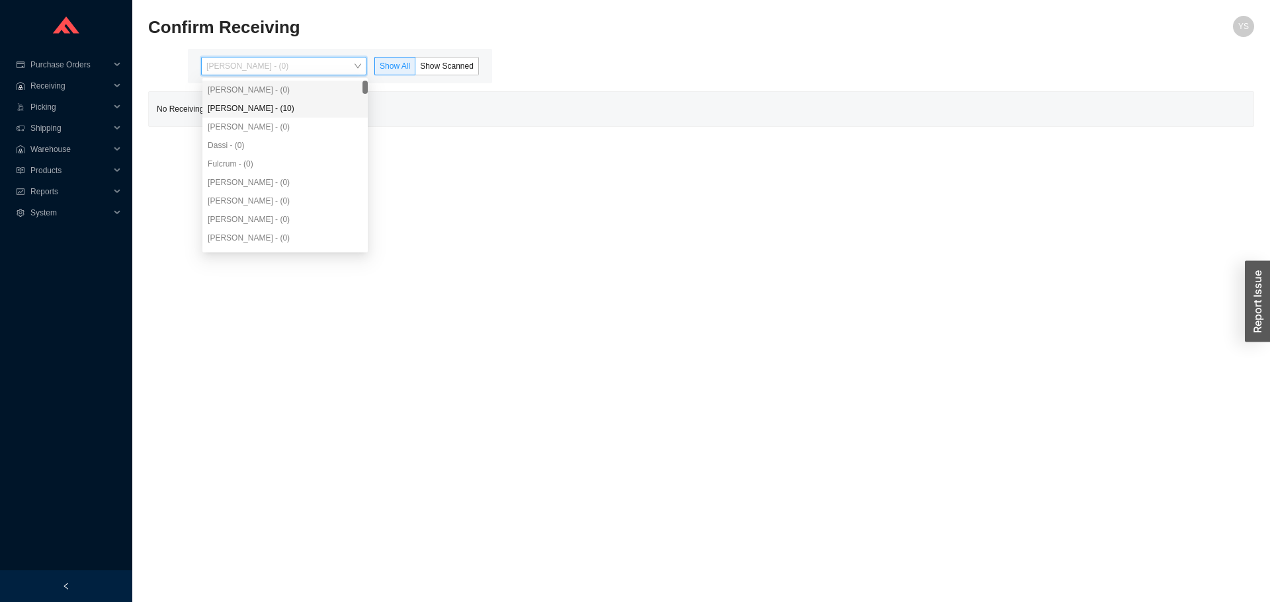
click at [249, 102] on div "[PERSON_NAME] - (10)" at bounding box center [284, 108] width 165 height 19
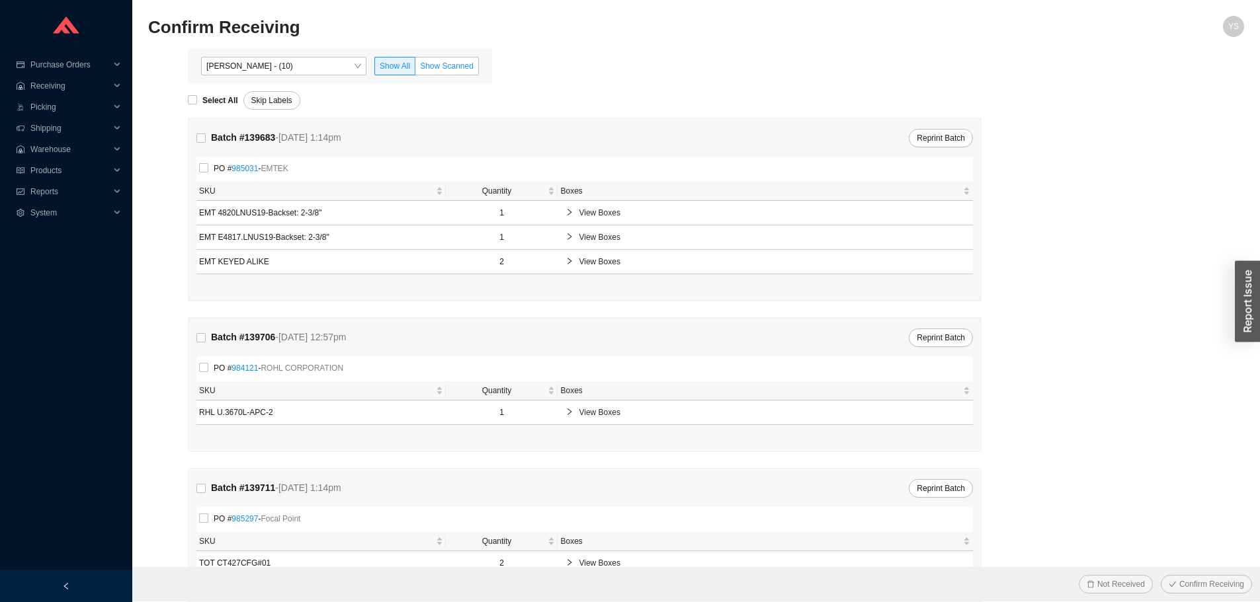
click at [462, 66] on span "Show Scanned" at bounding box center [447, 65] width 54 height 9
click at [415, 69] on input "Show Scanned" at bounding box center [415, 69] width 0 height 0
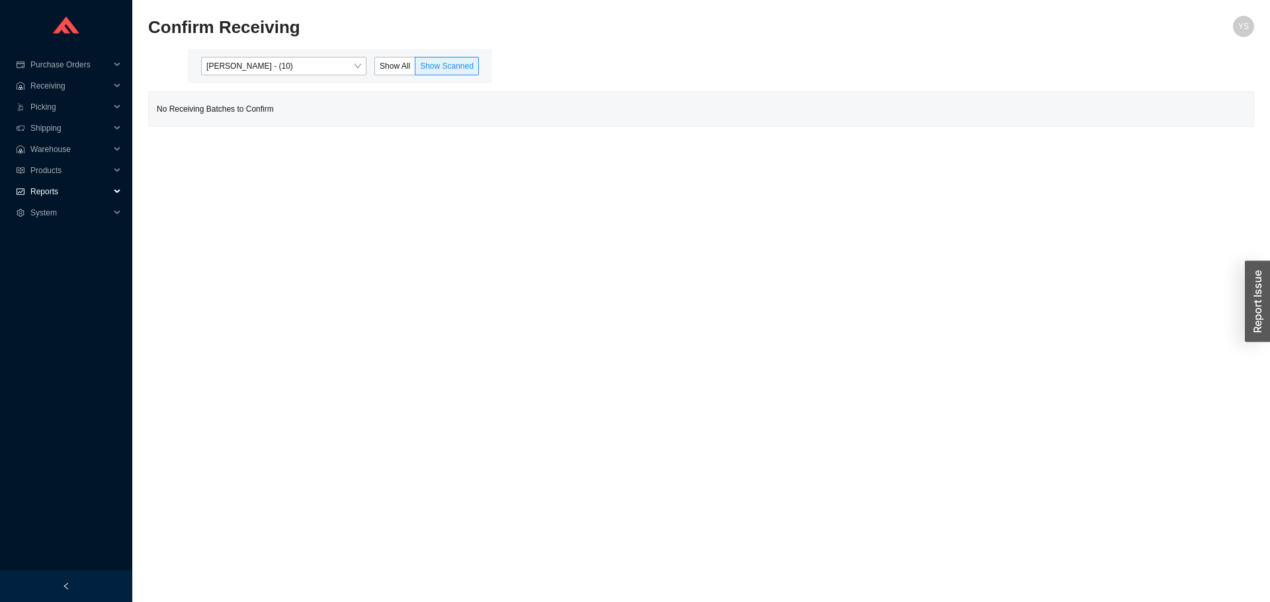
click at [65, 192] on span "Reports" at bounding box center [69, 191] width 79 height 21
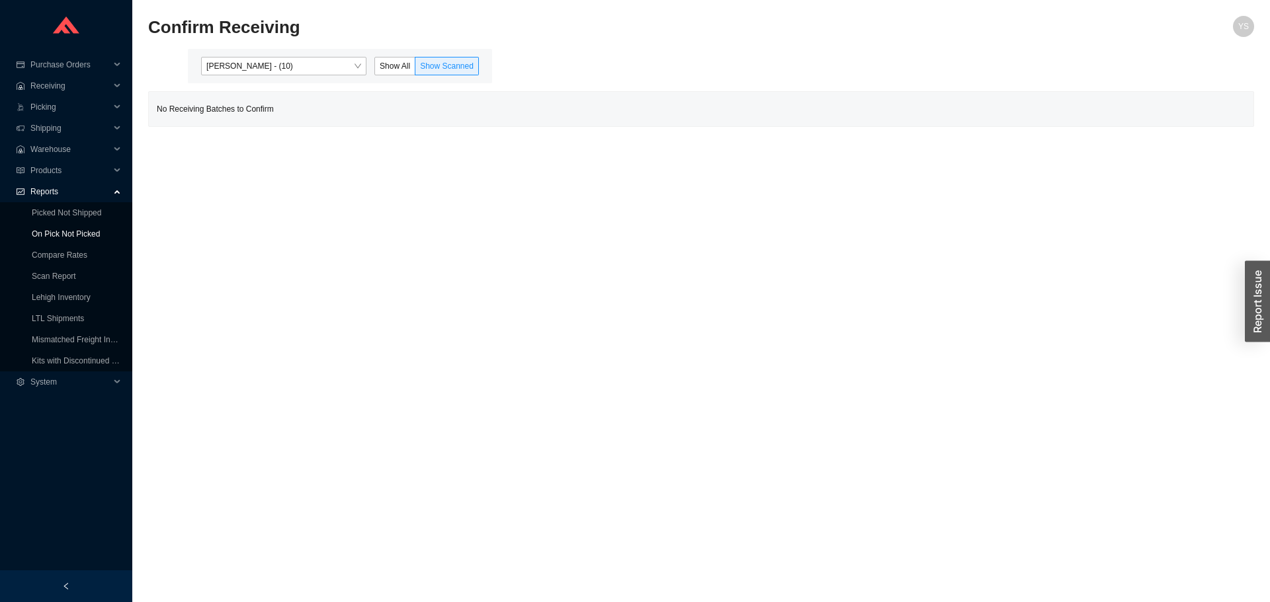
click at [59, 239] on link "On Pick Not Picked" at bounding box center [66, 233] width 68 height 9
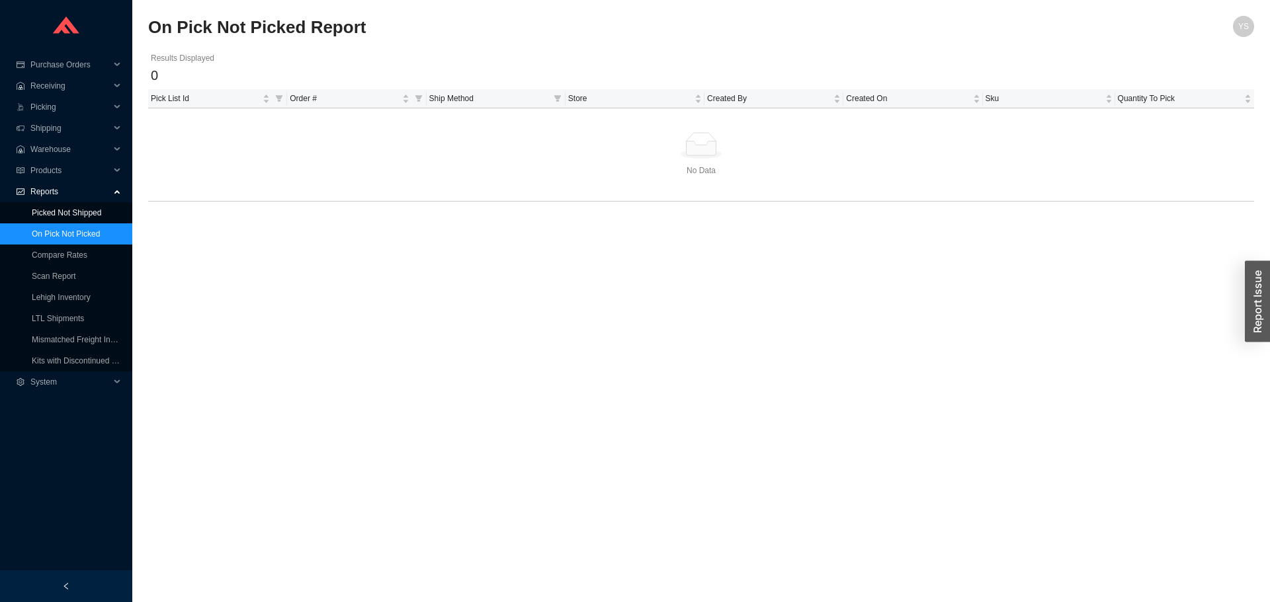
click at [46, 200] on span "Reports" at bounding box center [69, 191] width 79 height 21
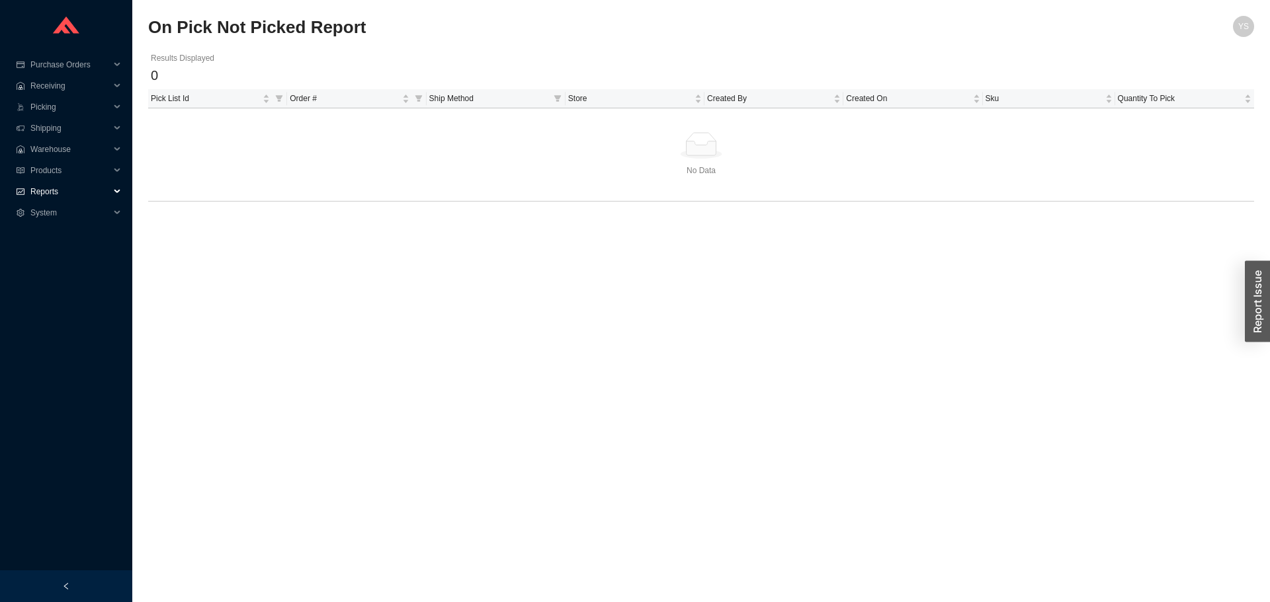
click at [46, 191] on span "Reports" at bounding box center [69, 191] width 79 height 21
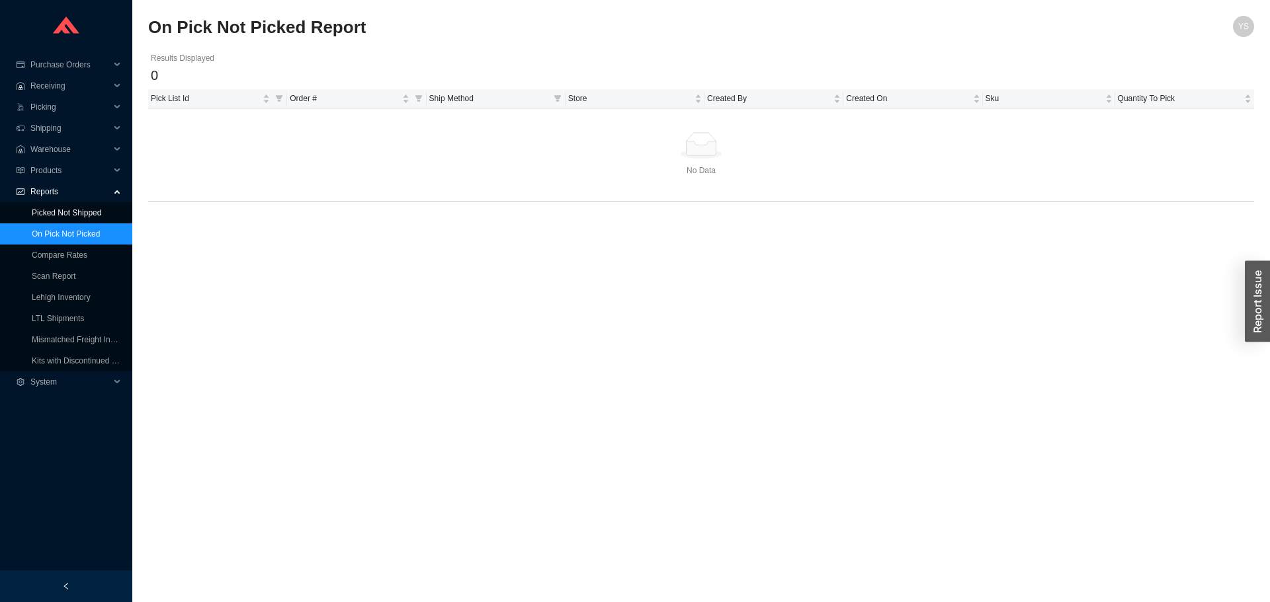
click at [49, 213] on link "Picked Not Shipped" at bounding box center [66, 212] width 69 height 9
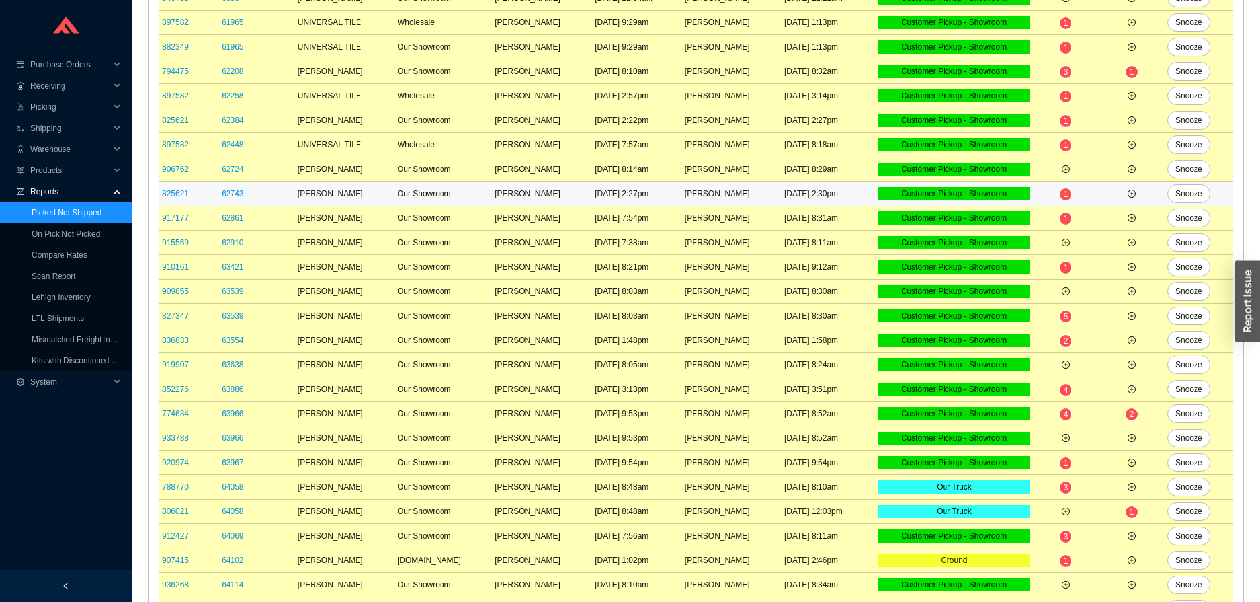
scroll to position [30, 0]
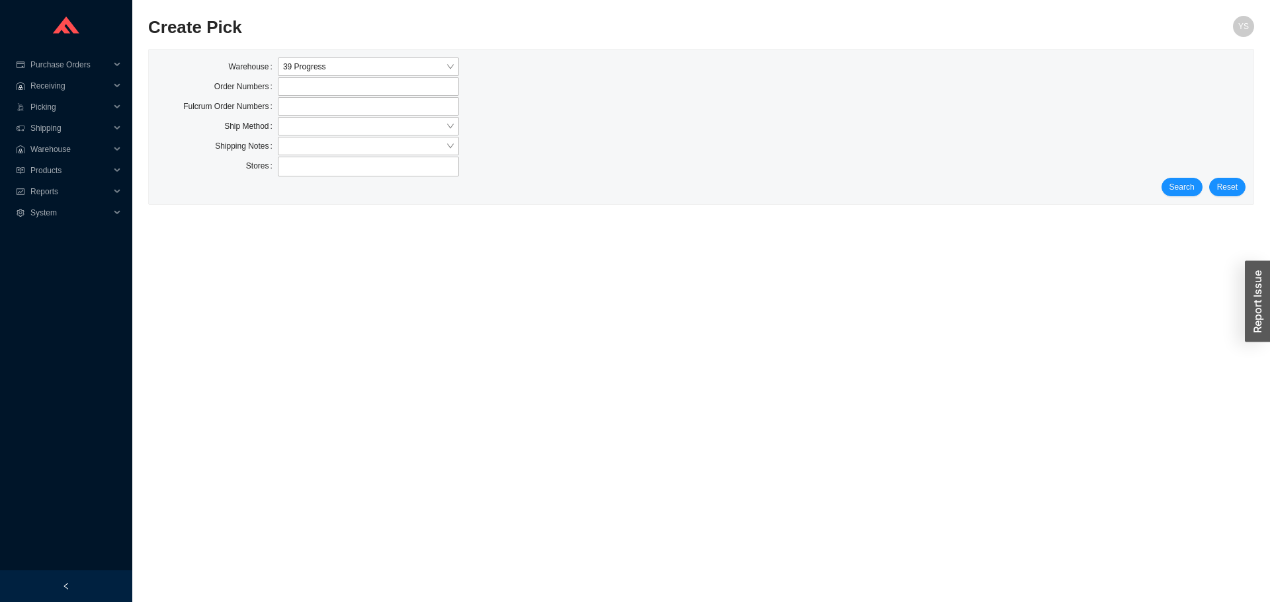
click at [1182, 198] on div "Warehouse 39 Progress Order Numbers Fulcrum Order Numbers Ship Method Shipping …" at bounding box center [701, 127] width 1104 height 155
click at [1178, 188] on span "Search" at bounding box center [1181, 187] width 25 height 13
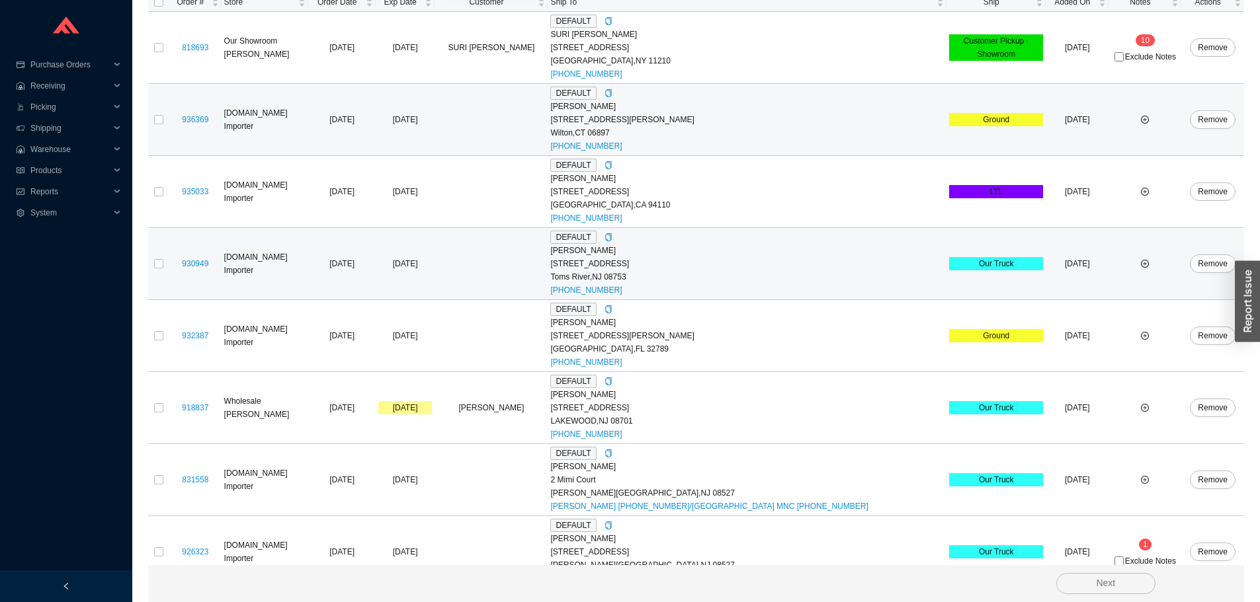
scroll to position [276, 0]
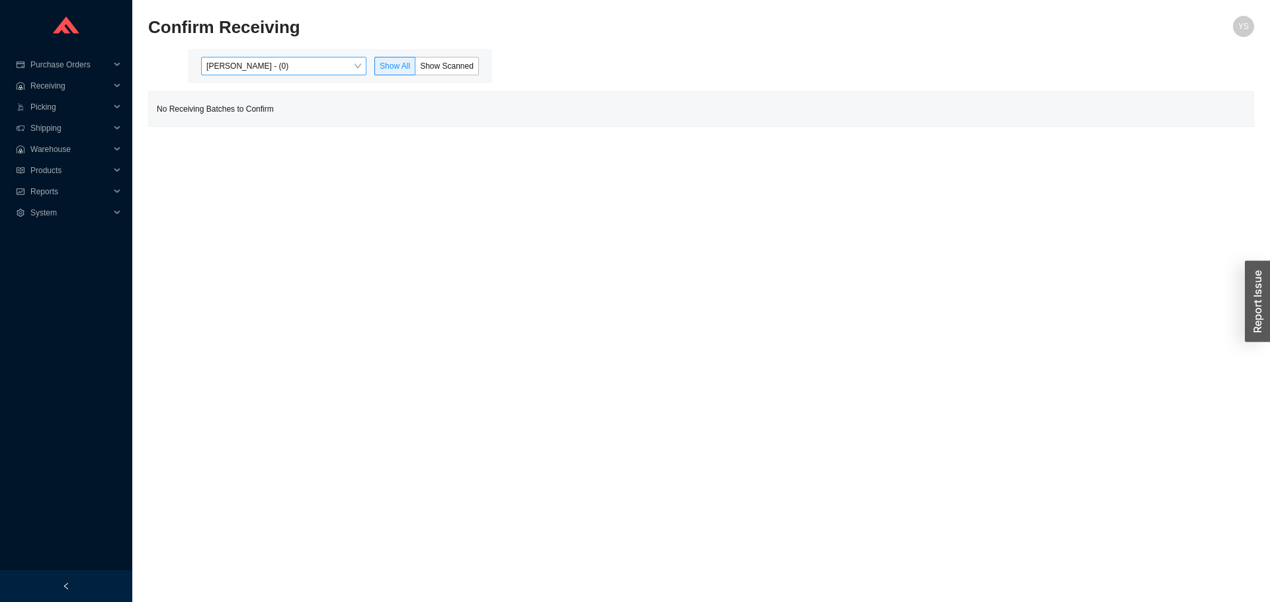
click at [319, 58] on span "[PERSON_NAME] - (0)" at bounding box center [283, 66] width 155 height 17
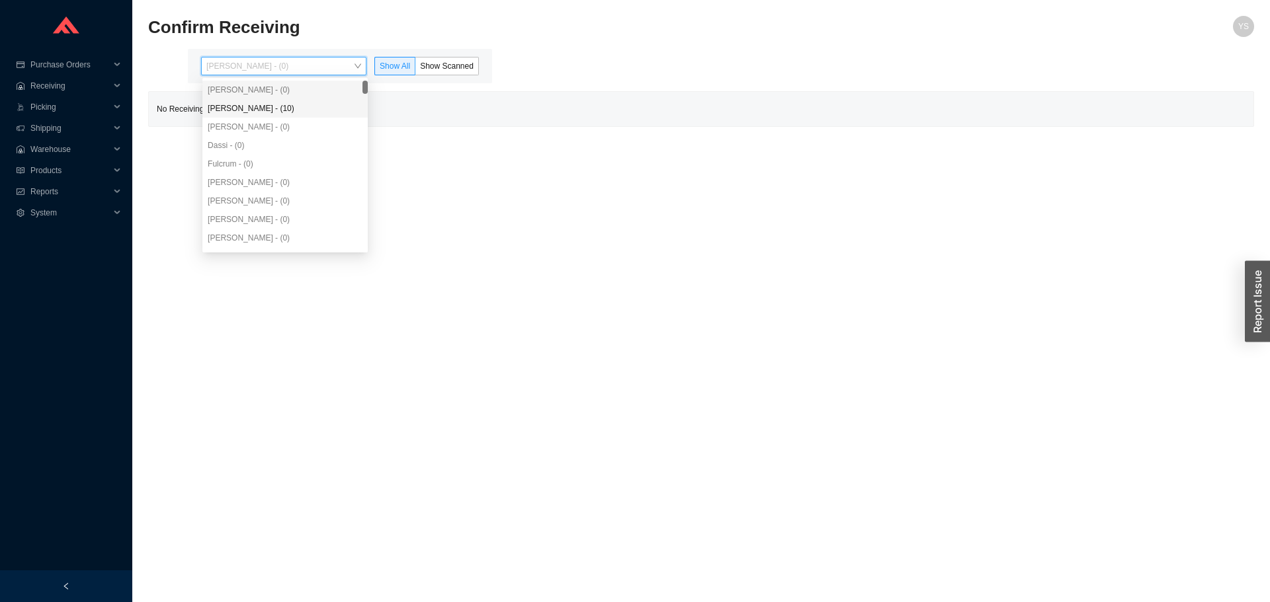
click at [281, 104] on div "[PERSON_NAME] - (10)" at bounding box center [285, 108] width 155 height 12
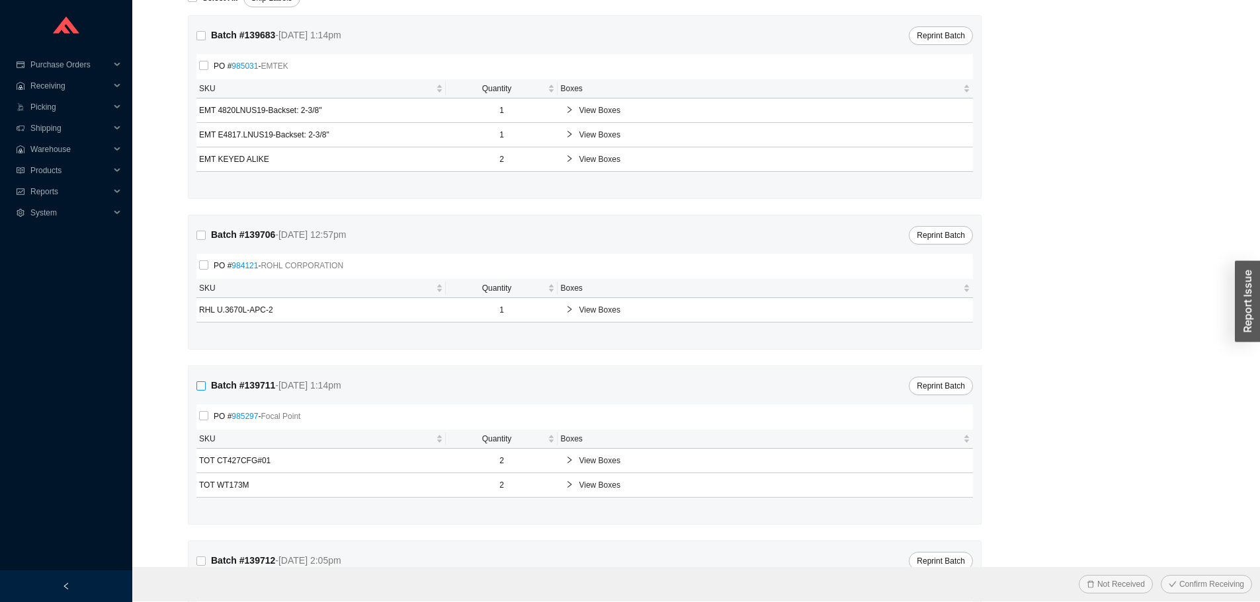
scroll to position [226, 0]
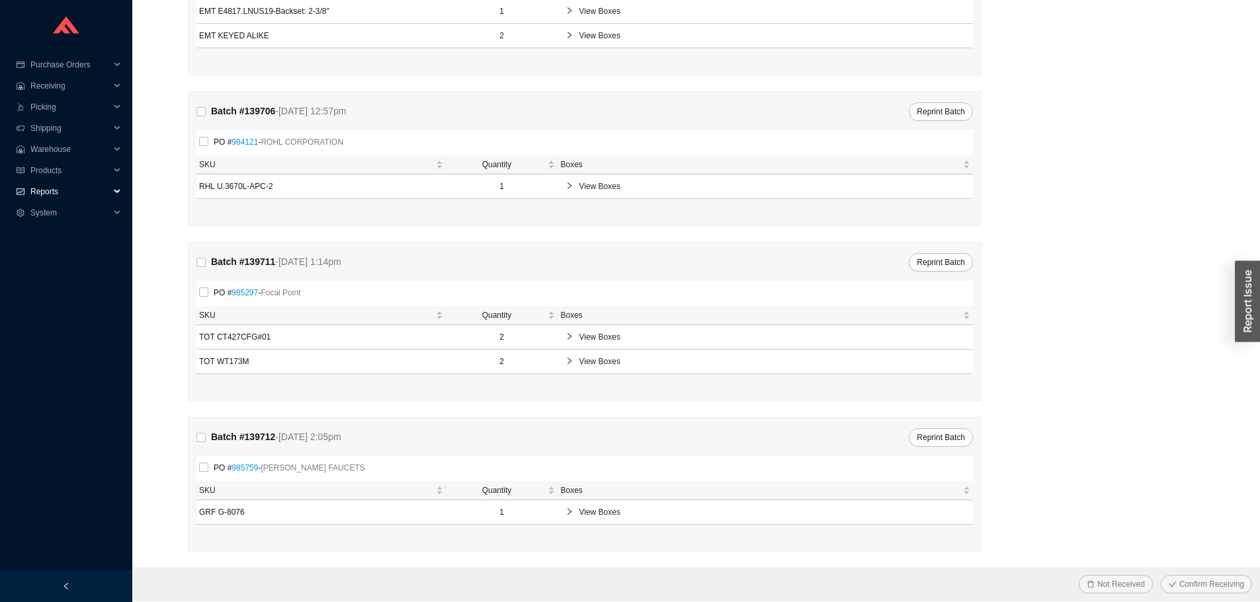
click at [78, 190] on span "Reports" at bounding box center [69, 191] width 79 height 21
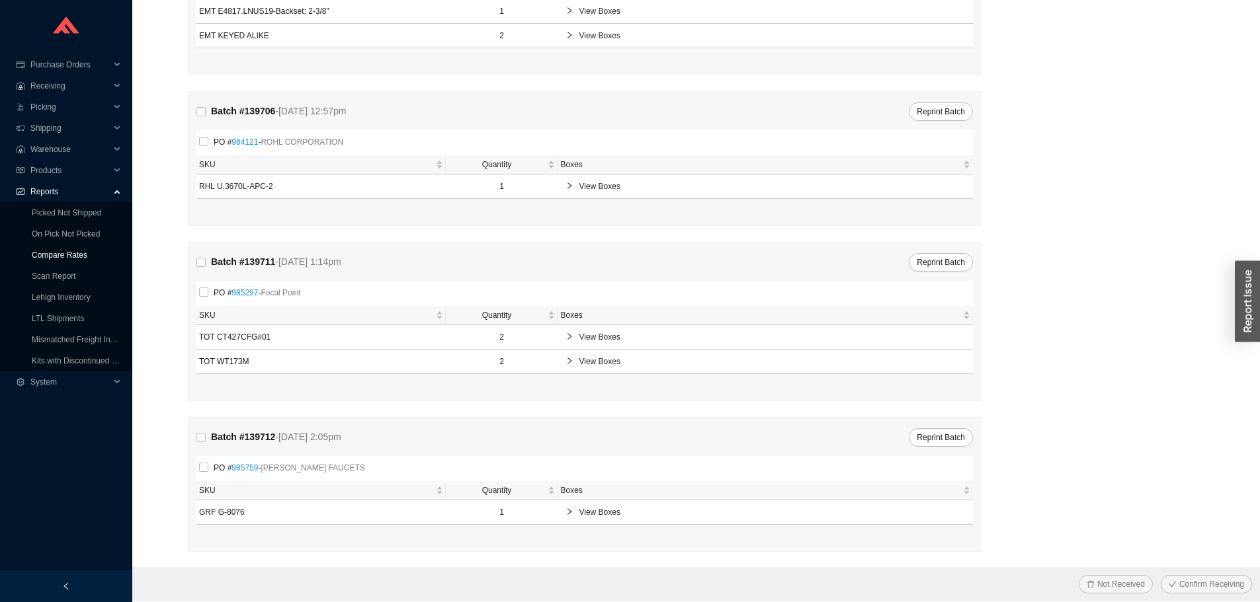
click at [71, 251] on link "Compare Rates" at bounding box center [60, 255] width 56 height 9
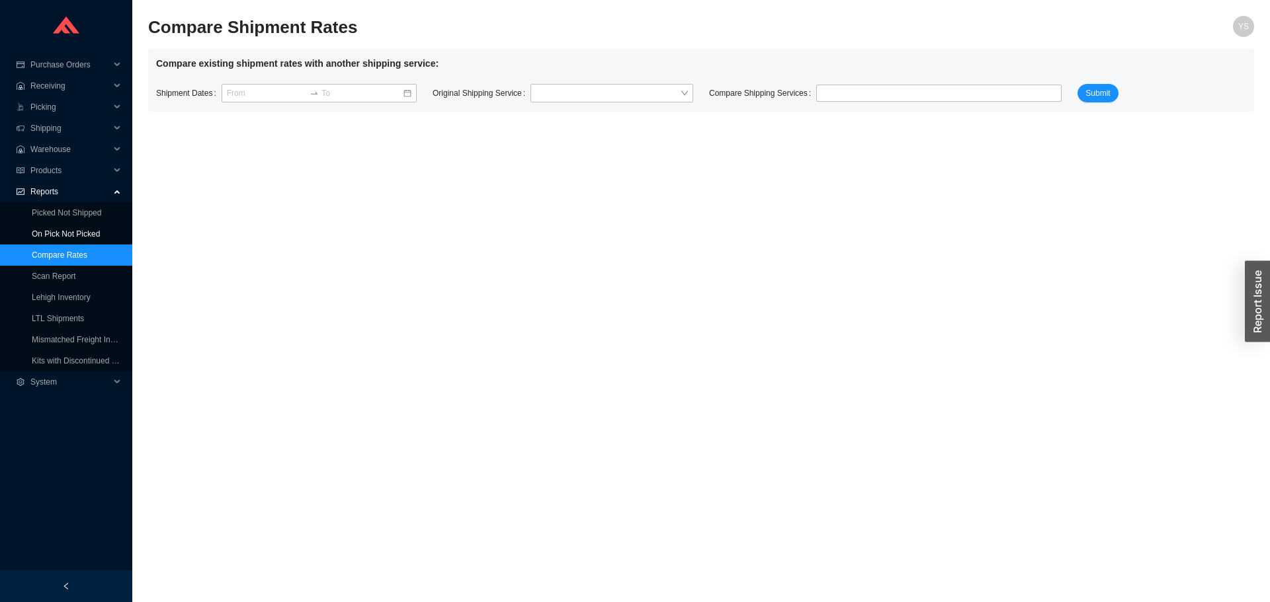
click at [71, 239] on link "On Pick Not Picked" at bounding box center [66, 233] width 68 height 9
